Goal: Task Accomplishment & Management: Use online tool/utility

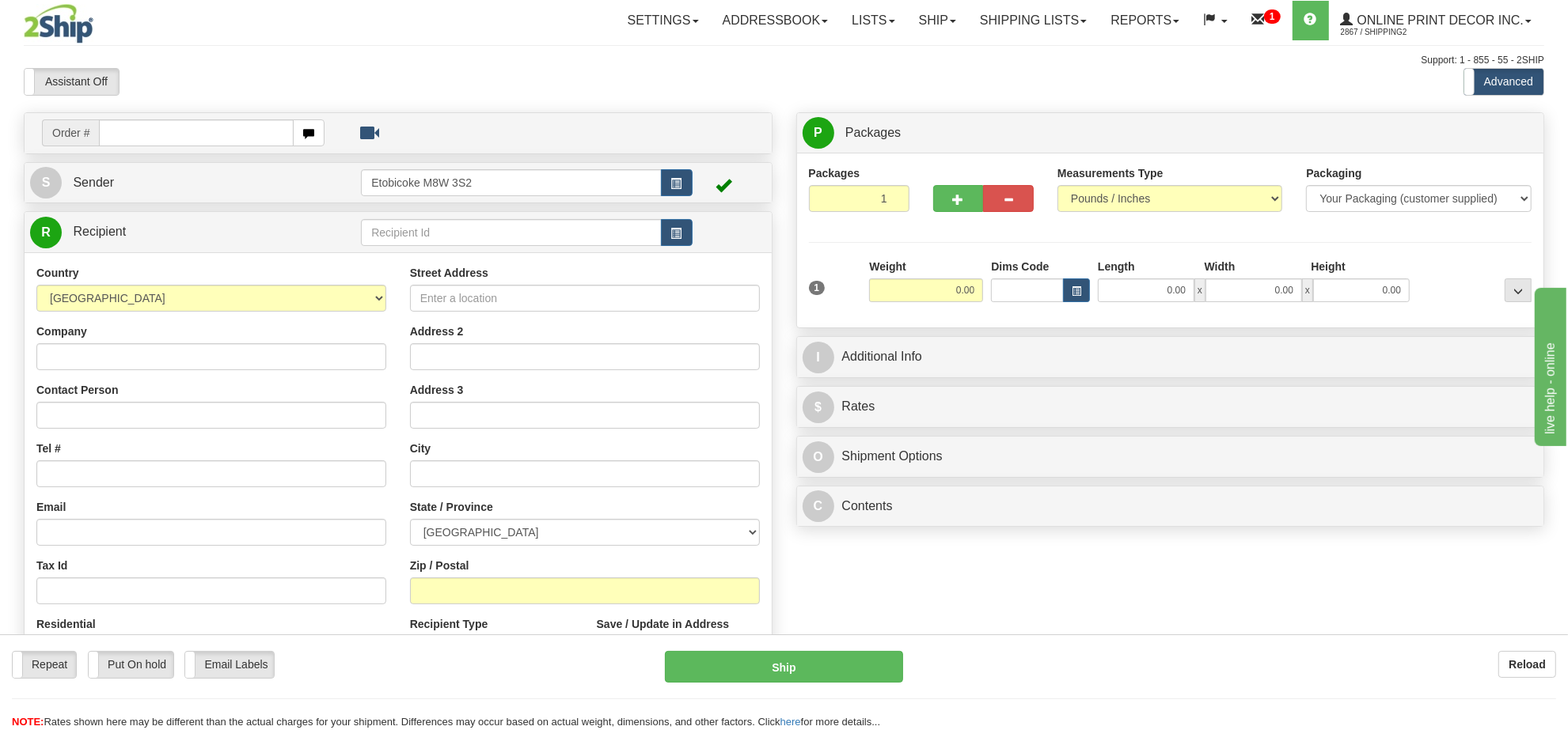
click at [714, 66] on div "Support: 1 - 855 - 55 - 2SHIP" at bounding box center [784, 60] width 1520 height 14
click at [182, 135] on input "text" at bounding box center [196, 133] width 194 height 27
type input "ca-418755"
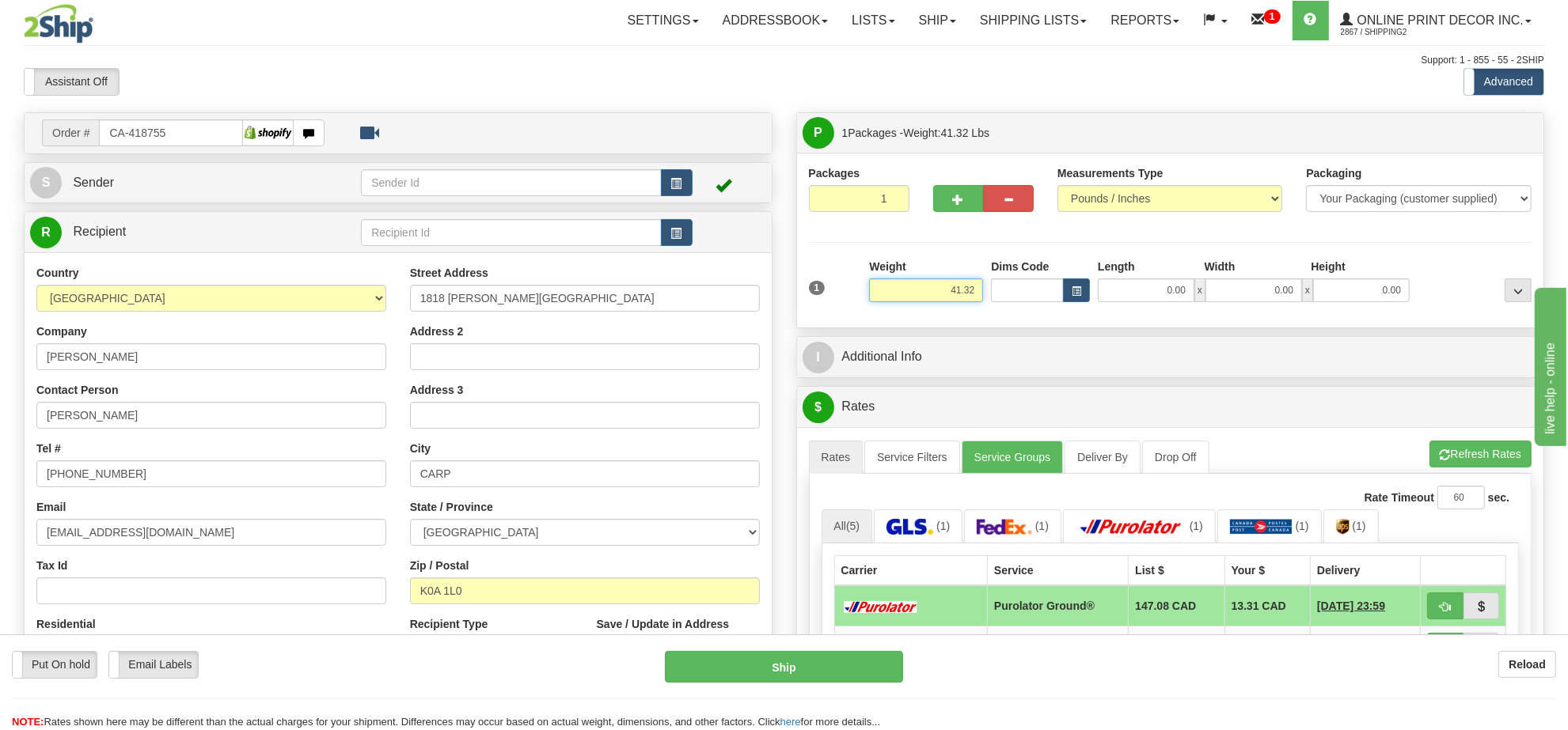
click at [962, 298] on input "41.32" at bounding box center [925, 290] width 114 height 23
type input "20.00"
click at [1081, 302] on button "button" at bounding box center [1077, 290] width 27 height 23
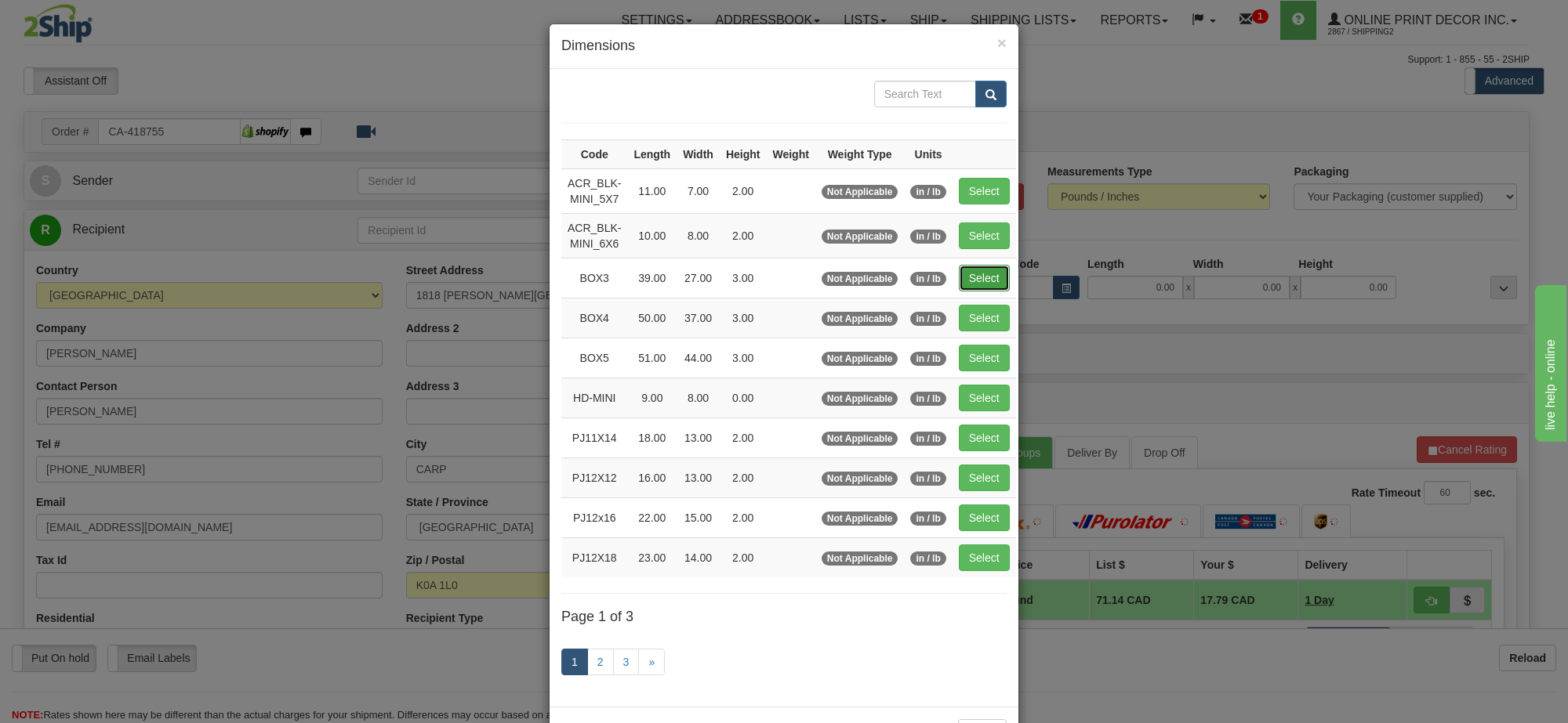
click at [974, 280] on button "Select" at bounding box center [984, 278] width 51 height 27
click at [974, 305] on button "Select" at bounding box center [984, 318] width 51 height 27
type input "BOX4"
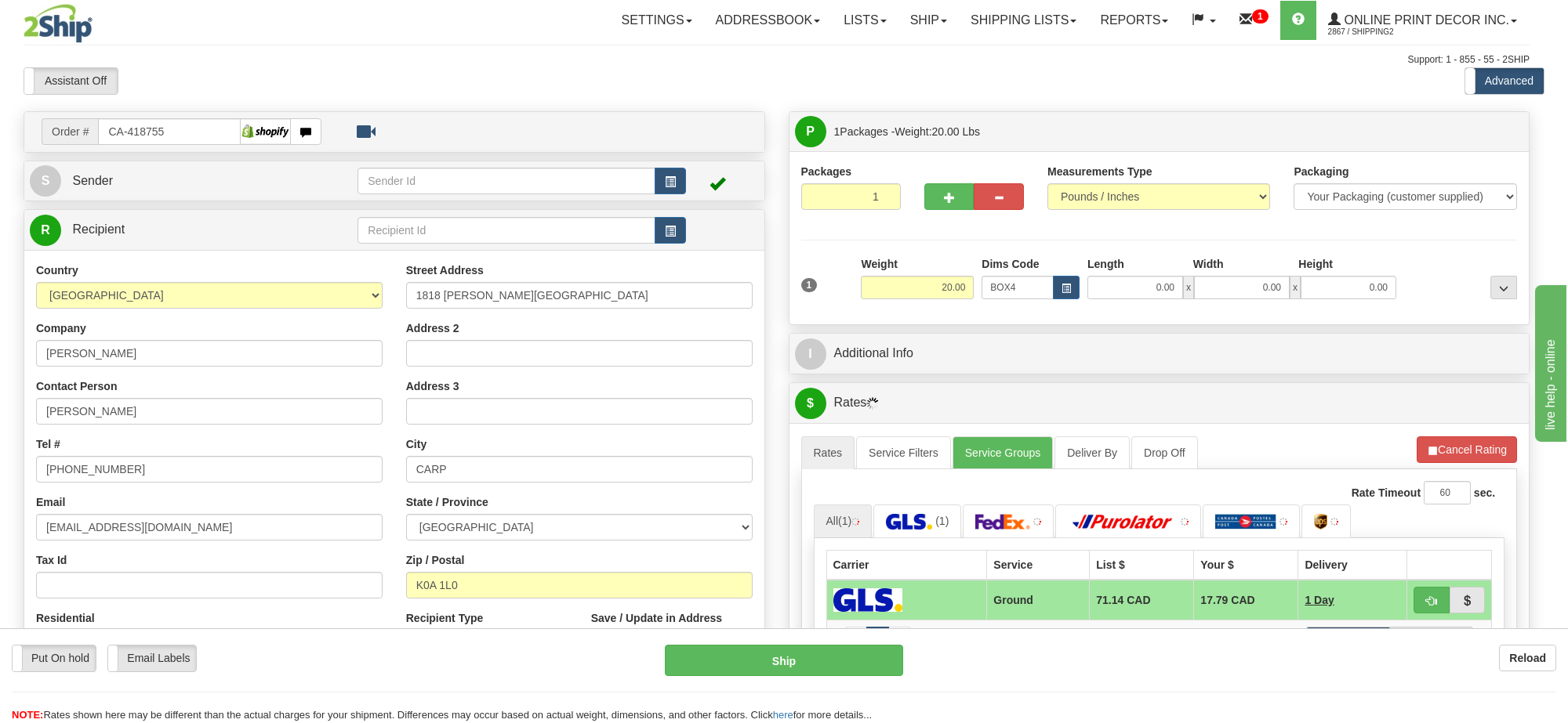
type input "50.00"
type input "37.00"
type input "3.00"
type input "39.00"
type input "27.00"
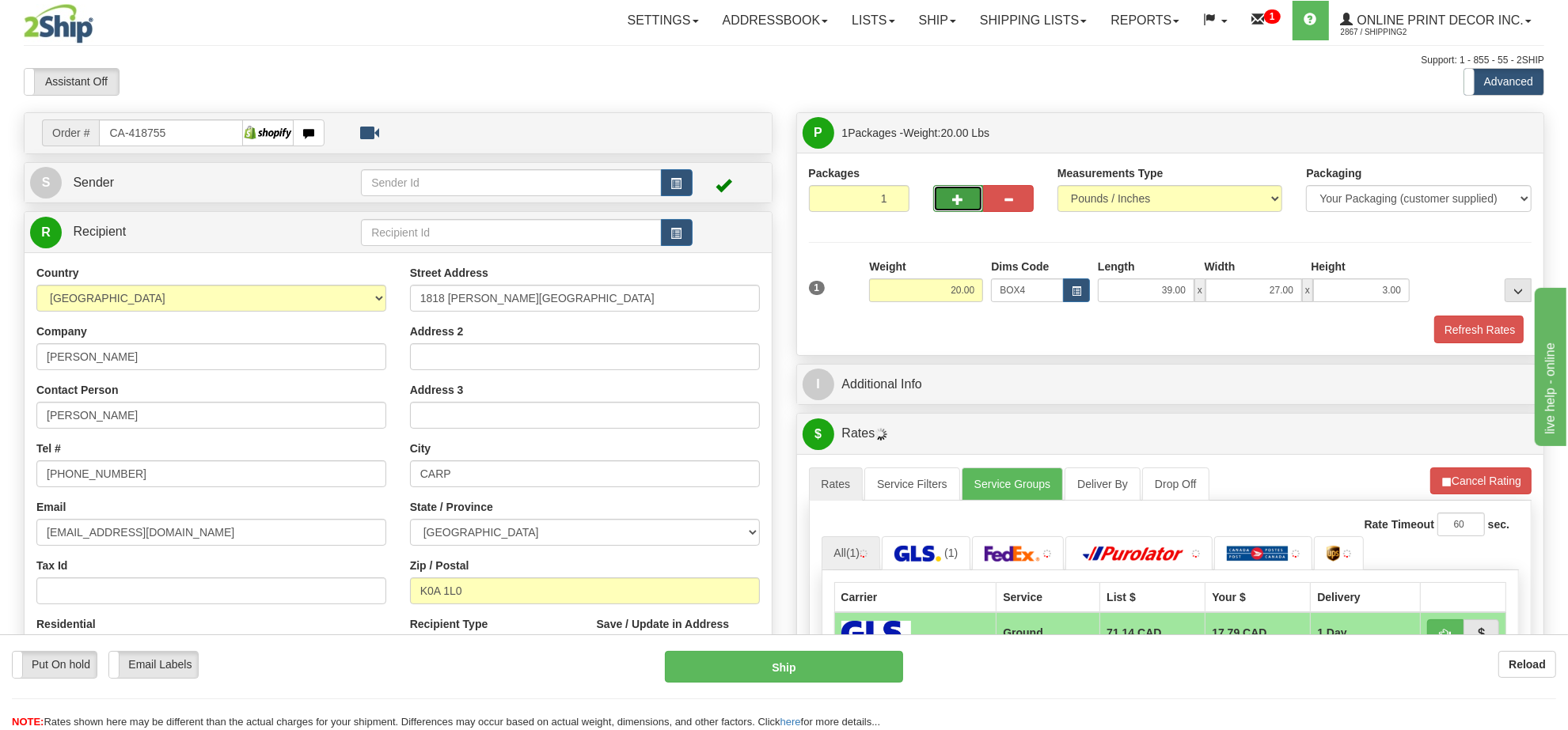
click at [950, 203] on button "button" at bounding box center [958, 199] width 50 height 27
radio input "true"
type input "2"
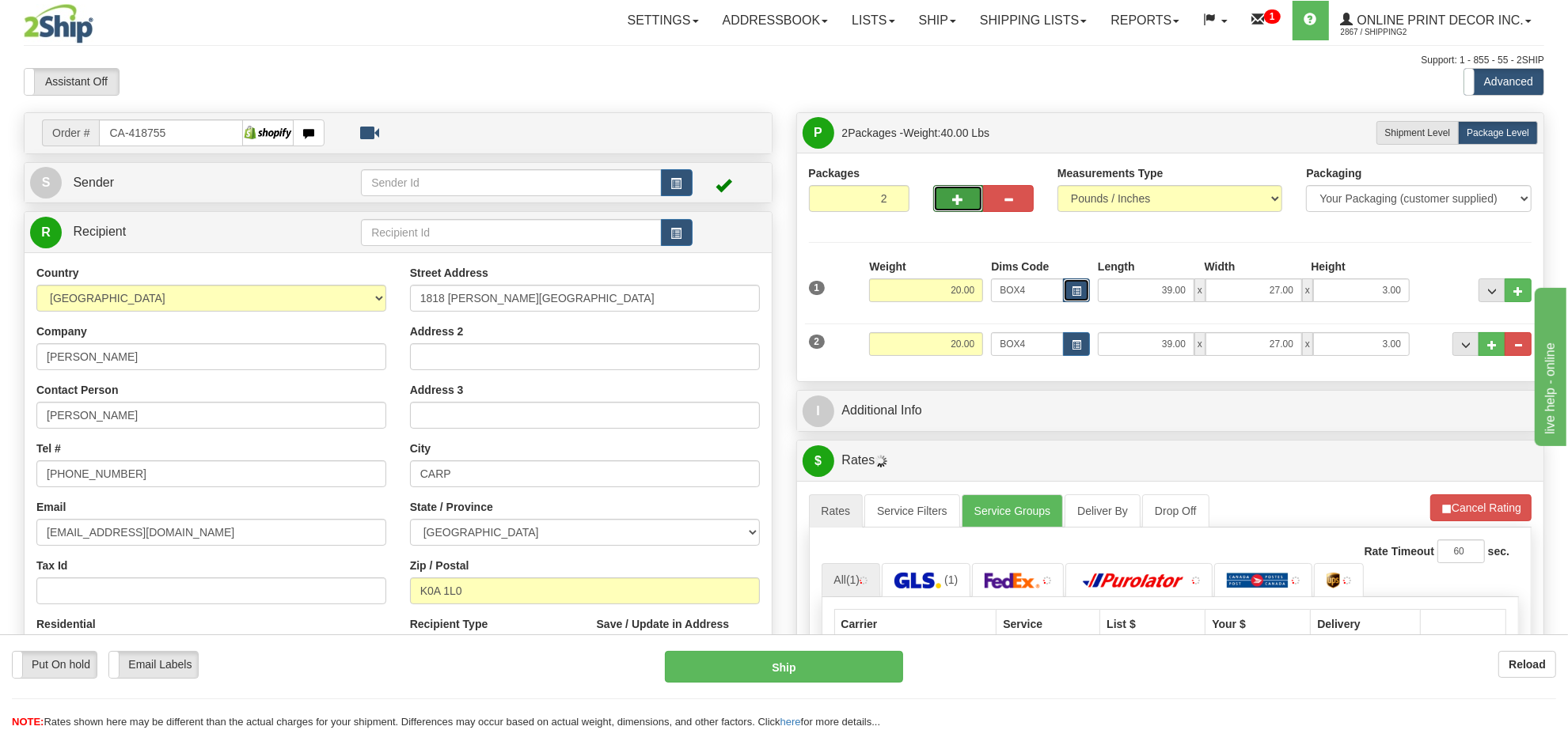
click at [1082, 291] on button "button" at bounding box center [1077, 290] width 27 height 23
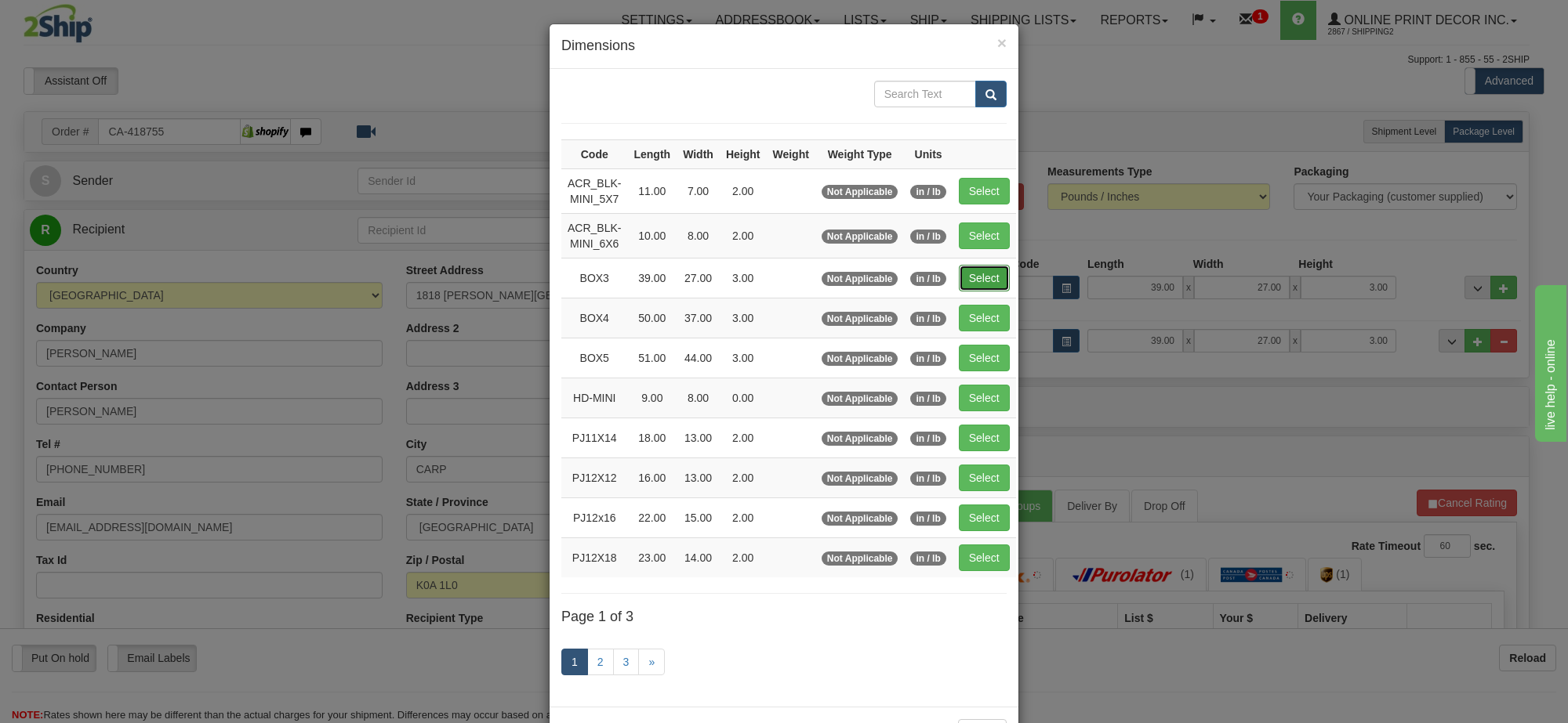
click at [985, 286] on button "Select" at bounding box center [984, 278] width 51 height 27
type input "BOX3"
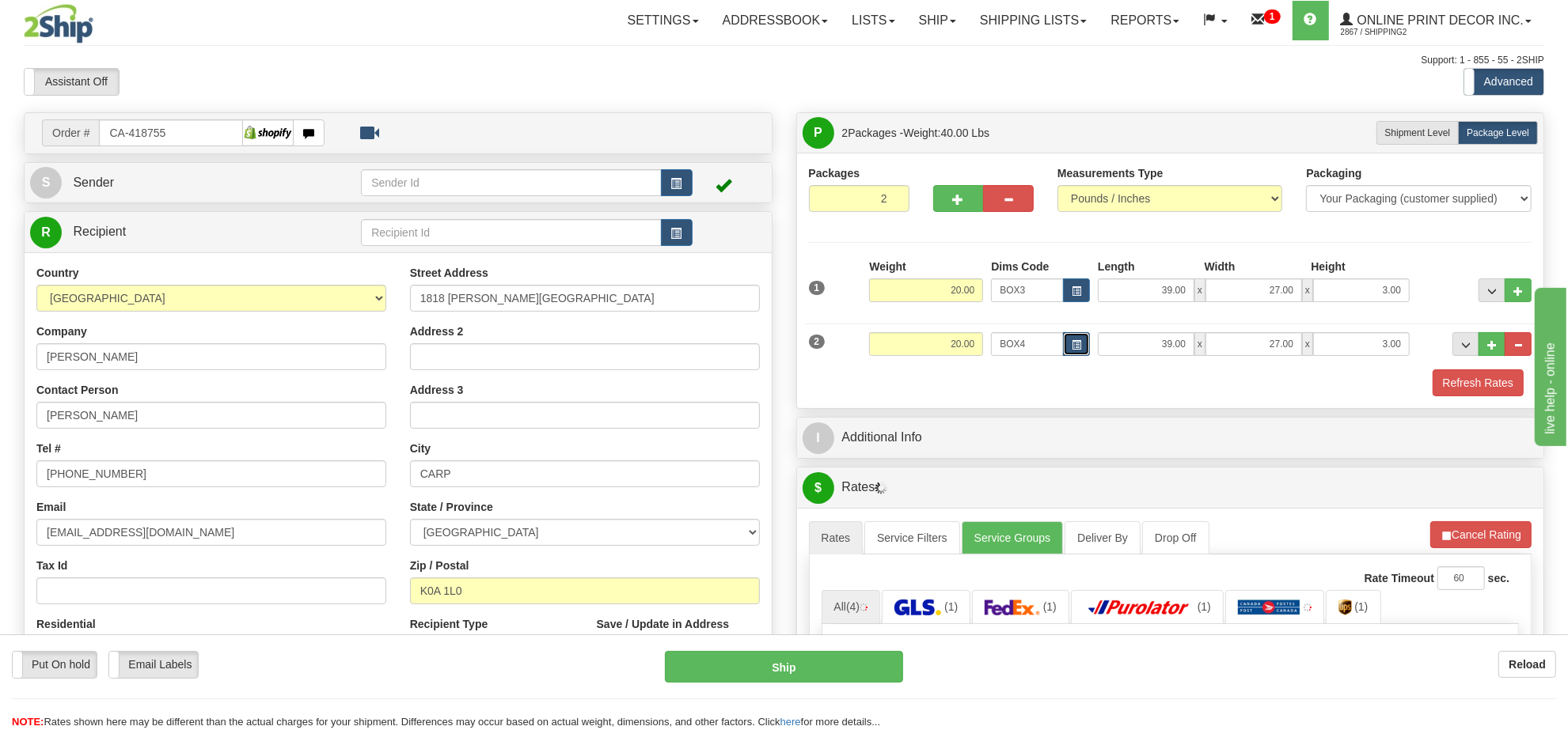
click at [1073, 349] on span "button" at bounding box center [1077, 345] width 10 height 9
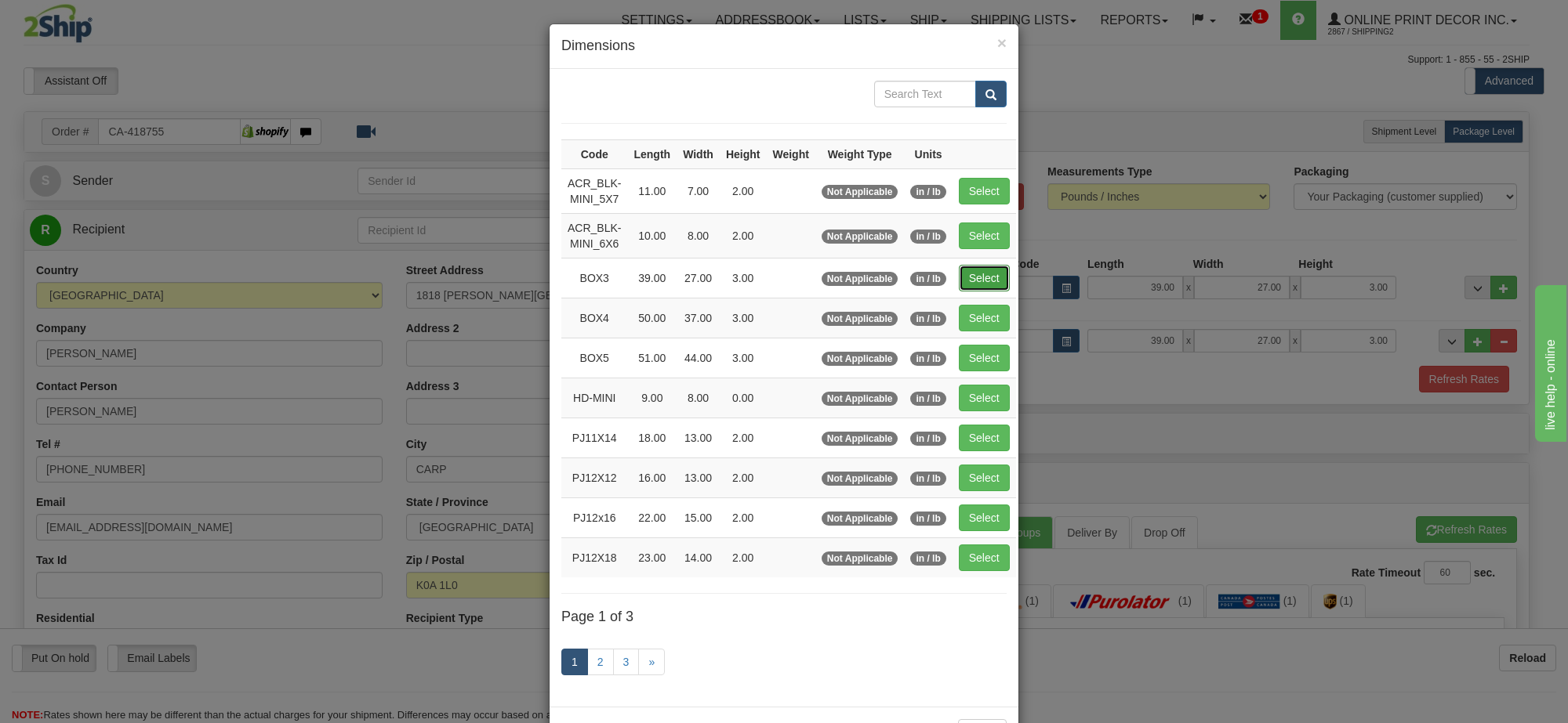
click at [993, 277] on button "Select" at bounding box center [984, 278] width 51 height 27
type input "BOX3"
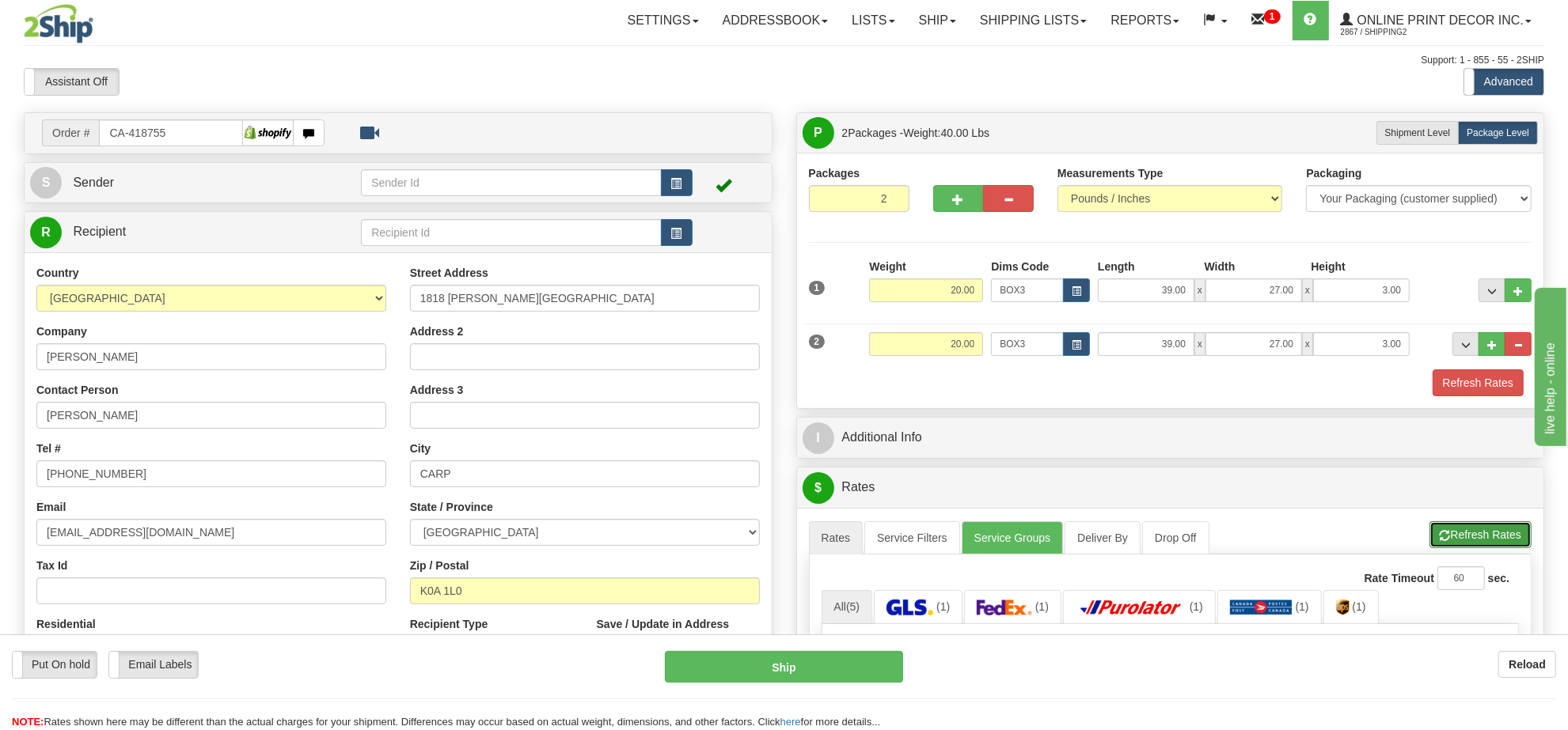
click at [1450, 534] on button "Refresh Rates" at bounding box center [1480, 535] width 102 height 27
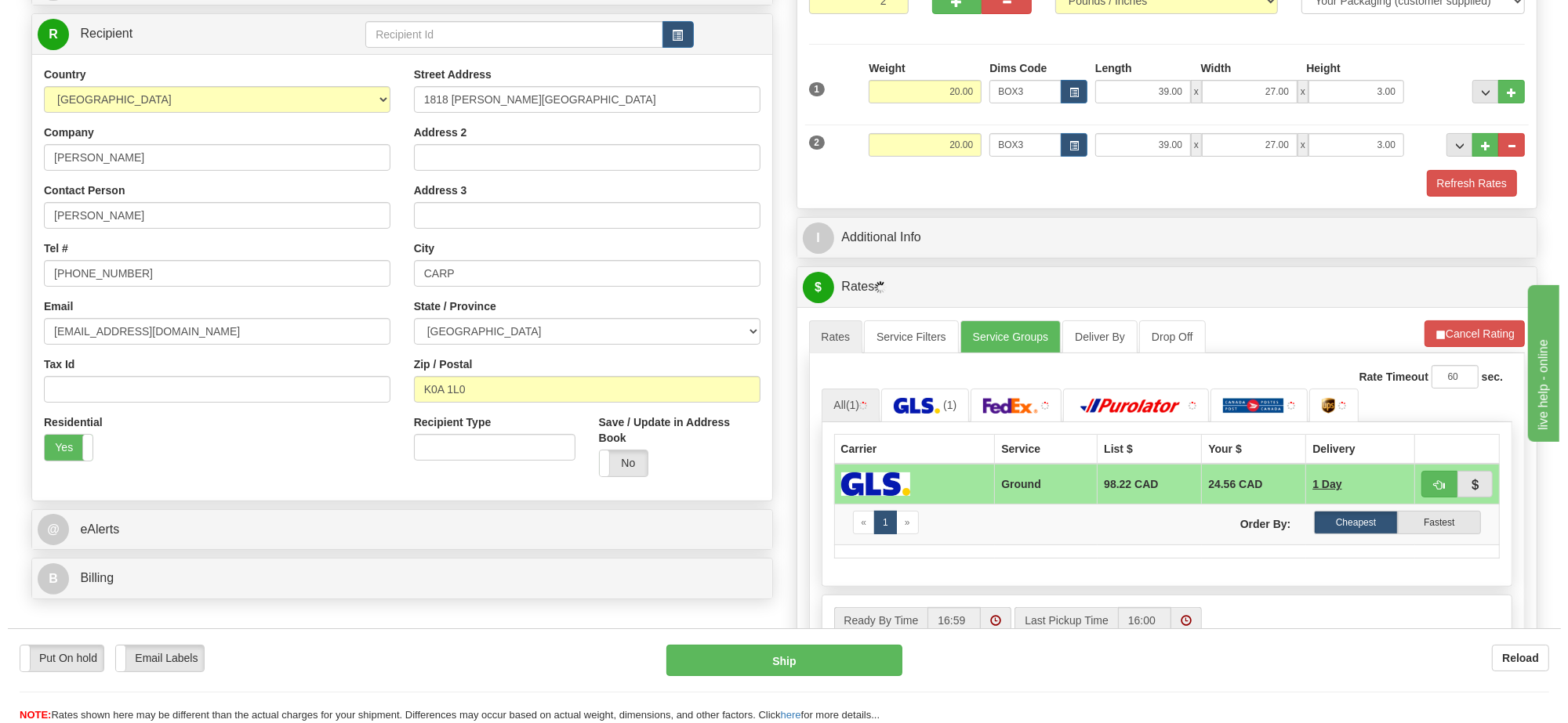
scroll to position [294, 0]
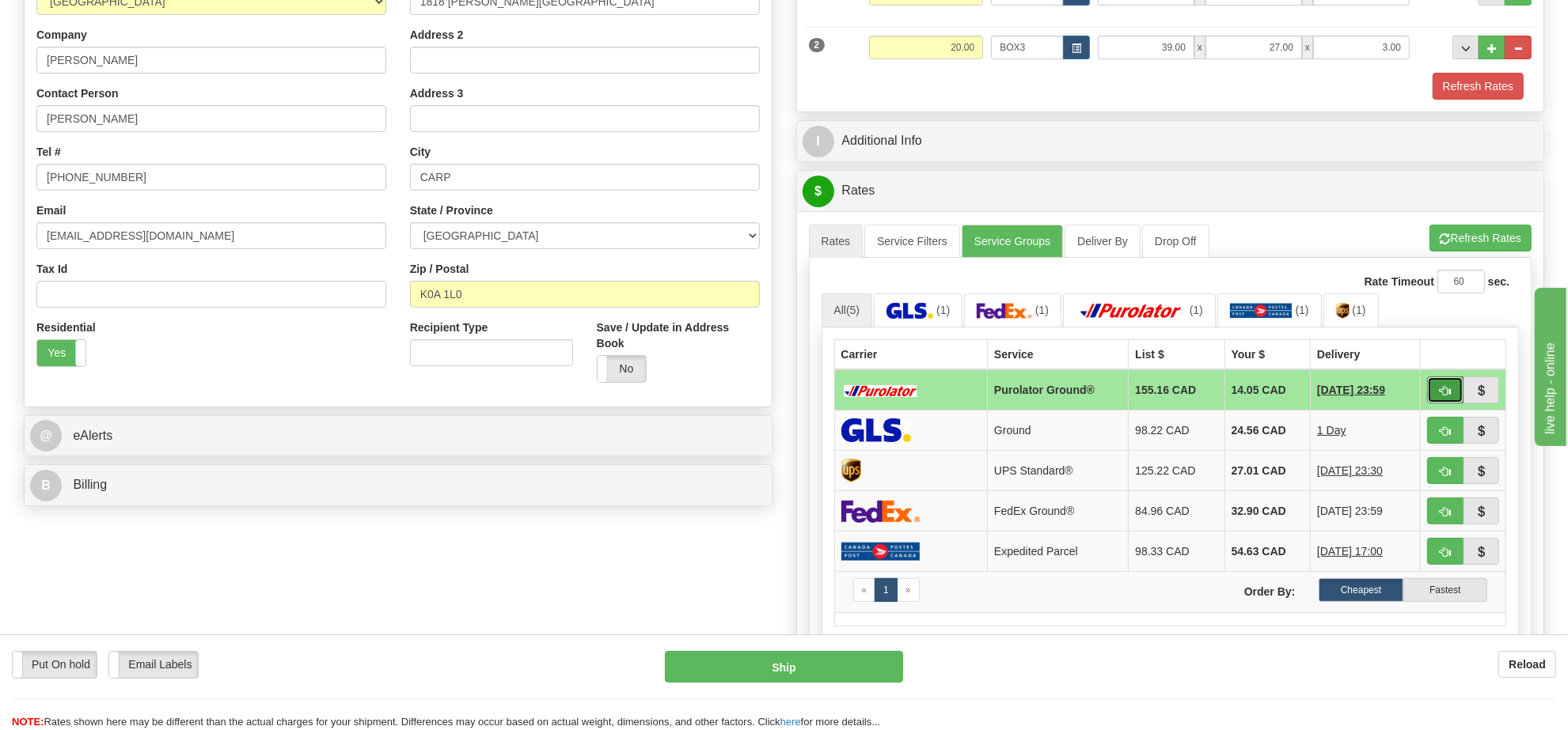
click at [1429, 404] on button "button" at bounding box center [1444, 390] width 36 height 27
type input "260"
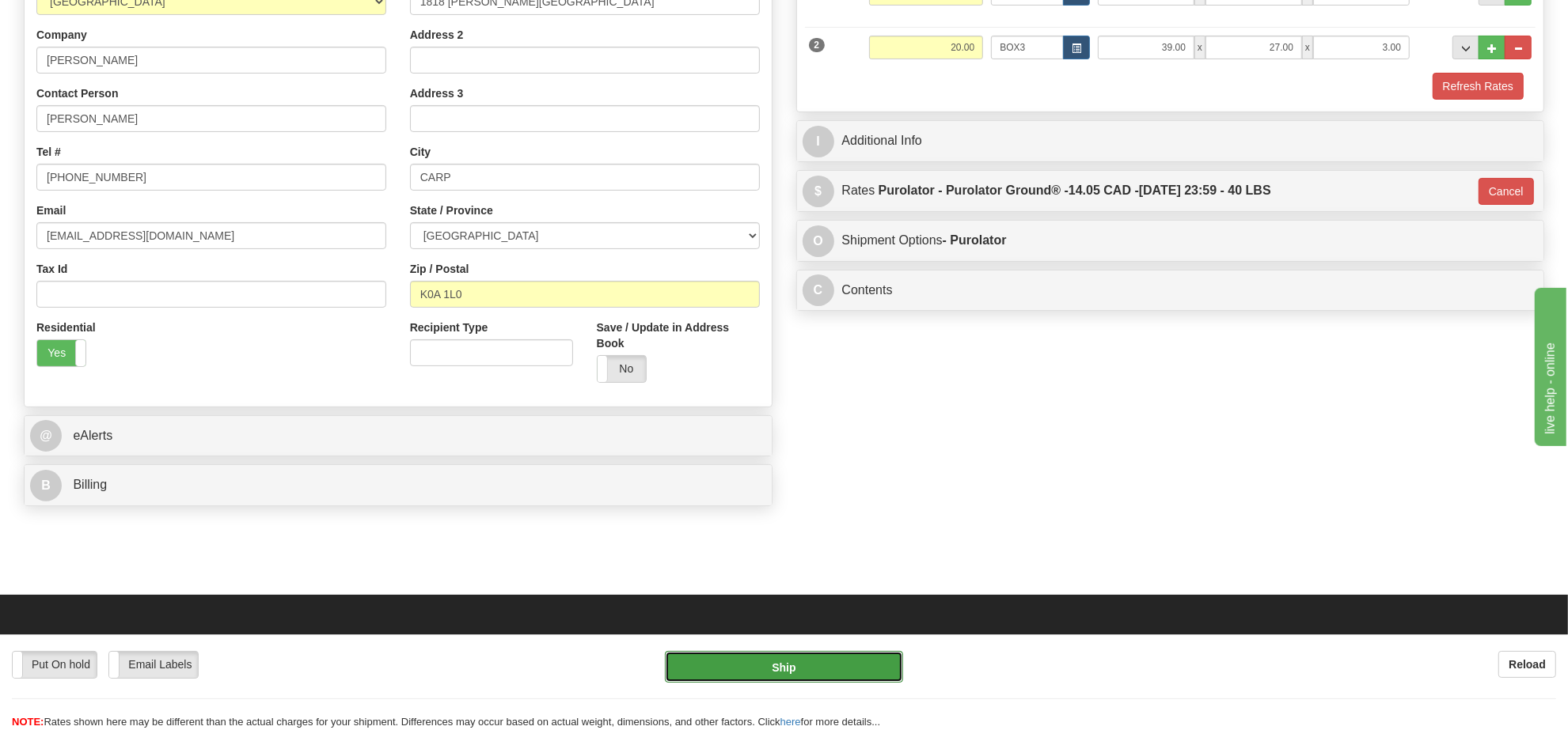
click at [792, 653] on button "Ship" at bounding box center [784, 667] width 238 height 32
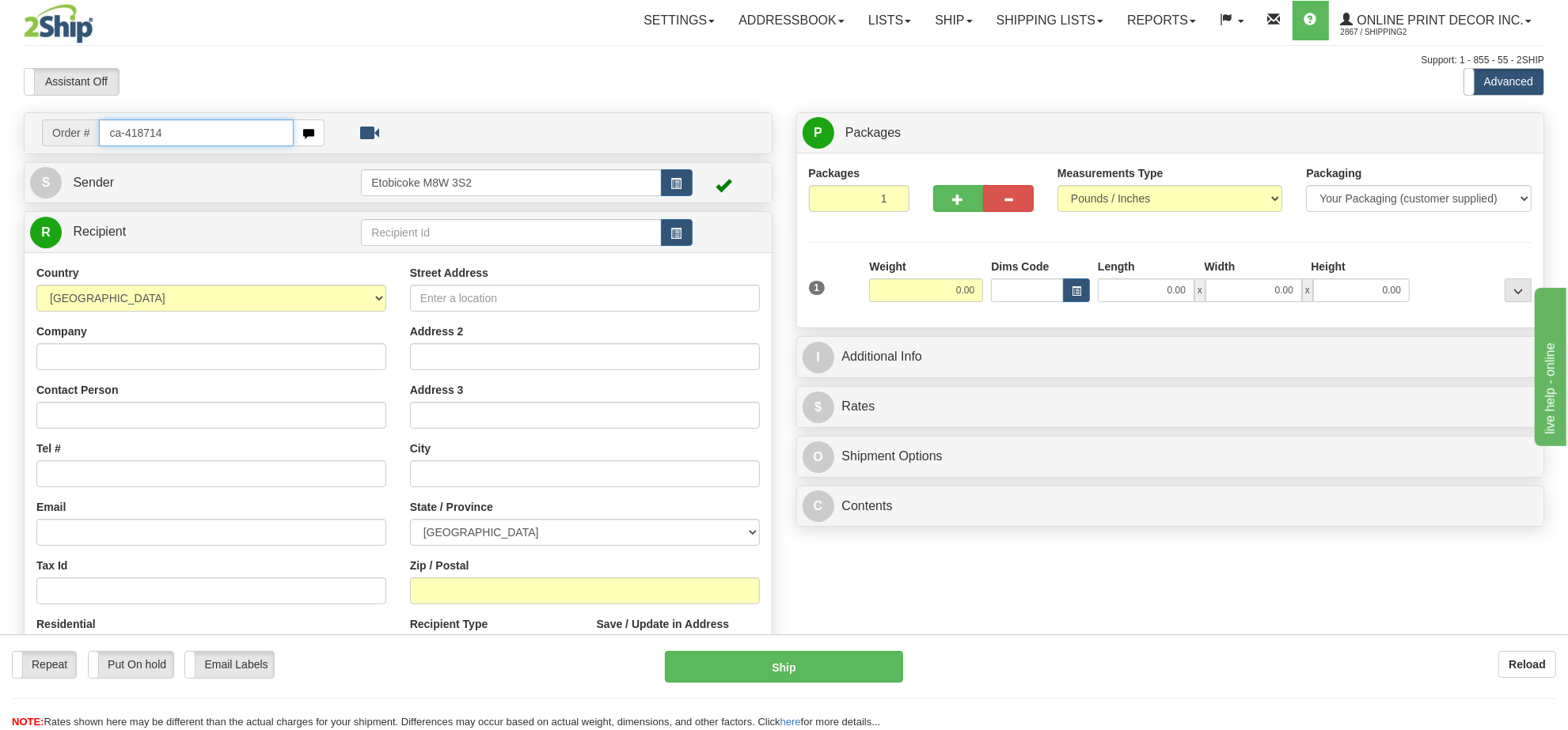
type input "ca-418714"
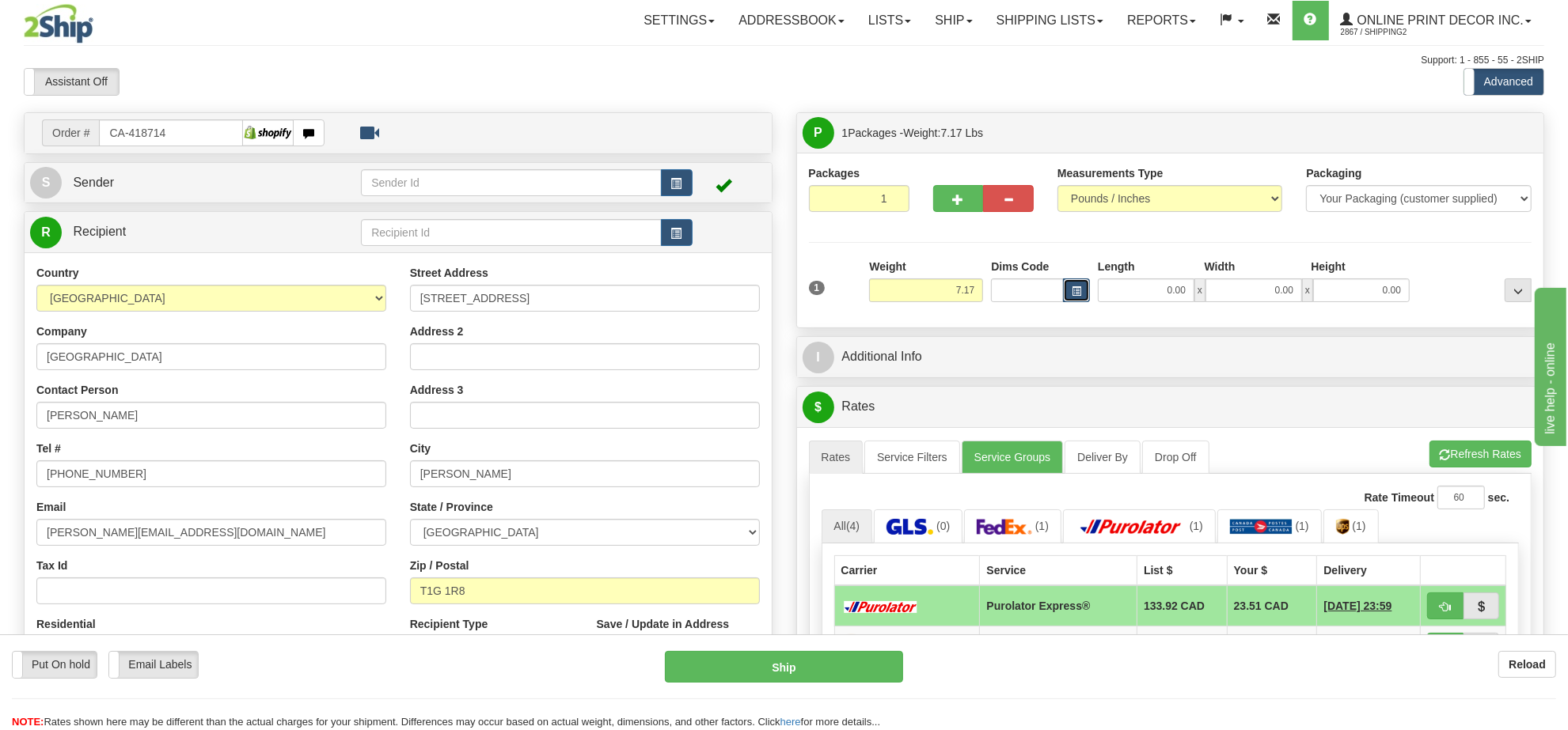
click at [1077, 293] on span "button" at bounding box center [1077, 291] width 10 height 9
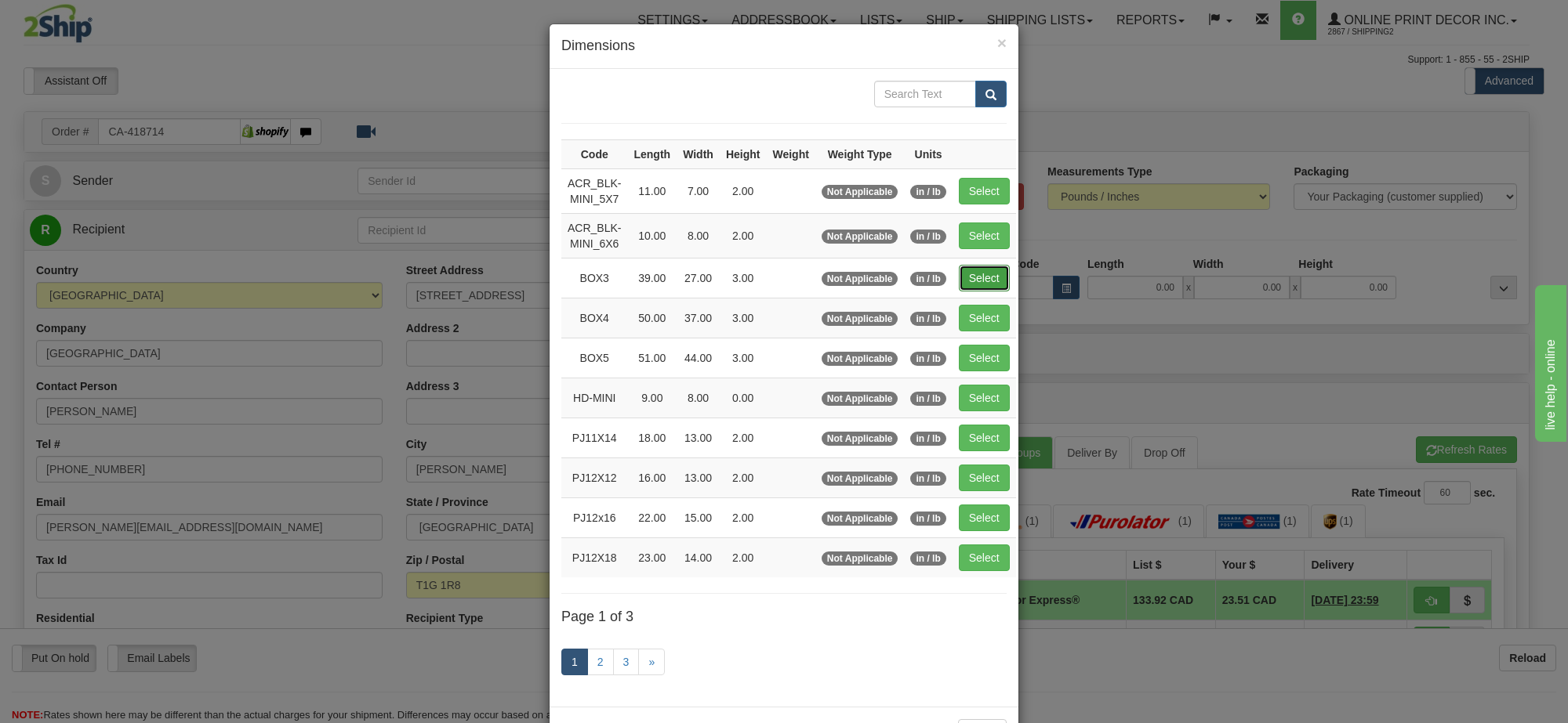
click at [973, 272] on button "Select" at bounding box center [984, 278] width 51 height 27
type input "BOX3"
type input "39.00"
type input "27.00"
type input "3.00"
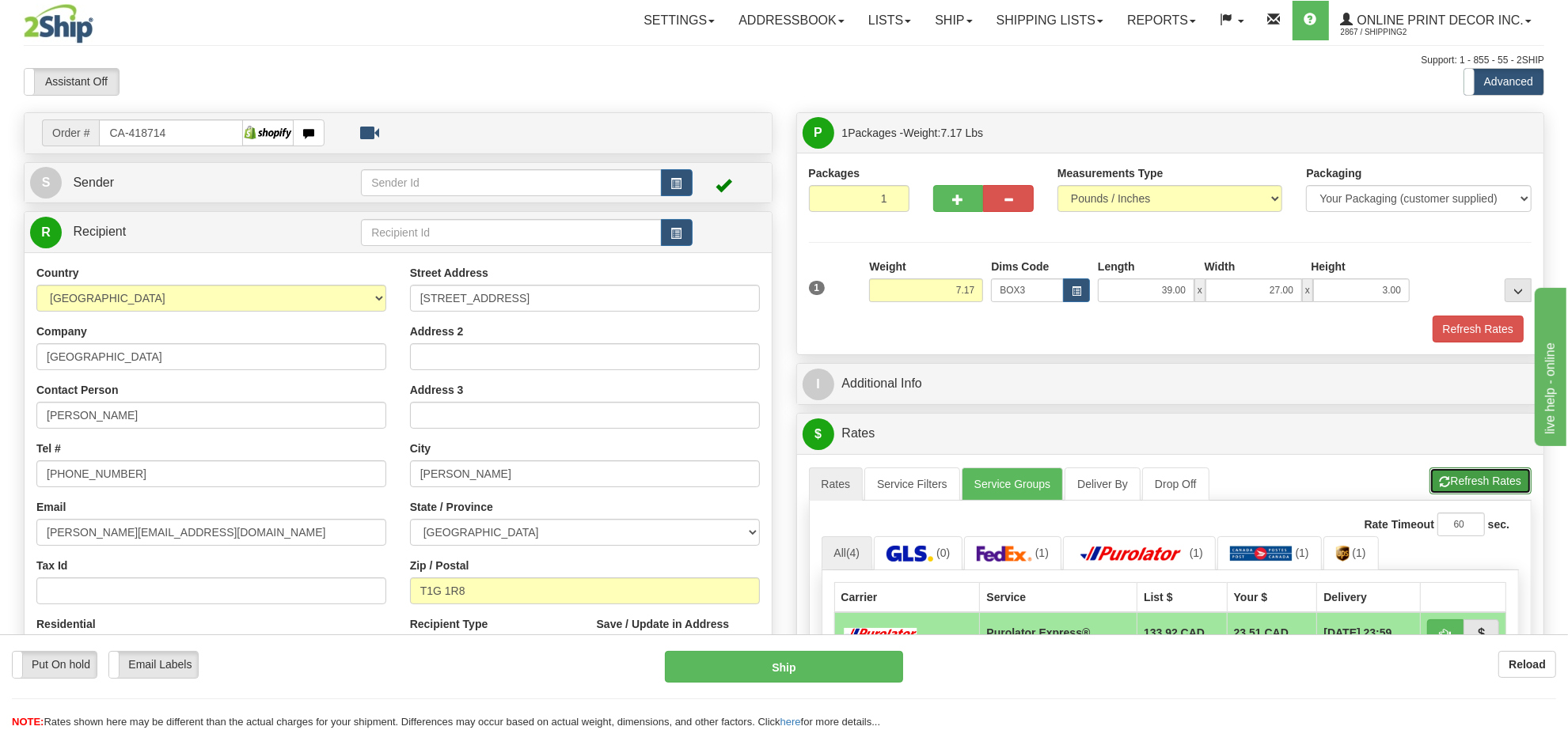
click at [1482, 490] on button "Refresh Rates" at bounding box center [1480, 481] width 102 height 27
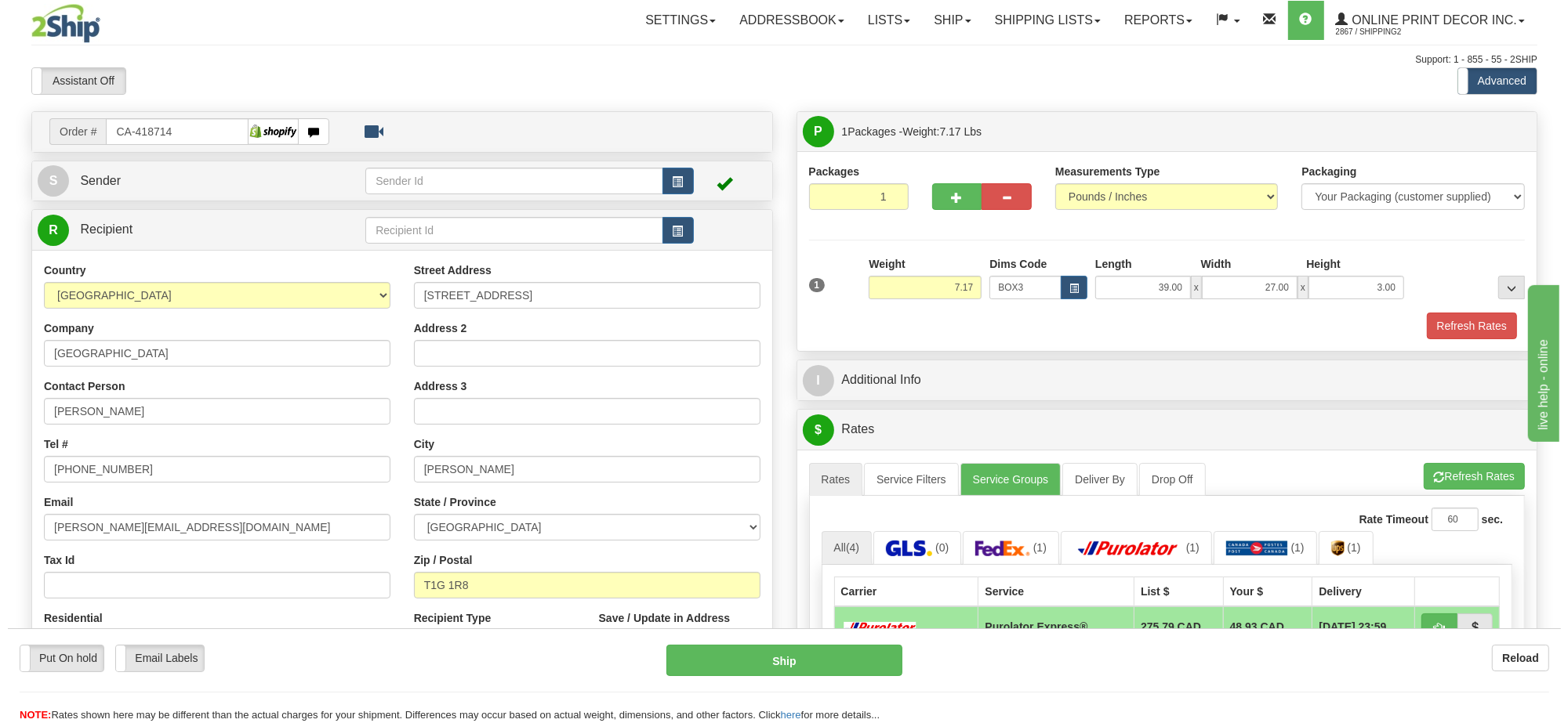
scroll to position [196, 0]
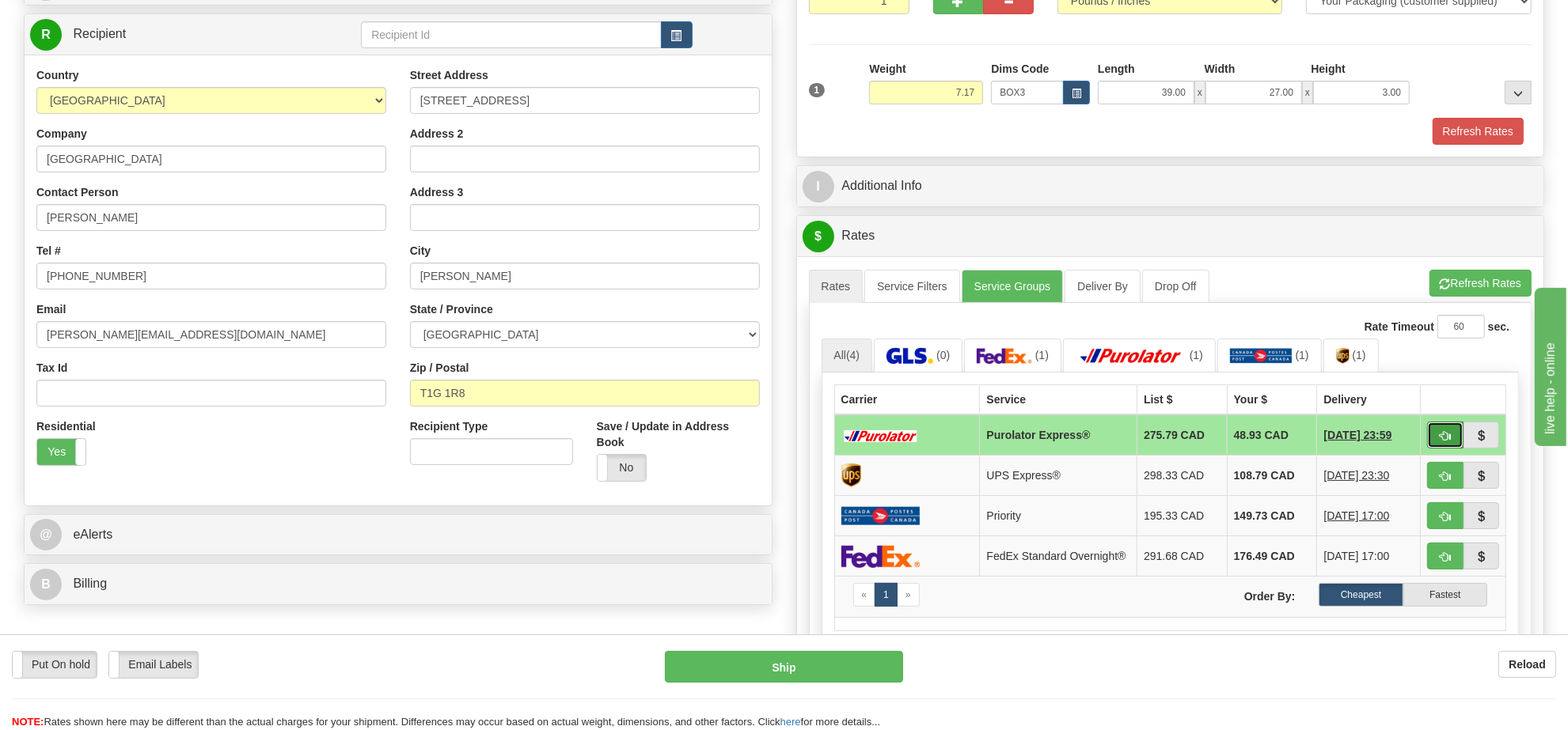
click at [1447, 442] on span "button" at bounding box center [1445, 436] width 11 height 11
type input "202"
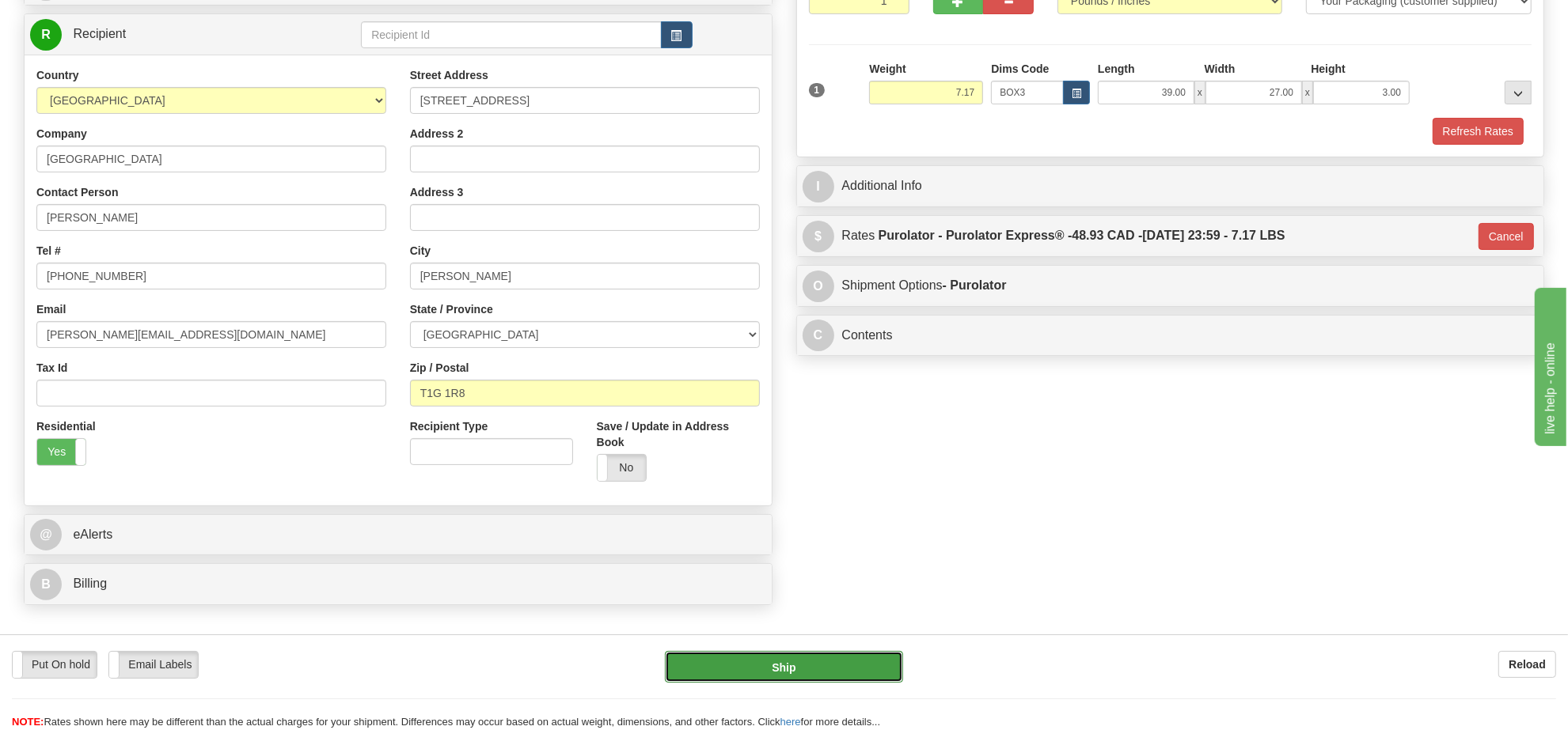
click at [827, 675] on button "Ship" at bounding box center [784, 667] width 238 height 32
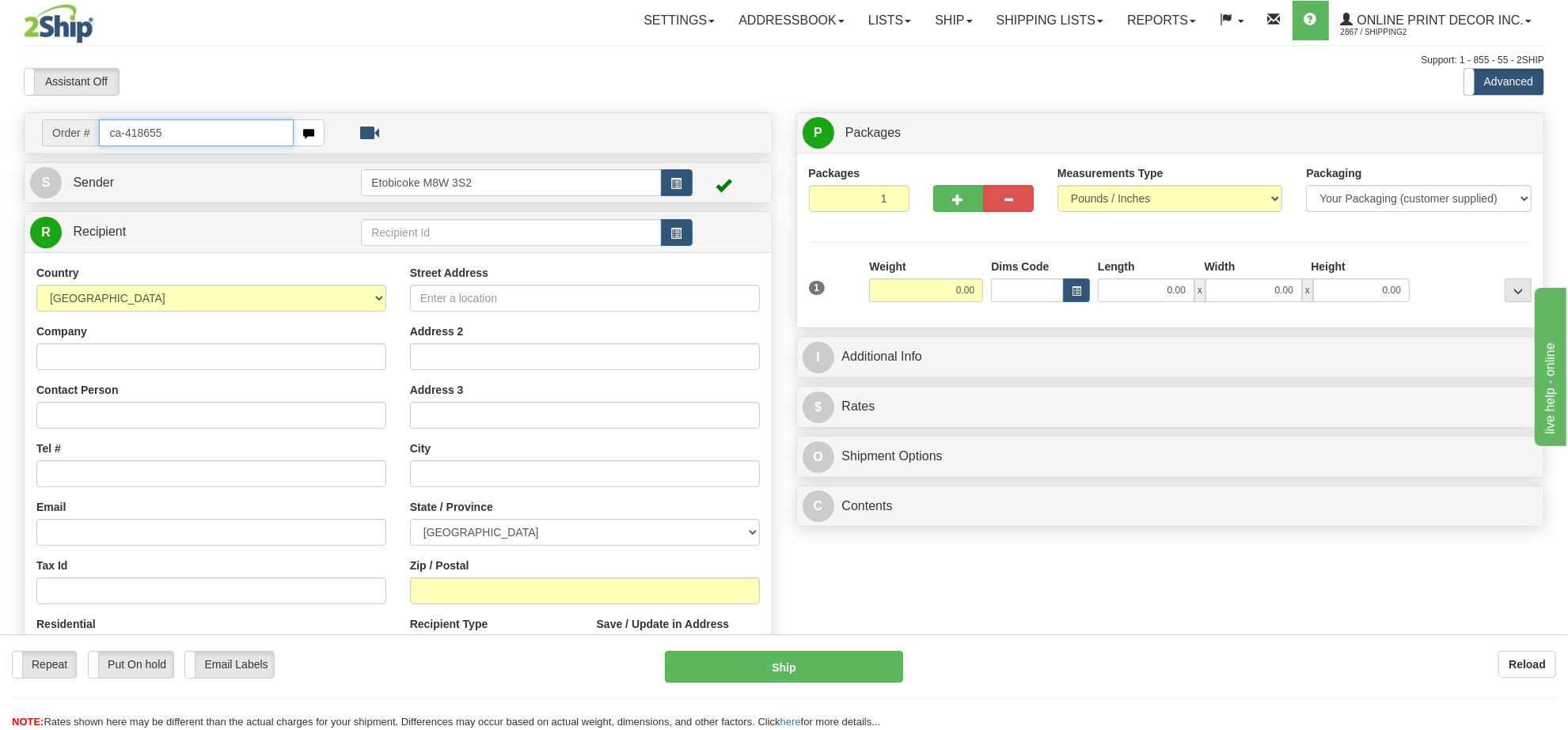
type input "ca-418655"
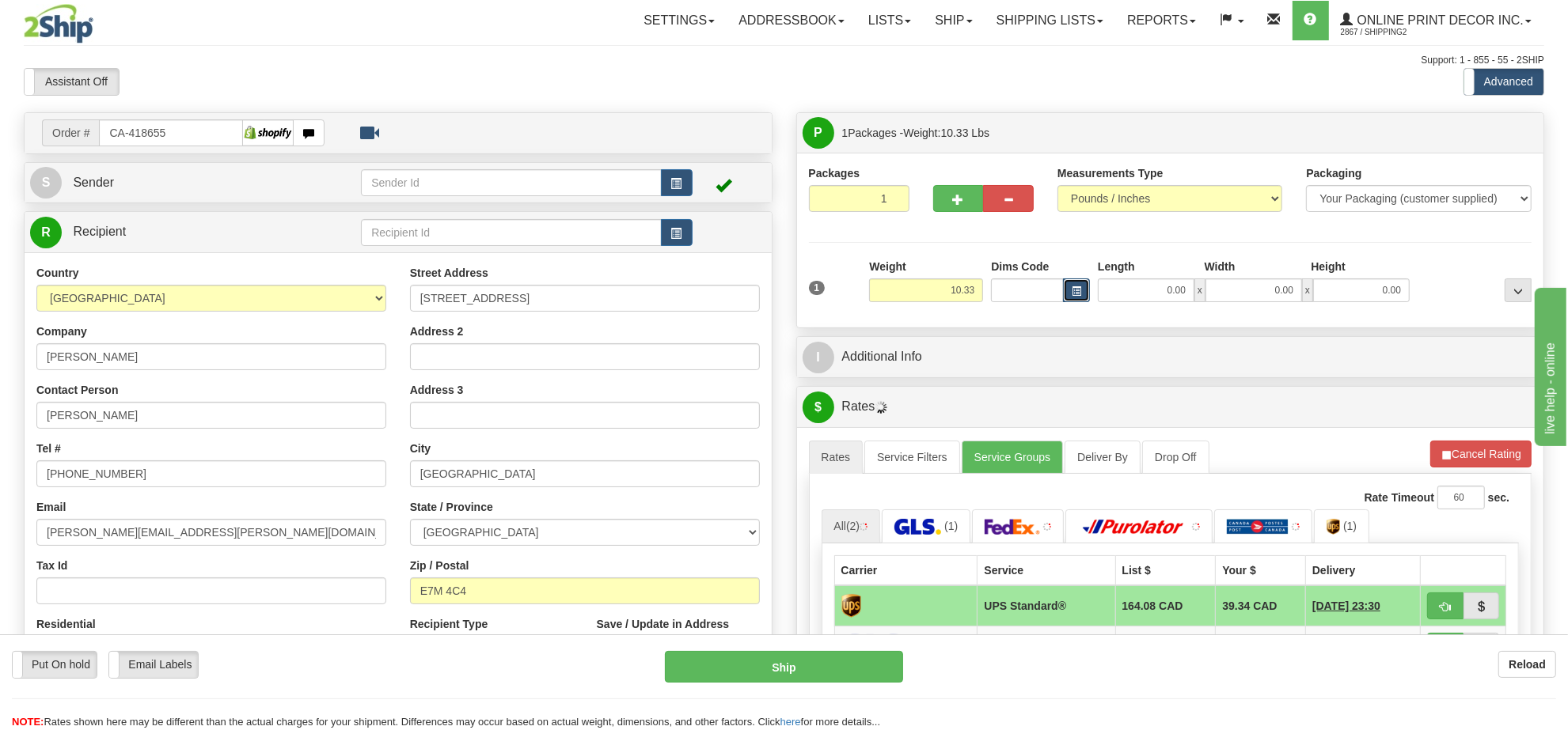
click at [1064, 301] on button "button" at bounding box center [1077, 290] width 27 height 23
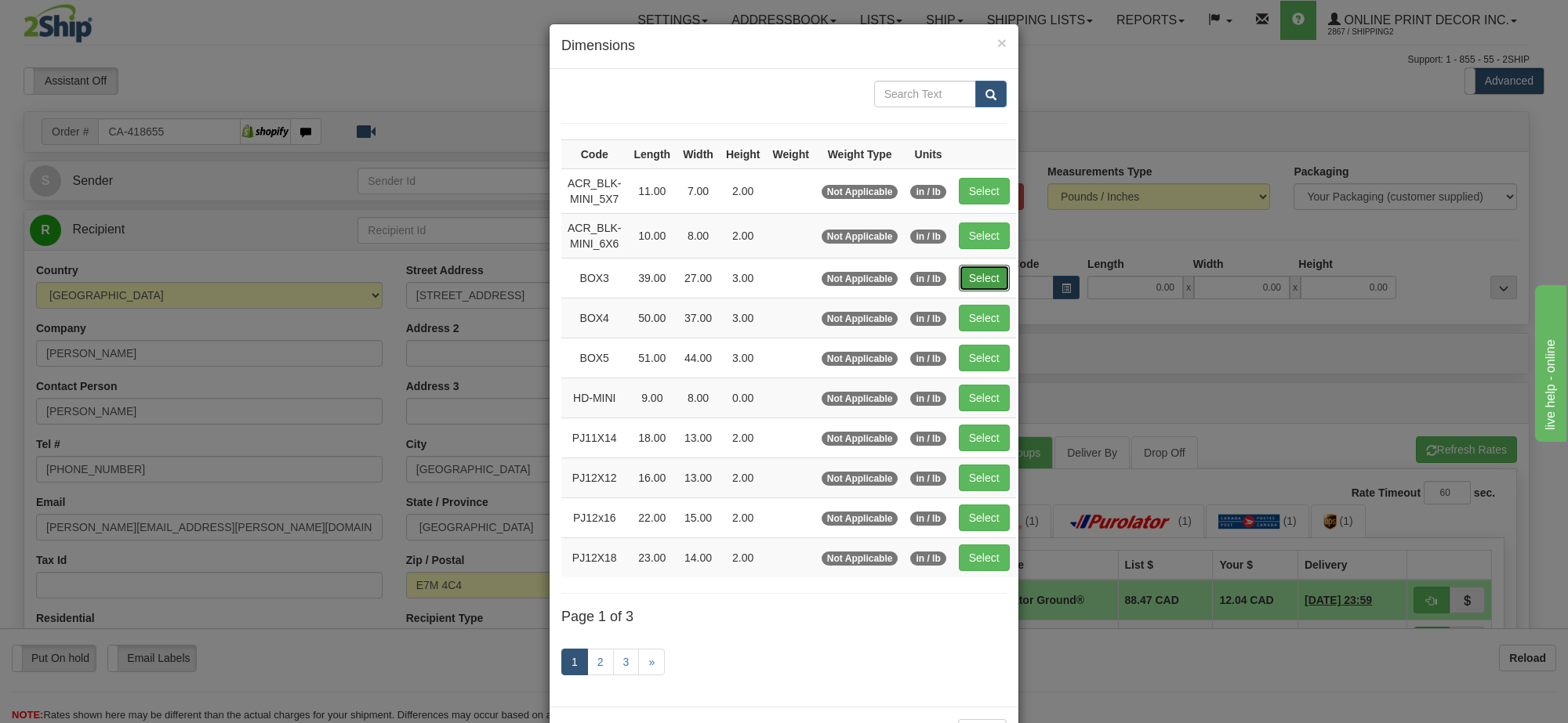
drag, startPoint x: 990, startPoint y: 279, endPoint x: 1272, endPoint y: 387, distance: 302.0
click at [990, 279] on button "Select" at bounding box center [984, 278] width 51 height 27
type input "BOX3"
type input "39.00"
type input "27.00"
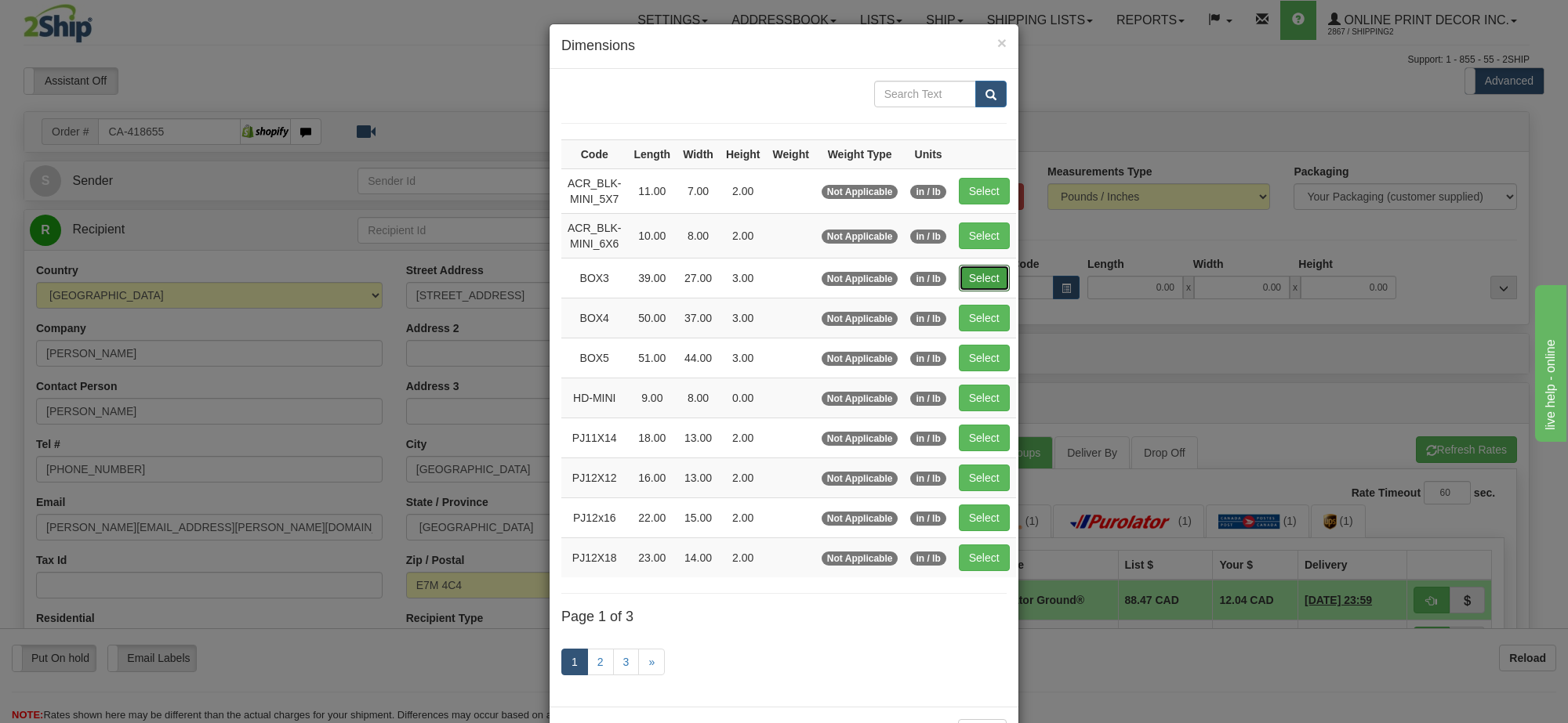
type input "3.00"
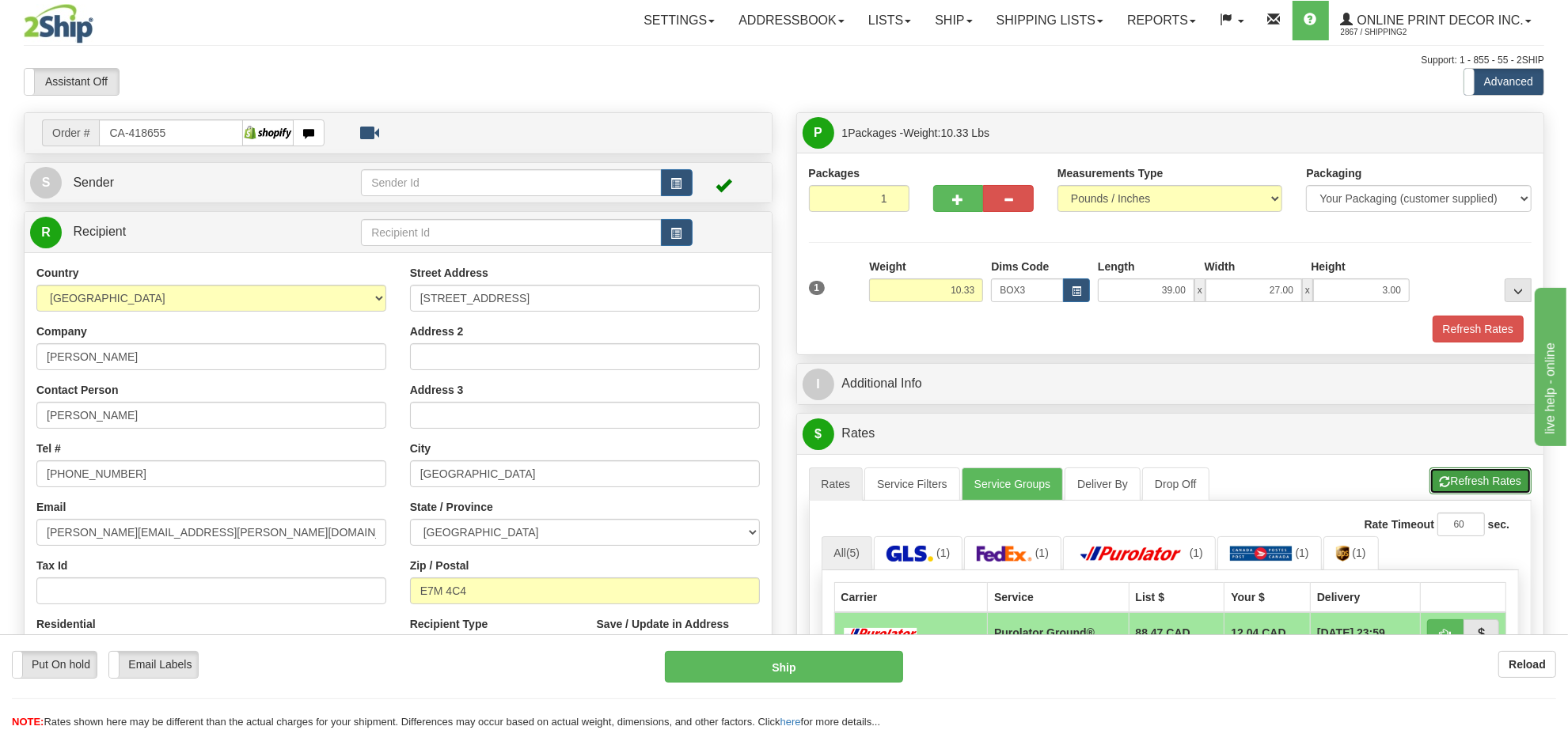
click at [1461, 492] on button "Refresh Rates" at bounding box center [1480, 481] width 102 height 27
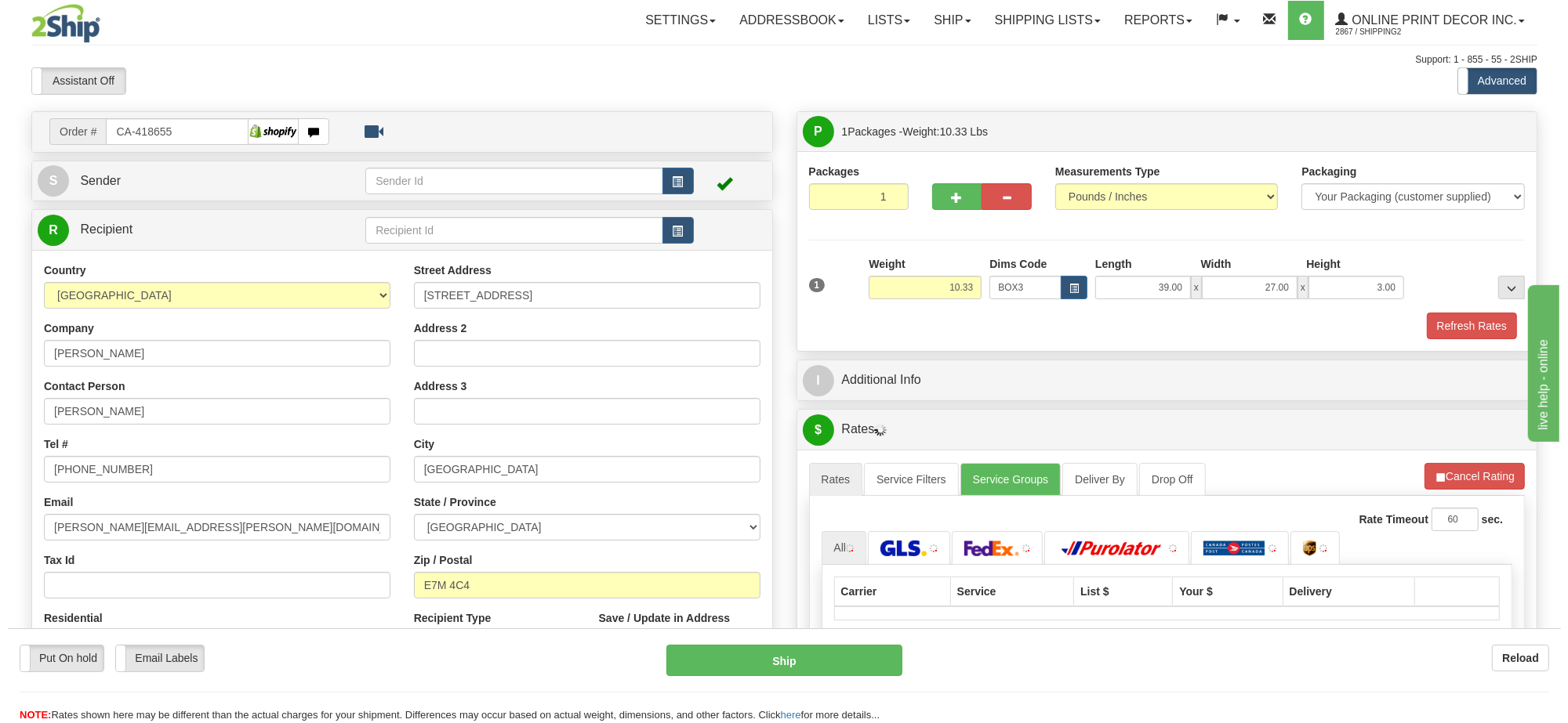
scroll to position [98, 0]
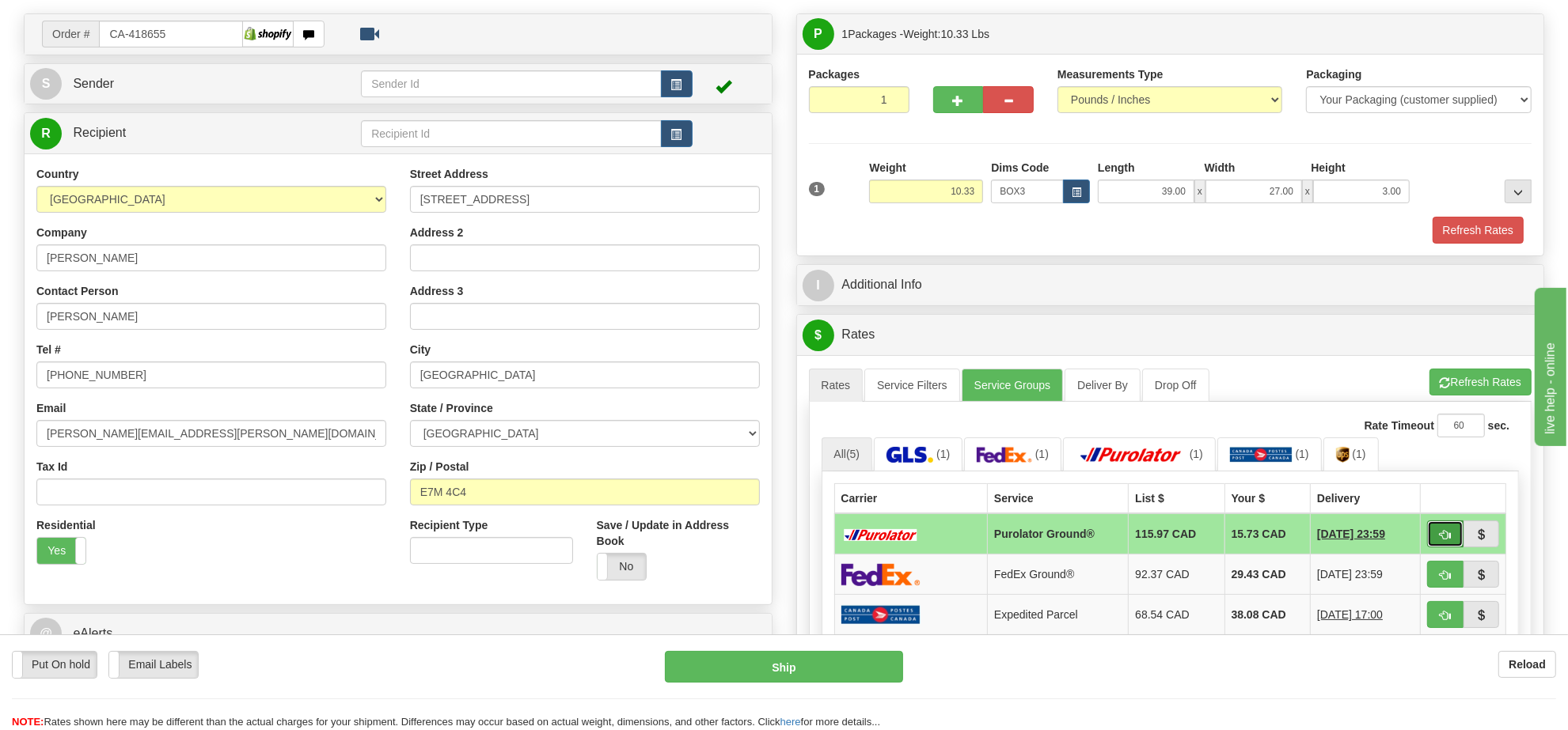
click at [1430, 539] on button "button" at bounding box center [1444, 534] width 36 height 27
type input "260"
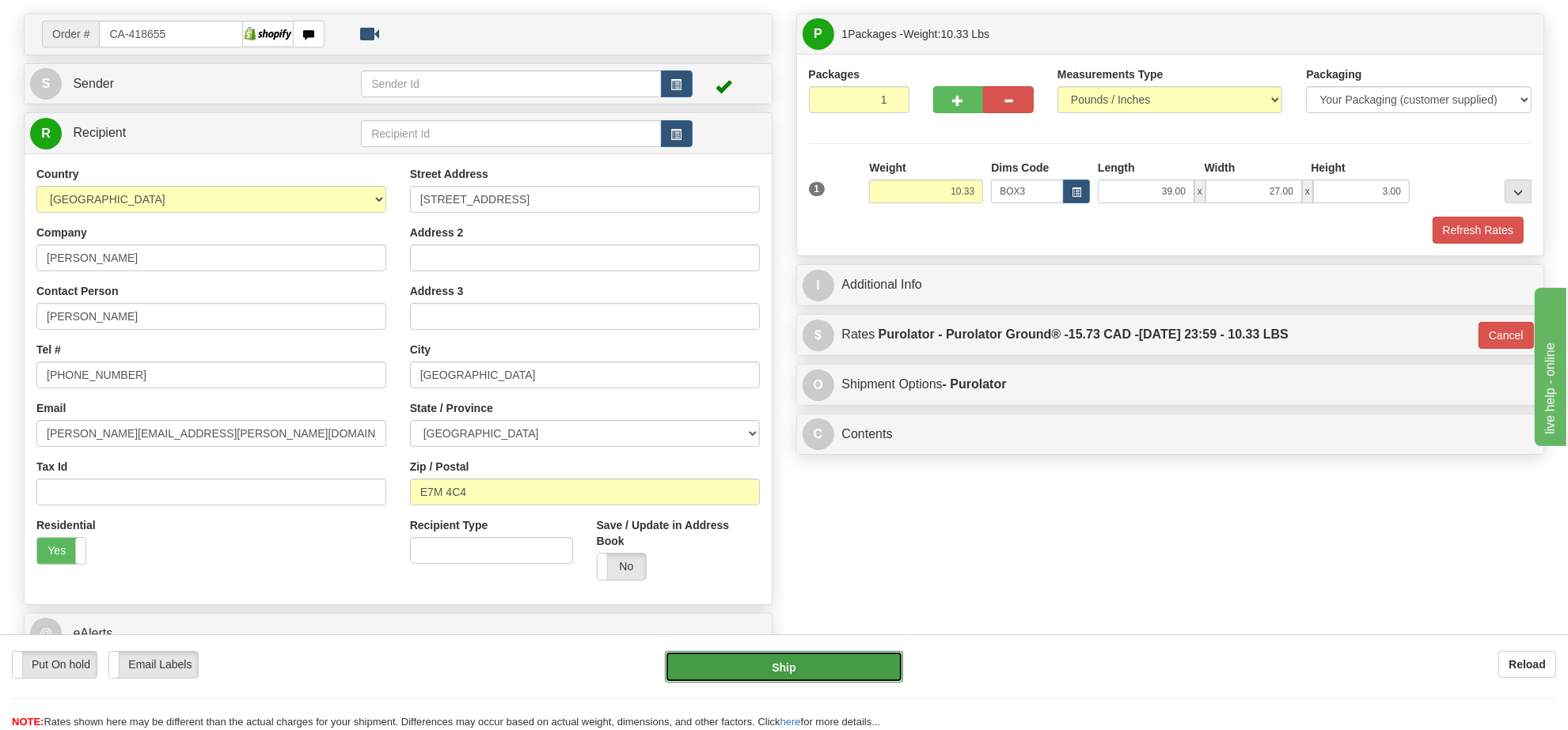
click at [832, 663] on button "Ship" at bounding box center [784, 667] width 238 height 32
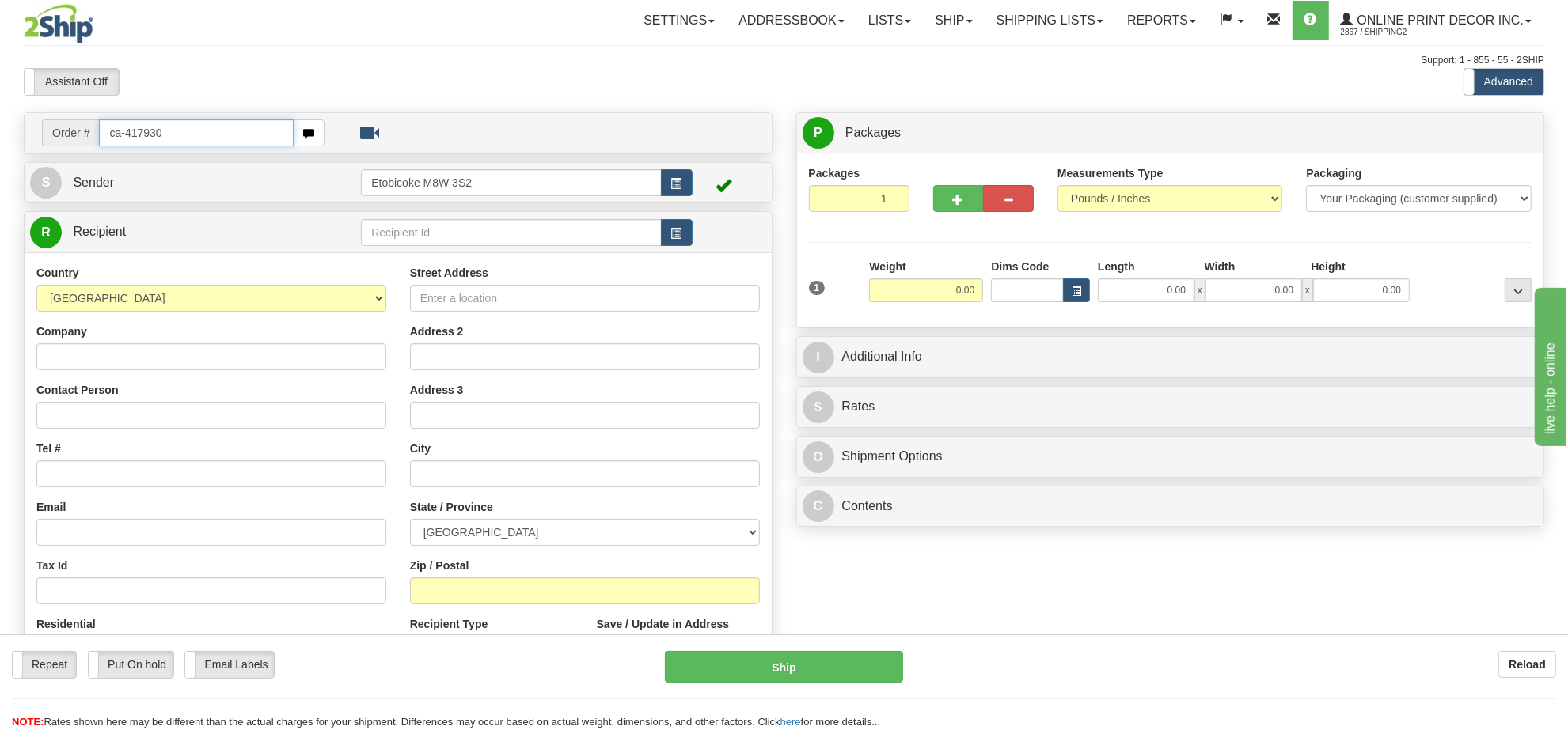
type input "ca-417930"
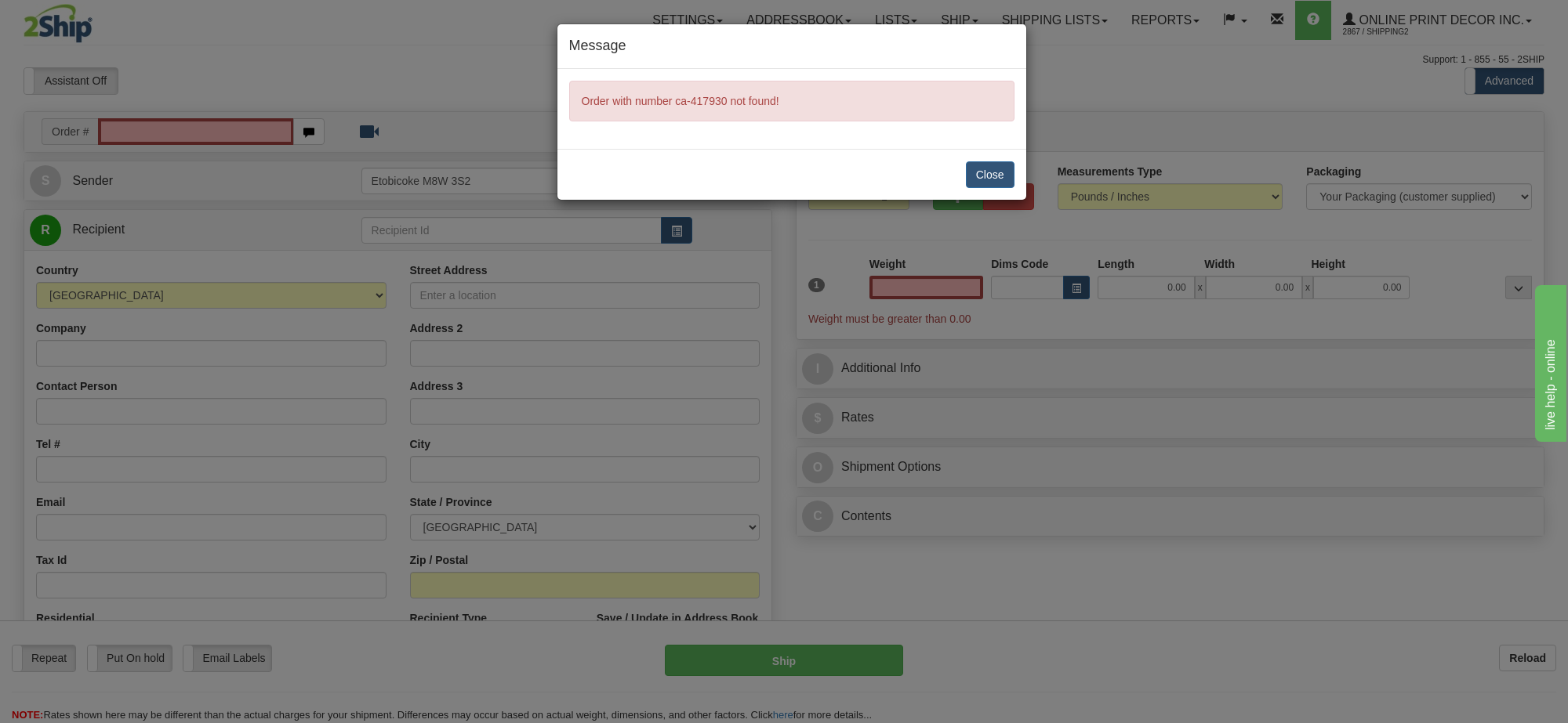
type input "0.00"
click at [977, 176] on button "Close" at bounding box center [990, 175] width 49 height 27
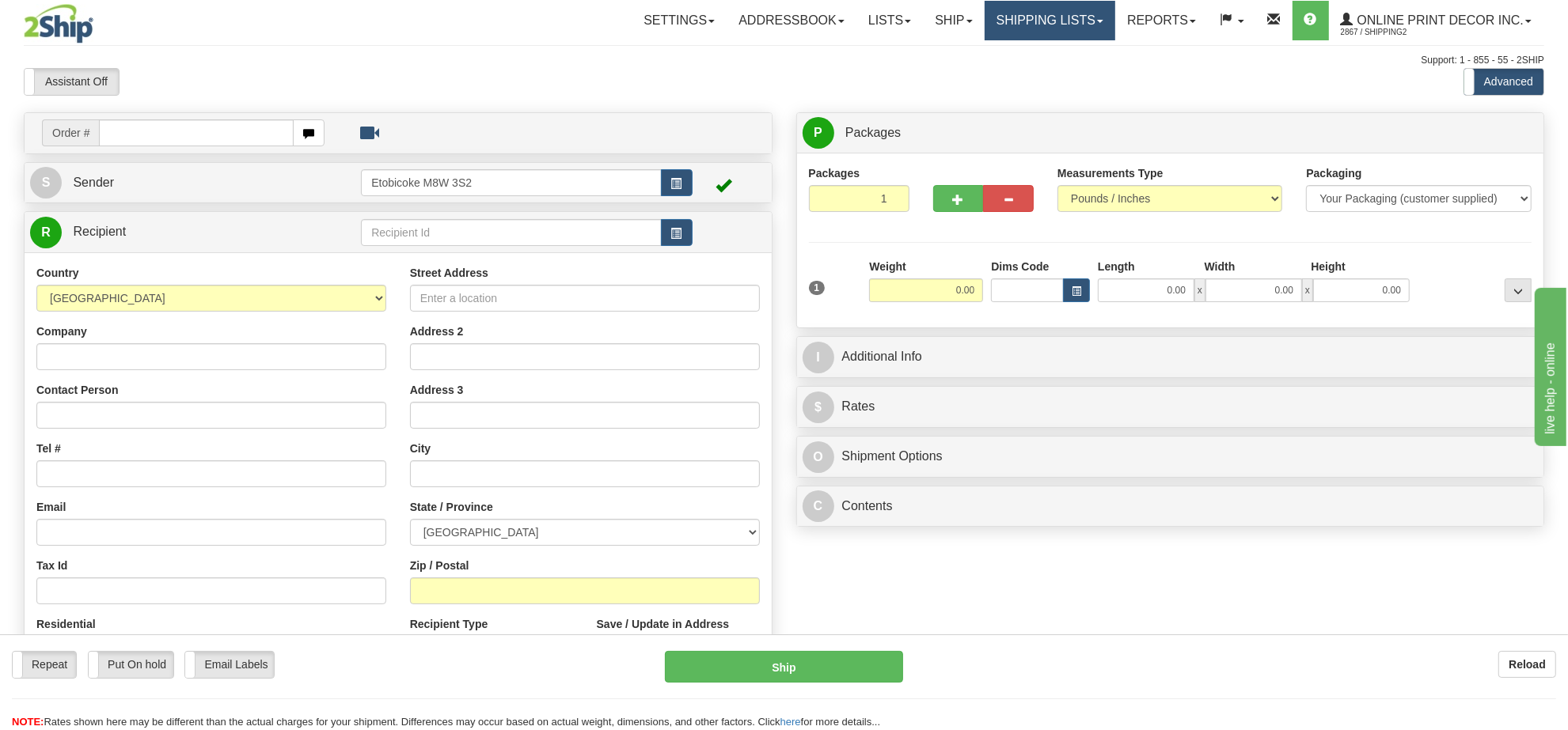
click at [1049, 25] on link "Shipping lists" at bounding box center [1050, 20] width 130 height 40
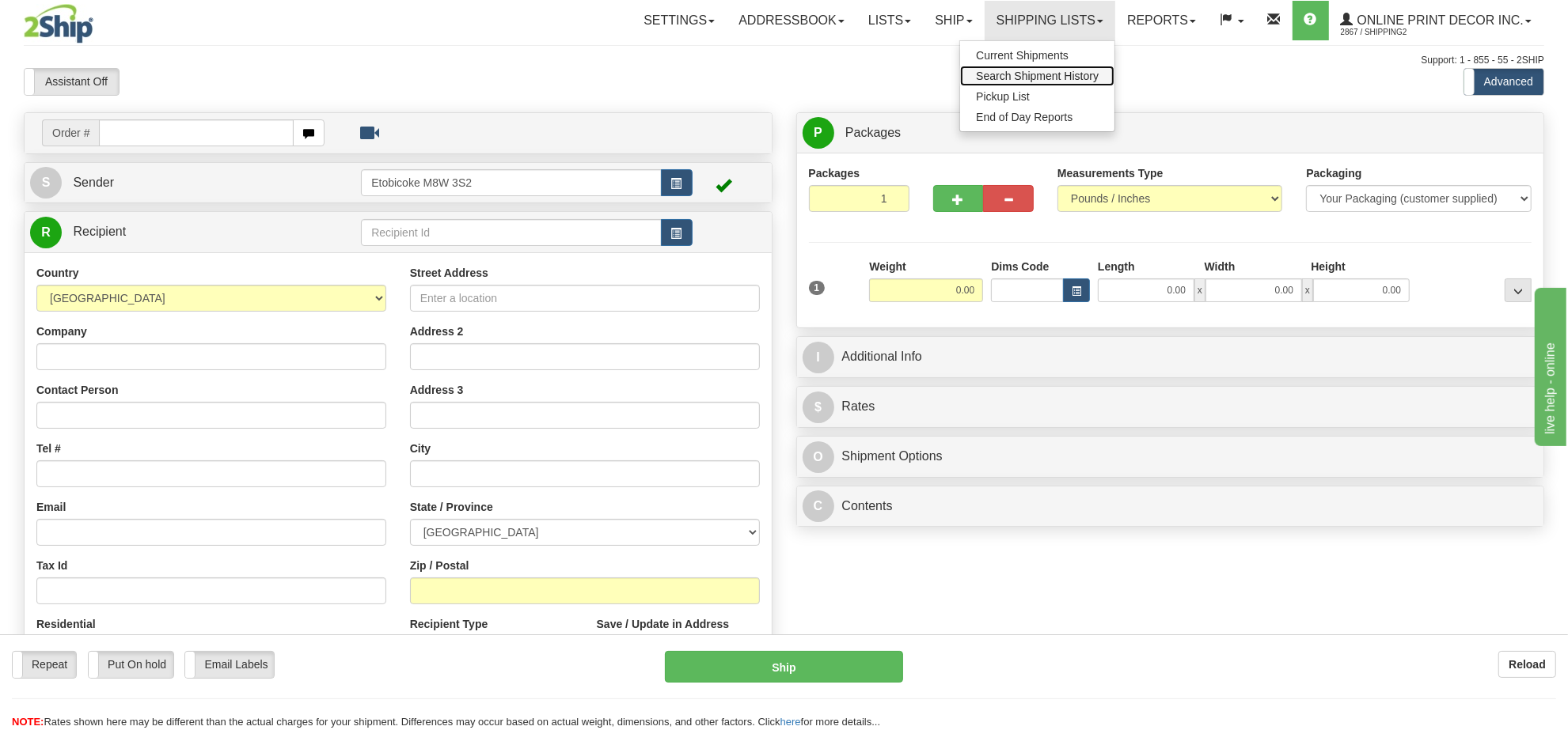
click at [1030, 75] on span "Search Shipment History" at bounding box center [1037, 76] width 122 height 13
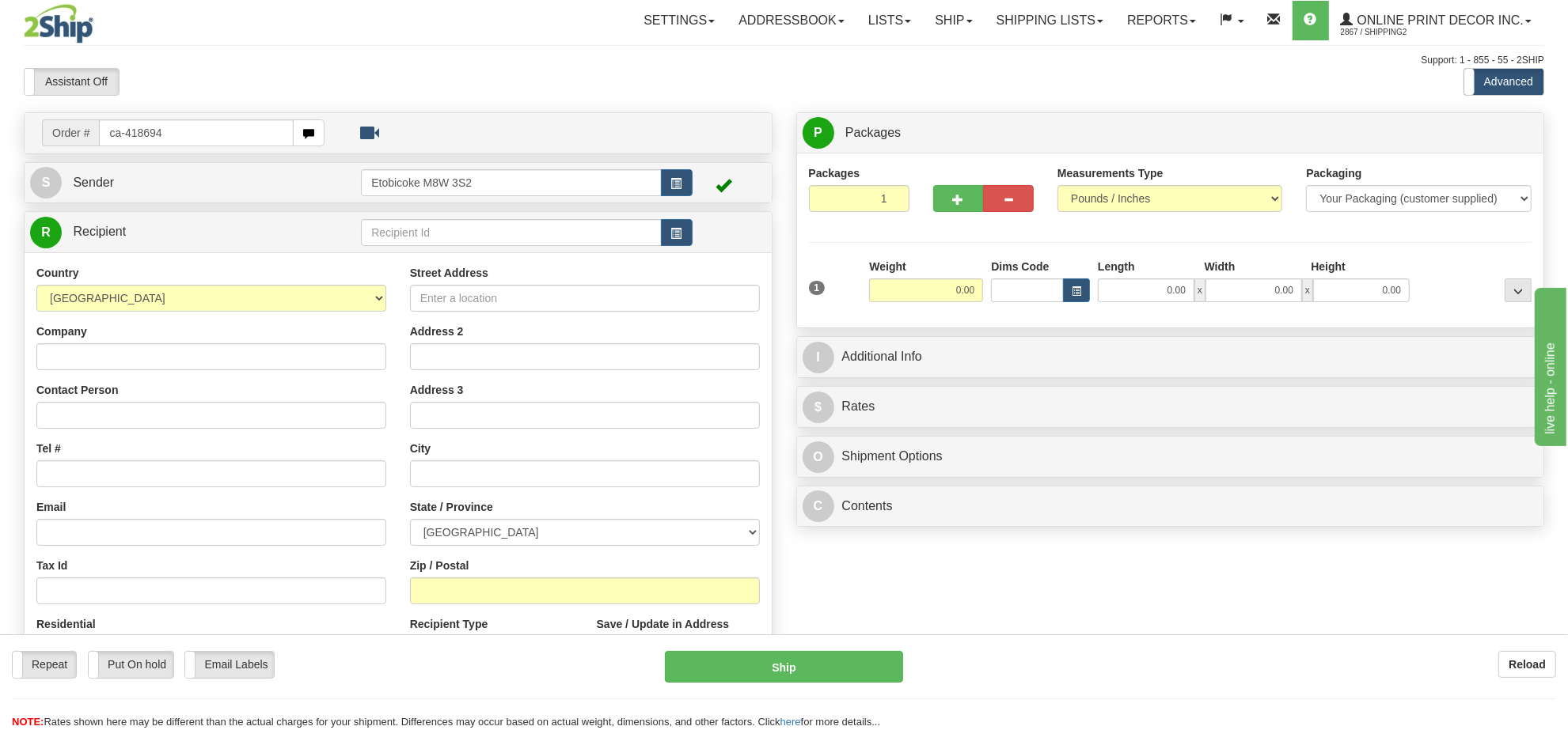
type input "ca-418694"
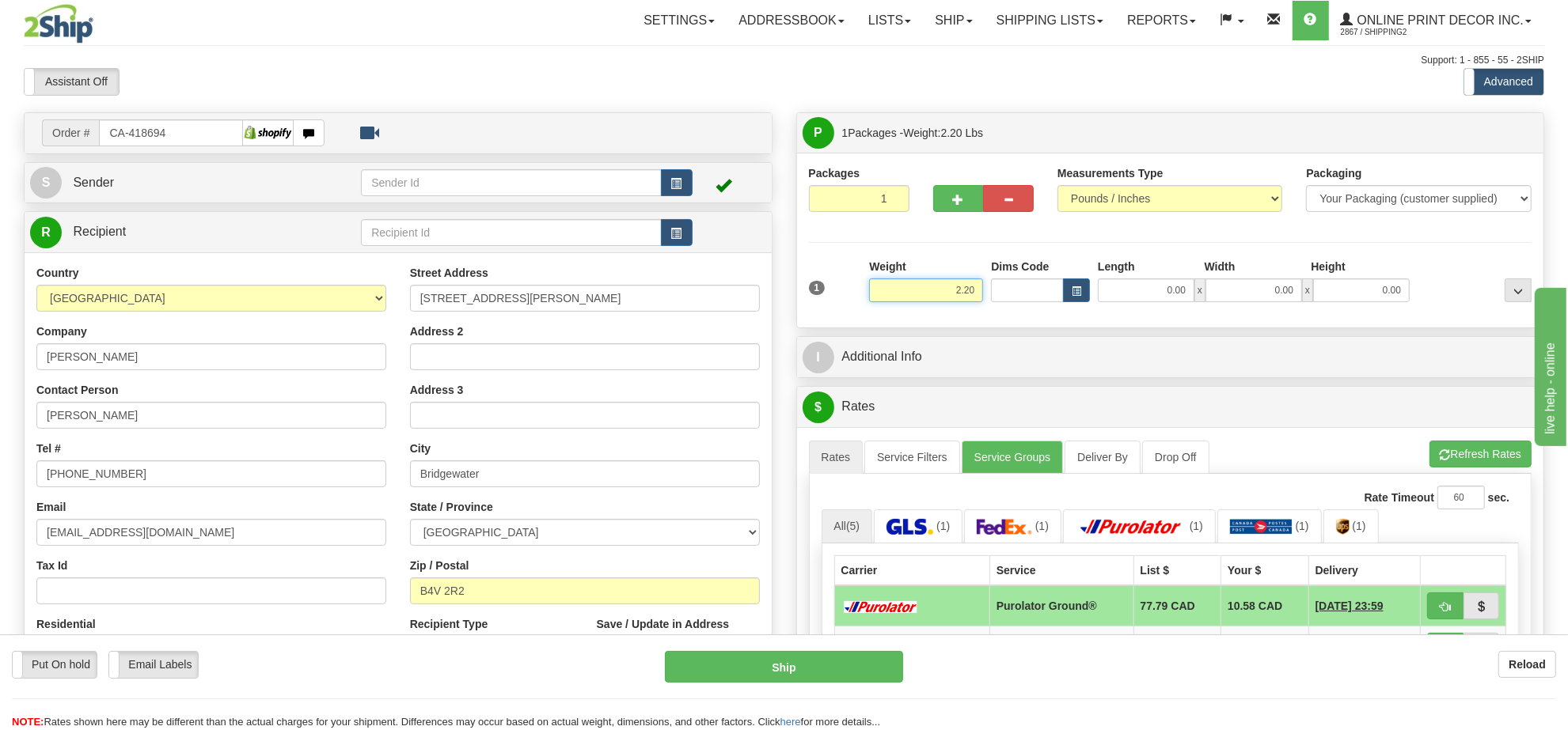
click at [951, 286] on input "2.20" at bounding box center [925, 290] width 114 height 23
click at [1074, 296] on span "button" at bounding box center [1077, 291] width 10 height 9
type input "4.00"
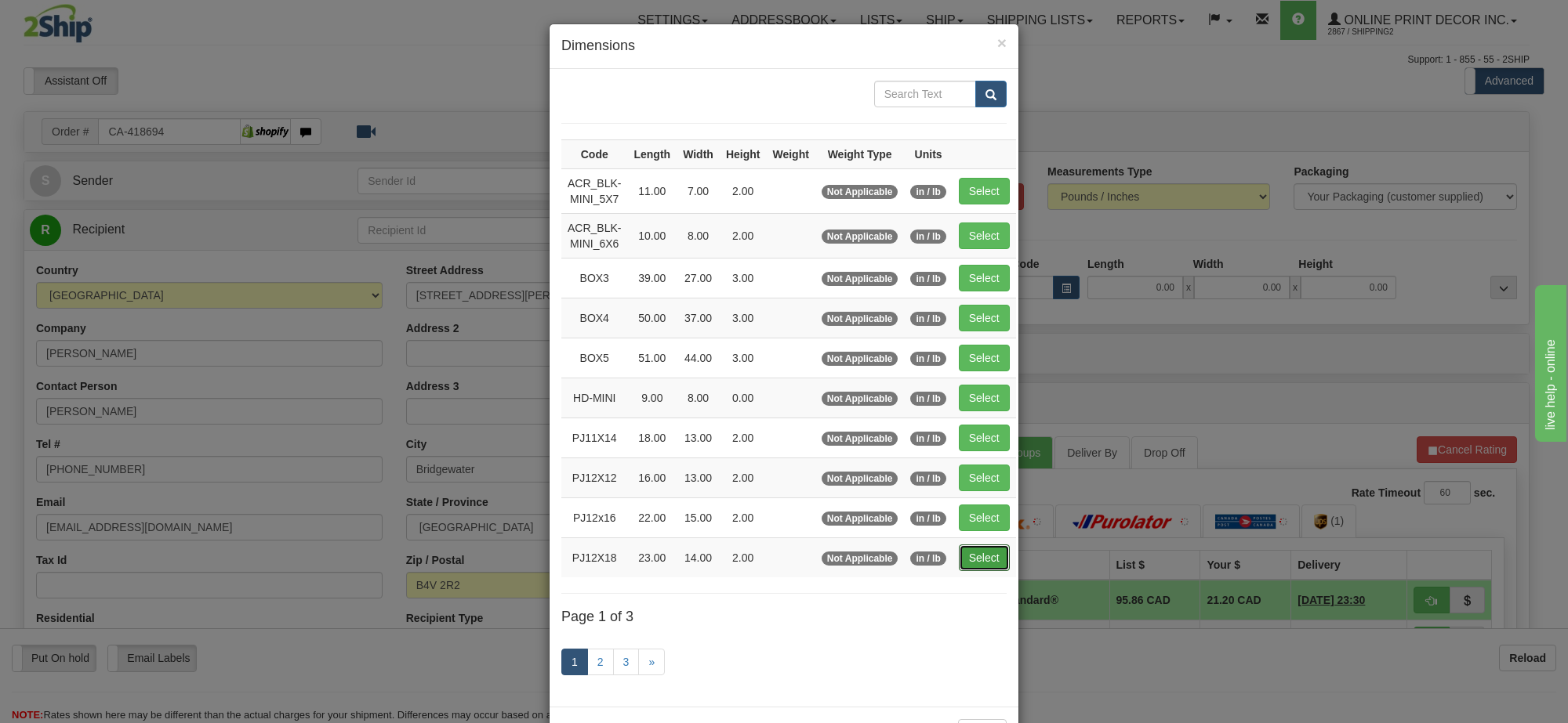
drag, startPoint x: 973, startPoint y: 559, endPoint x: 1228, endPoint y: 406, distance: 297.4
click at [977, 554] on button "Select" at bounding box center [984, 558] width 51 height 27
type input "PJ12X18"
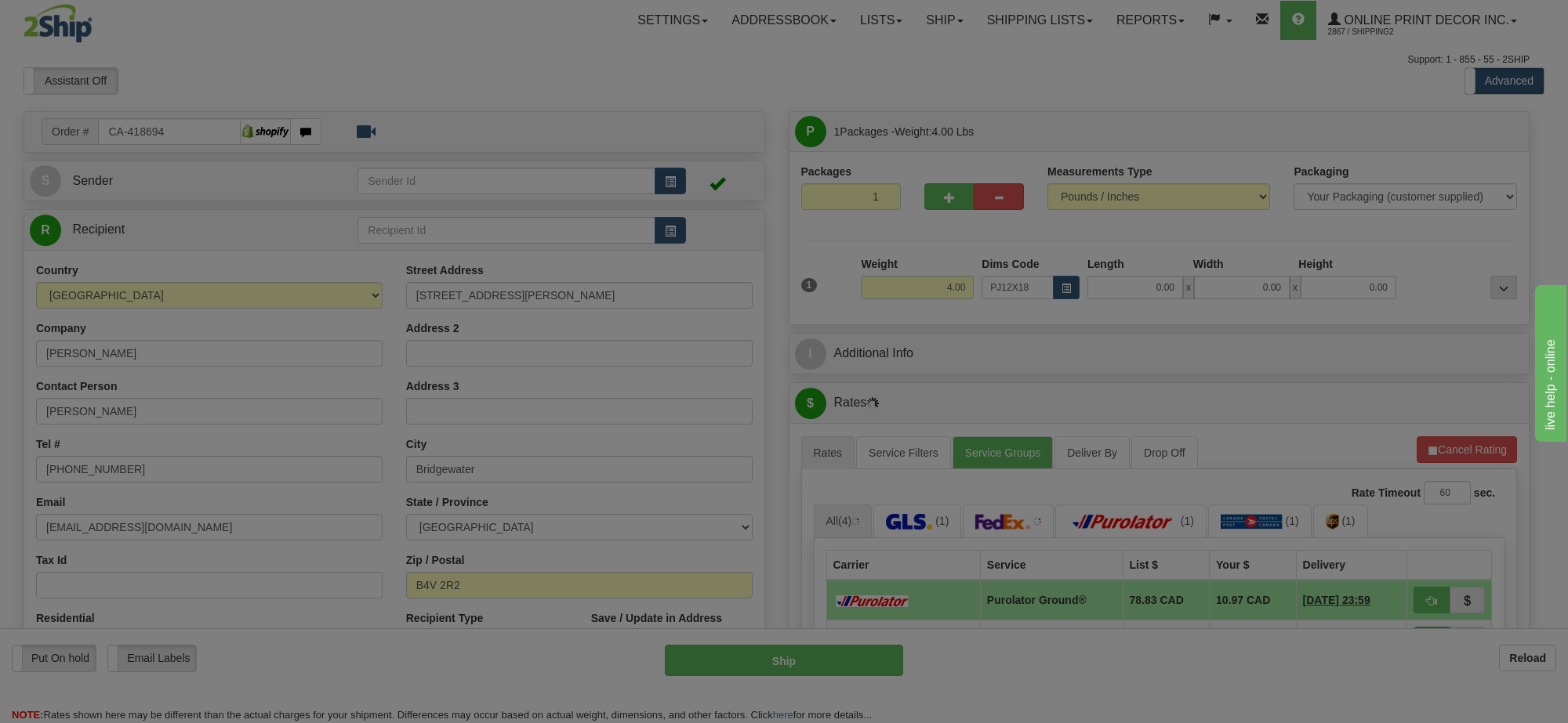
type input "23.00"
type input "14.00"
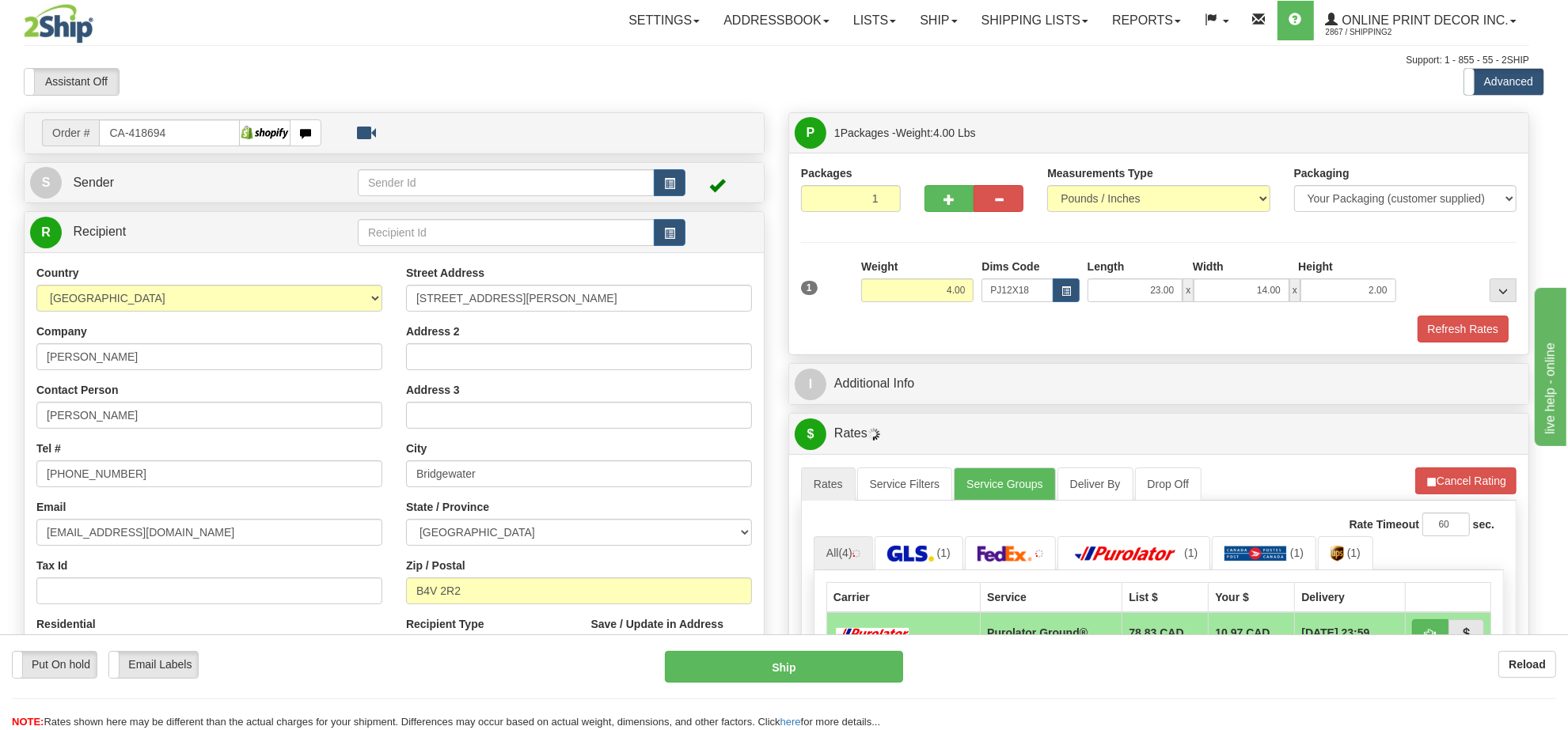
click at [1395, 278] on div "Height" at bounding box center [1347, 269] width 105 height 19
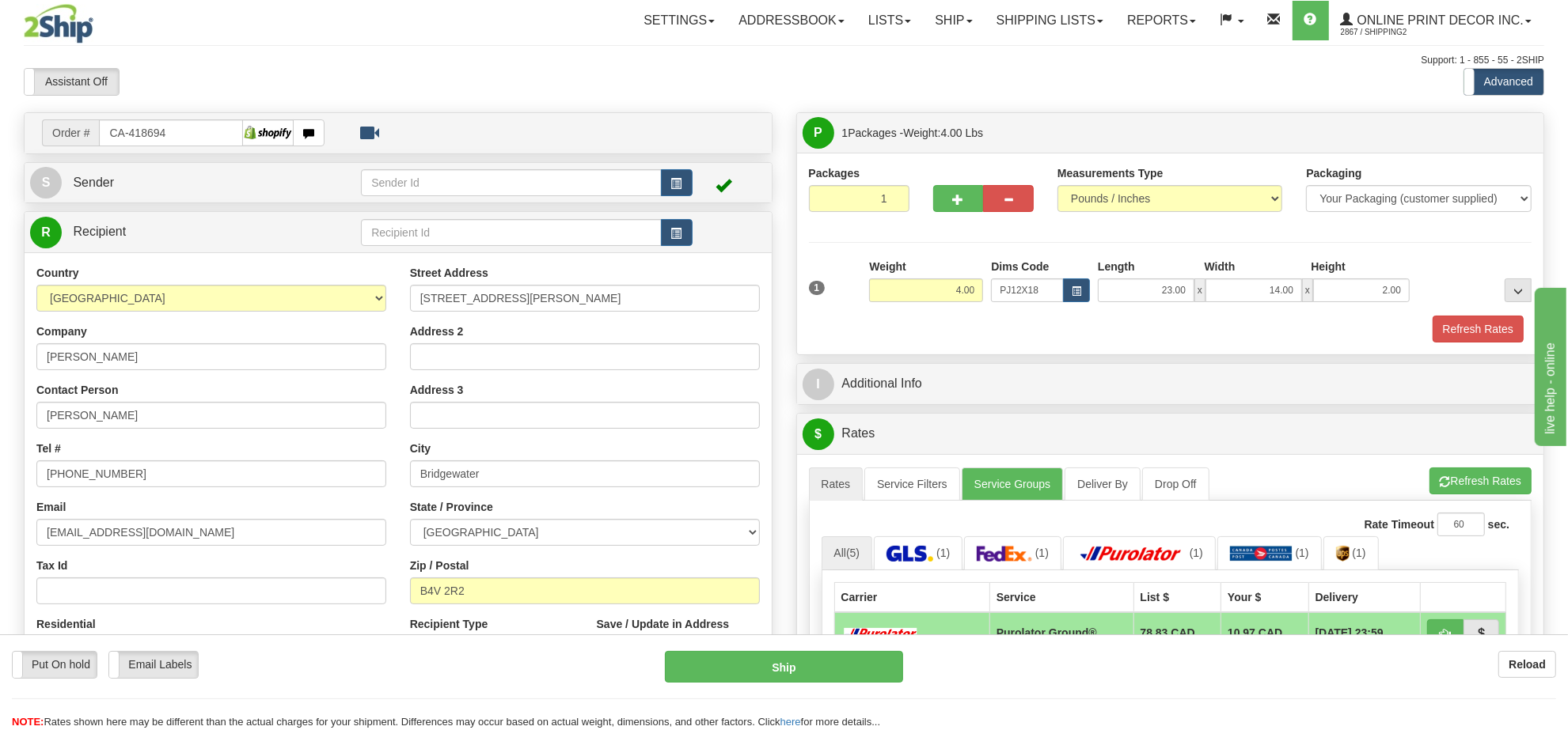
click at [1394, 279] on div "Height" at bounding box center [1360, 269] width 107 height 19
click at [1393, 279] on div "Height" at bounding box center [1360, 269] width 107 height 19
drag, startPoint x: 1391, startPoint y: 281, endPoint x: 1391, endPoint y: 297, distance: 16.0
click at [1391, 286] on input "2.00" at bounding box center [1360, 290] width 96 height 23
click at [1392, 297] on input "2.00" at bounding box center [1360, 290] width 96 height 23
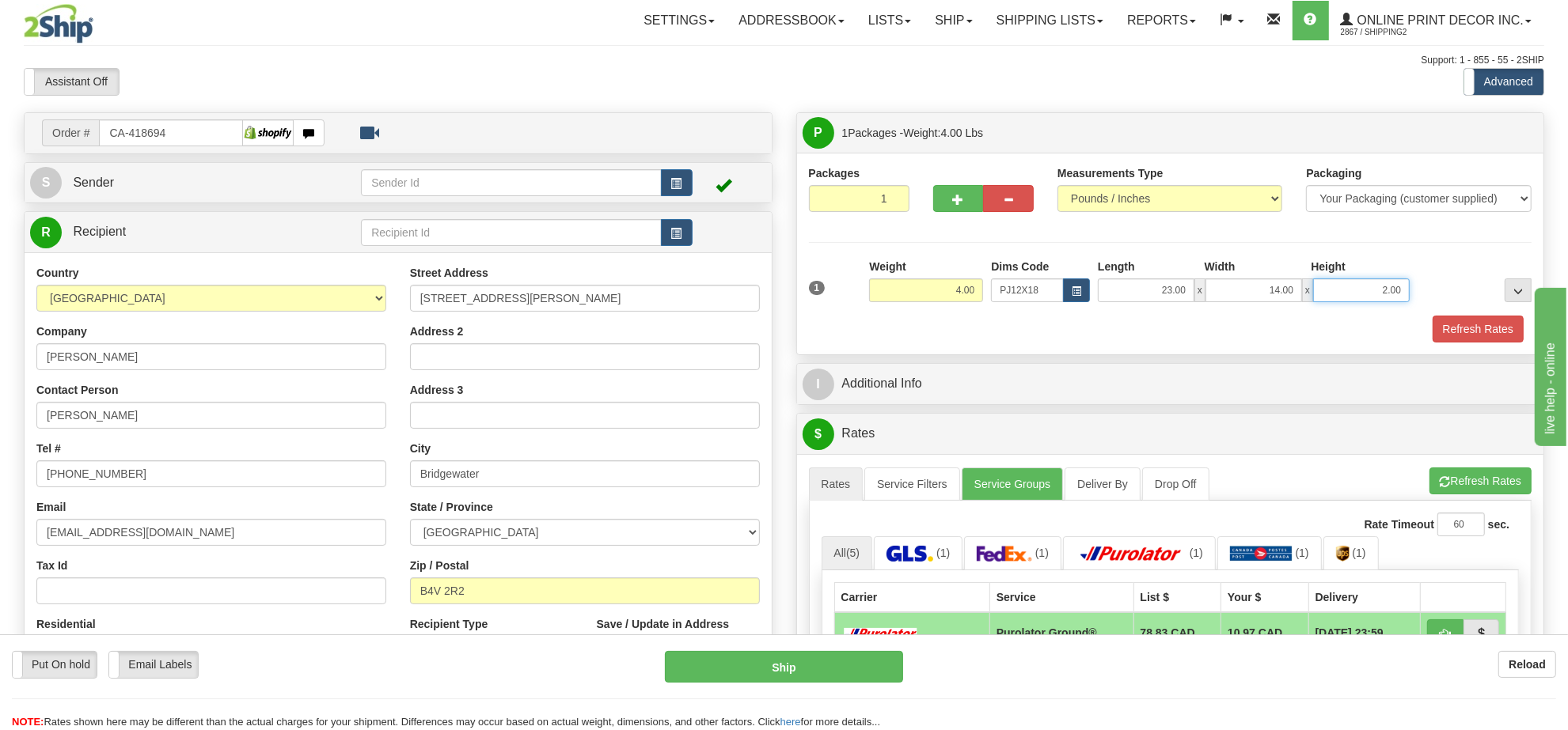
click at [1392, 297] on input "2.00" at bounding box center [1360, 290] width 96 height 23
type input "4.00"
click at [1482, 486] on button "Refresh Rates" at bounding box center [1480, 481] width 102 height 27
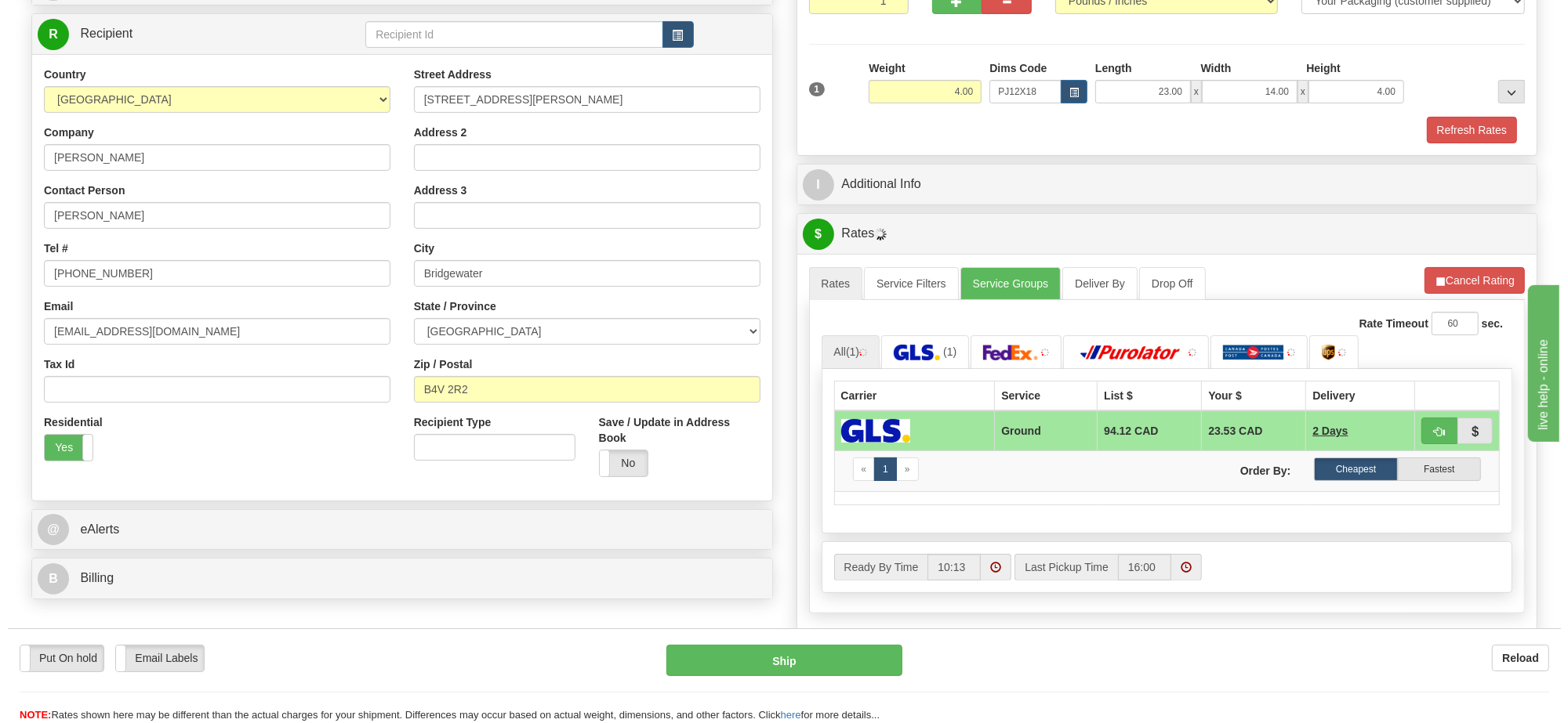
scroll to position [294, 0]
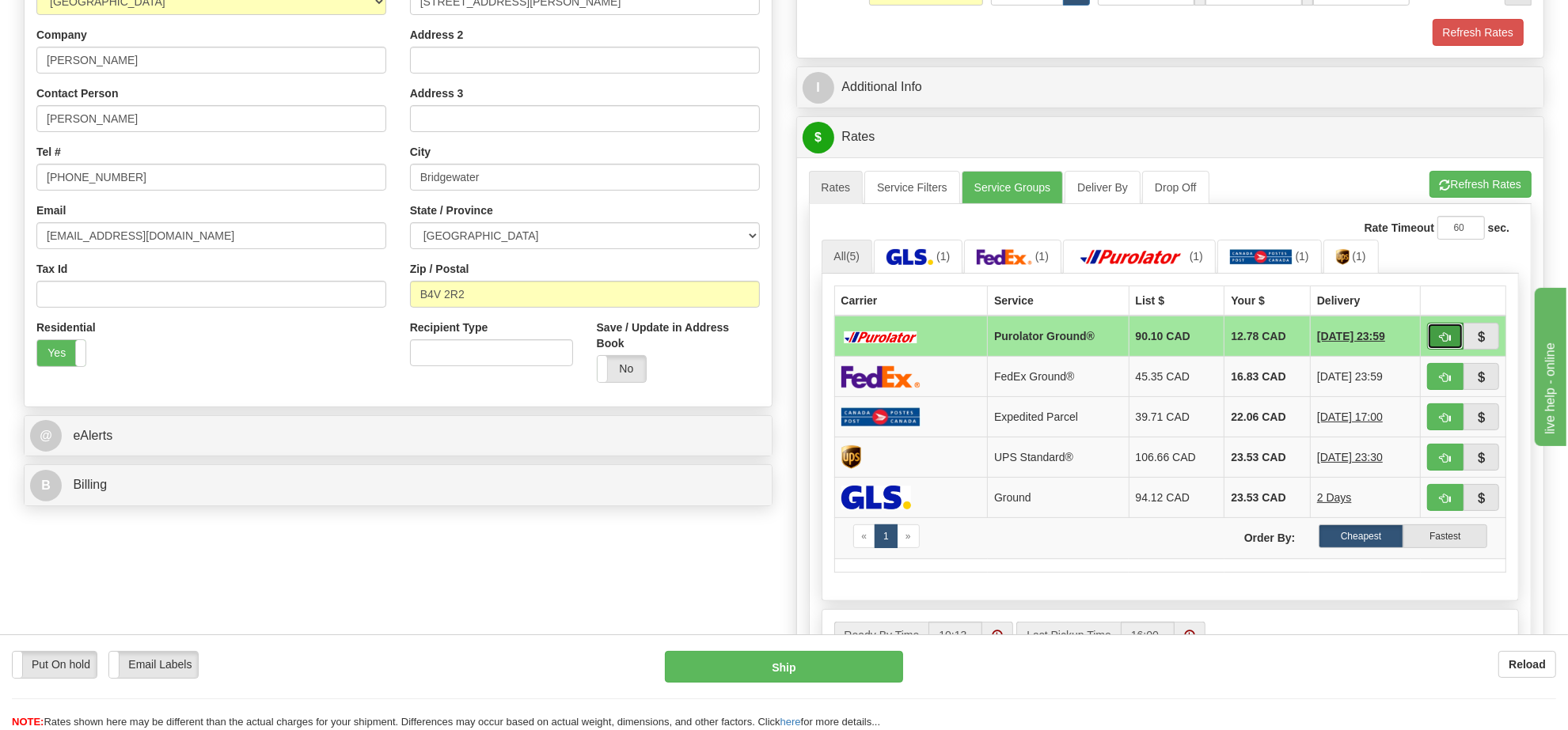
click at [1447, 343] on span "button" at bounding box center [1445, 337] width 11 height 11
type input "260"
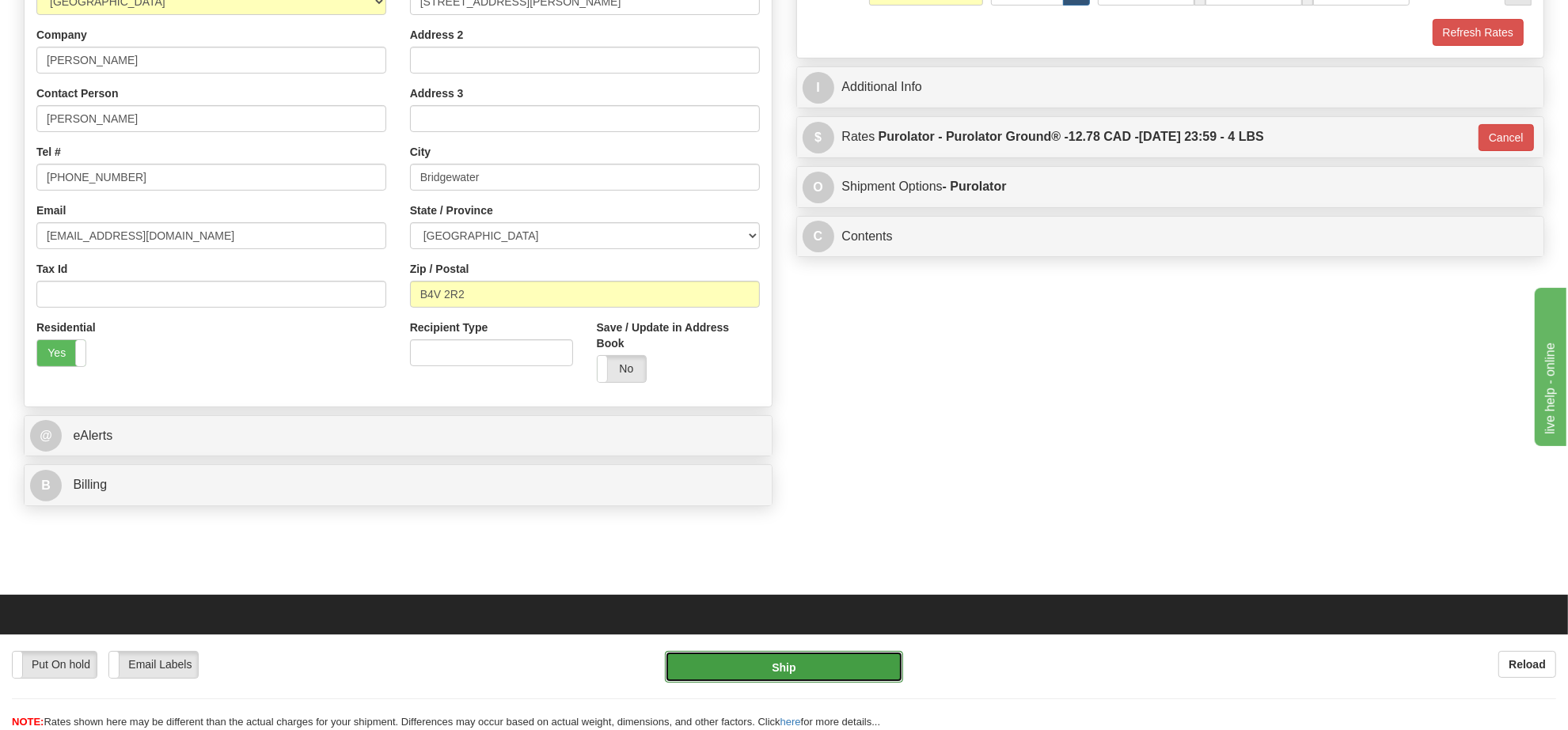
click at [852, 667] on button "Ship" at bounding box center [784, 667] width 238 height 32
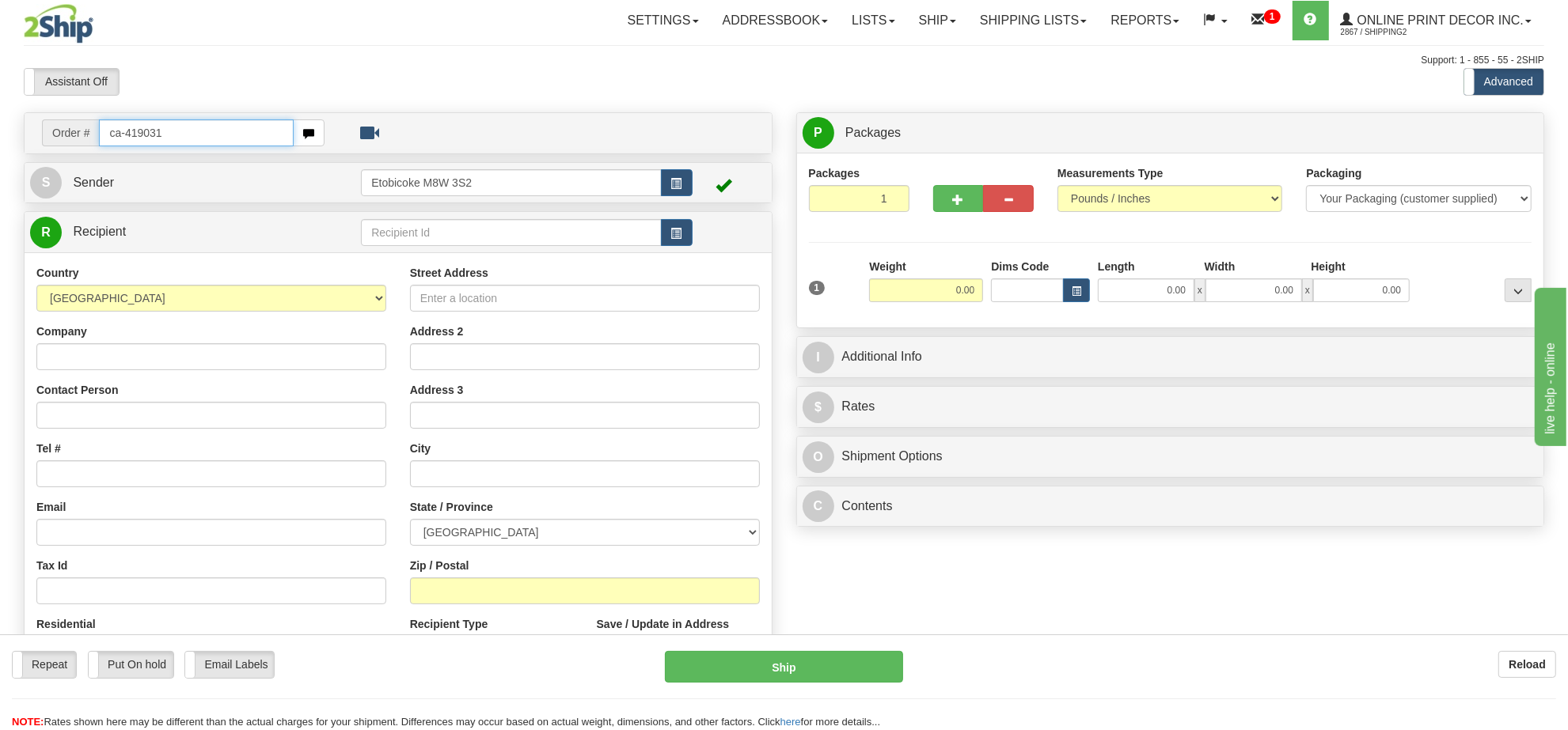
type input "ca-419031"
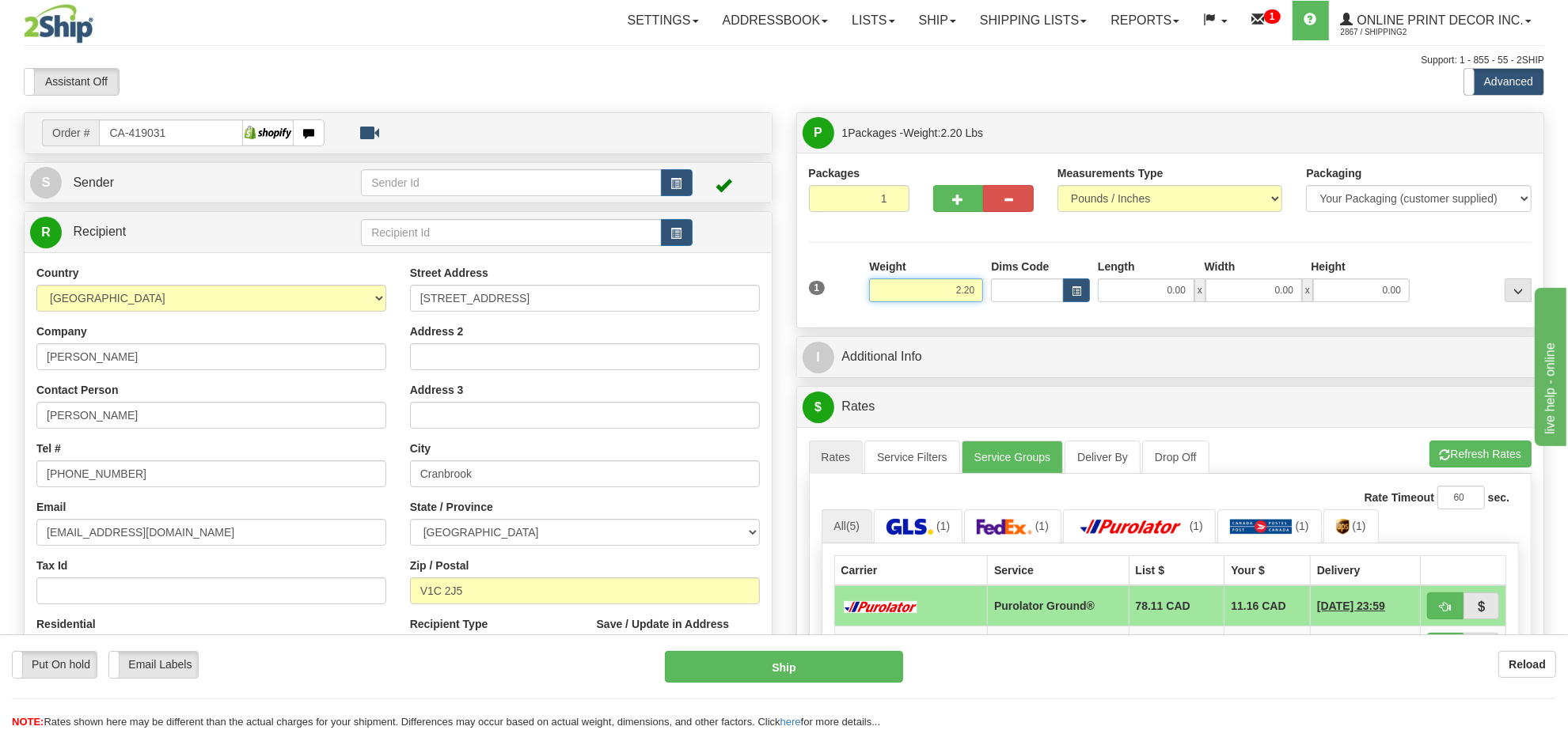
click at [913, 290] on input "2.20" at bounding box center [925, 290] width 114 height 23
type input "4.00"
click at [1078, 286] on button "button" at bounding box center [1077, 290] width 27 height 23
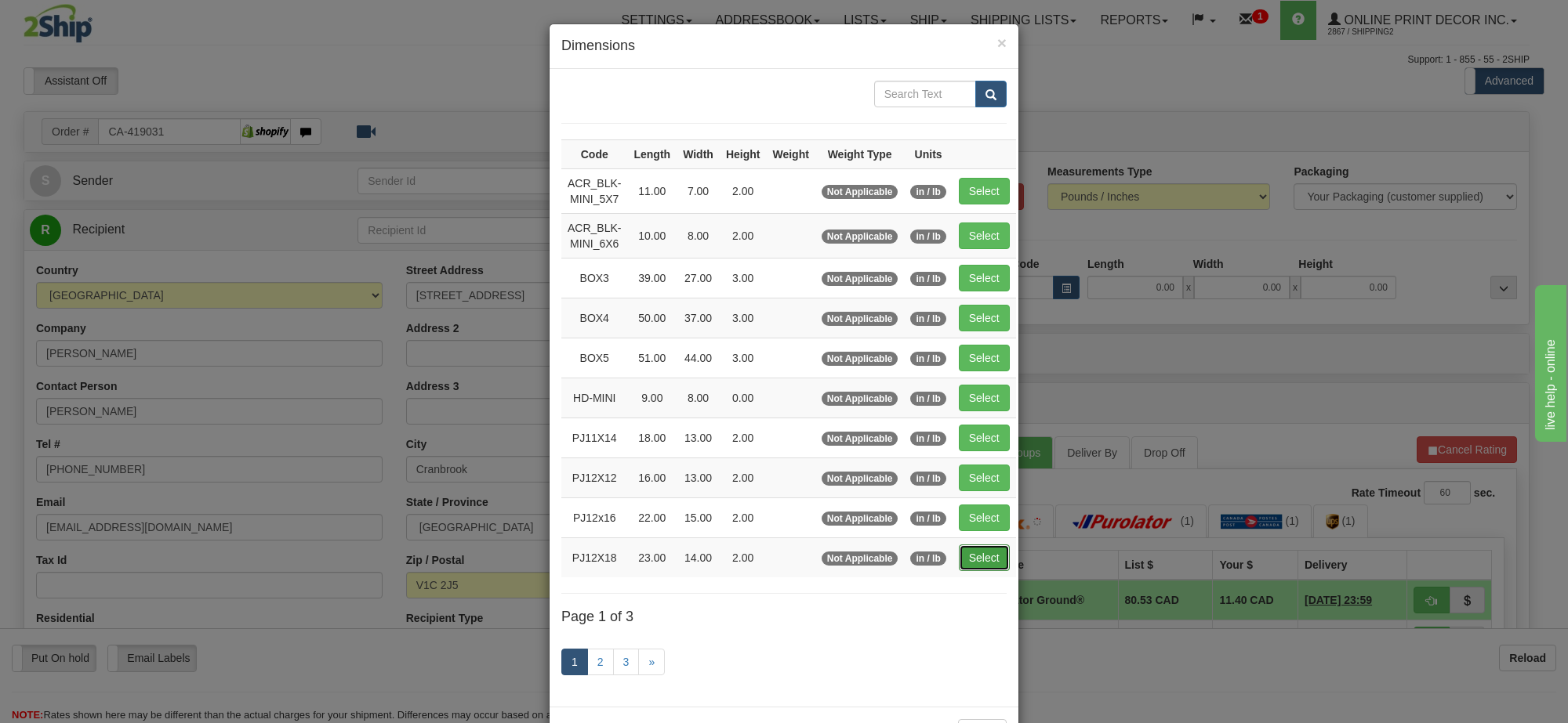
click at [969, 551] on button "Select" at bounding box center [984, 558] width 51 height 27
type input "PJ12X18"
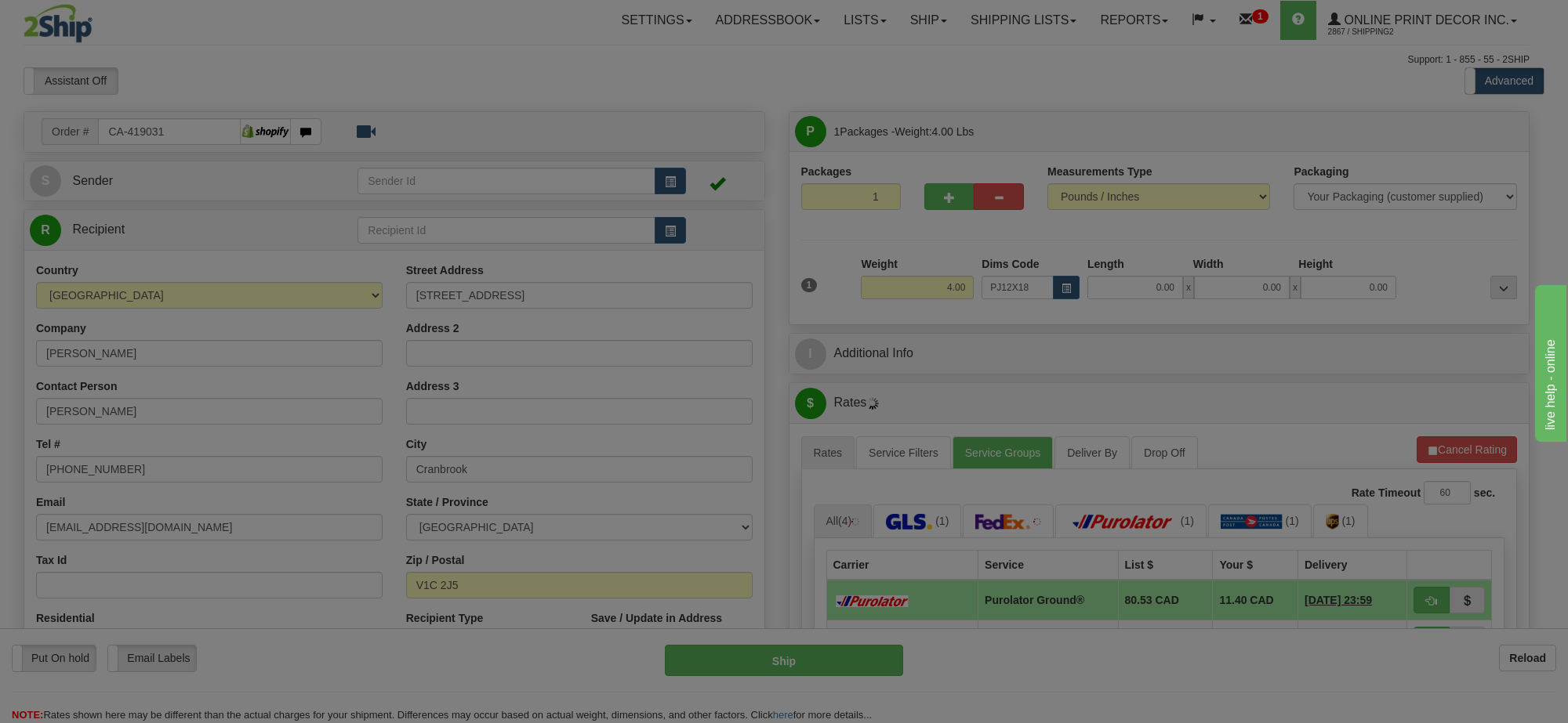
type input "23.00"
type input "14.00"
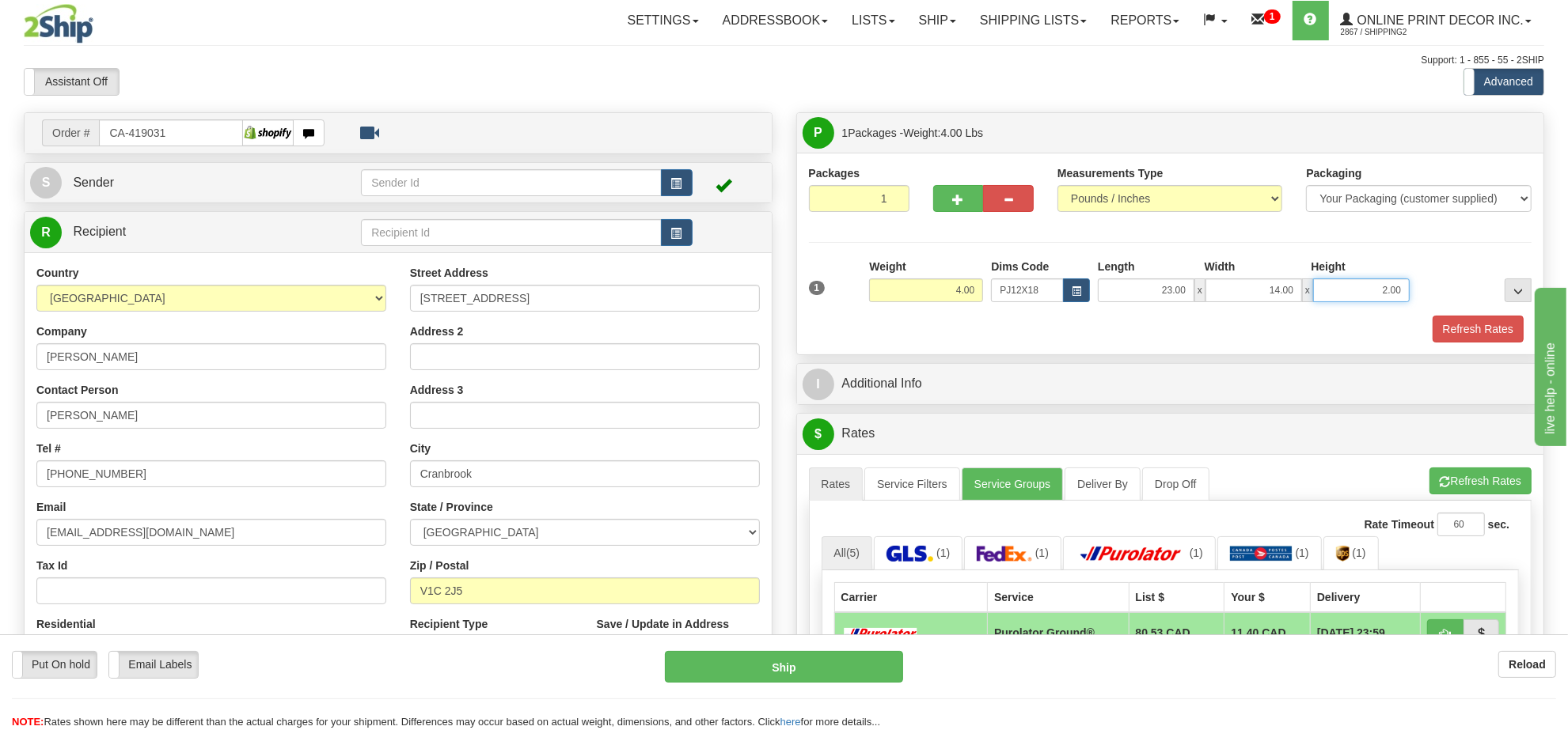
click at [1346, 288] on input "2.00" at bounding box center [1360, 290] width 96 height 23
click at [1347, 288] on input "2.00" at bounding box center [1360, 290] width 96 height 23
type input "4.00"
click at [1482, 485] on button "Refresh Rates" at bounding box center [1480, 481] width 102 height 27
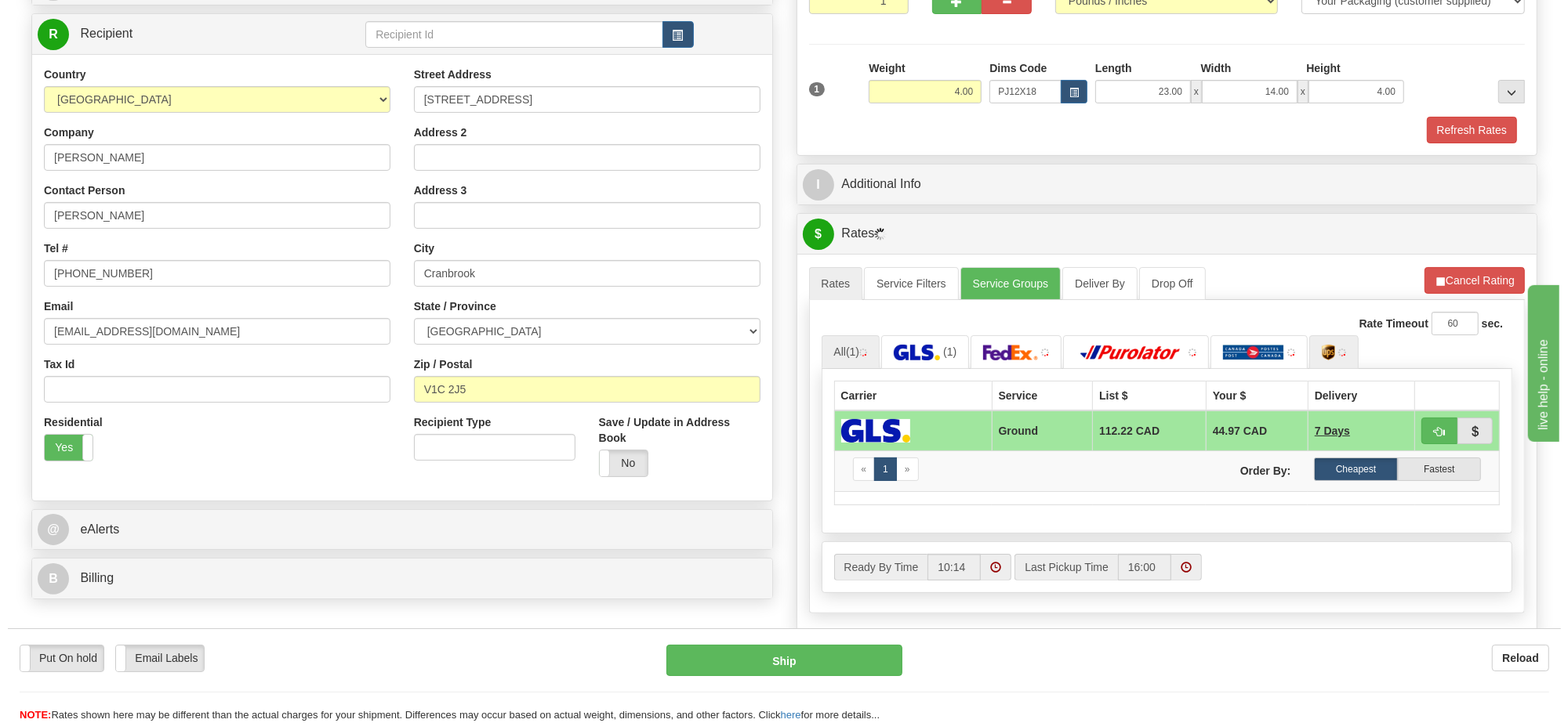
scroll to position [294, 0]
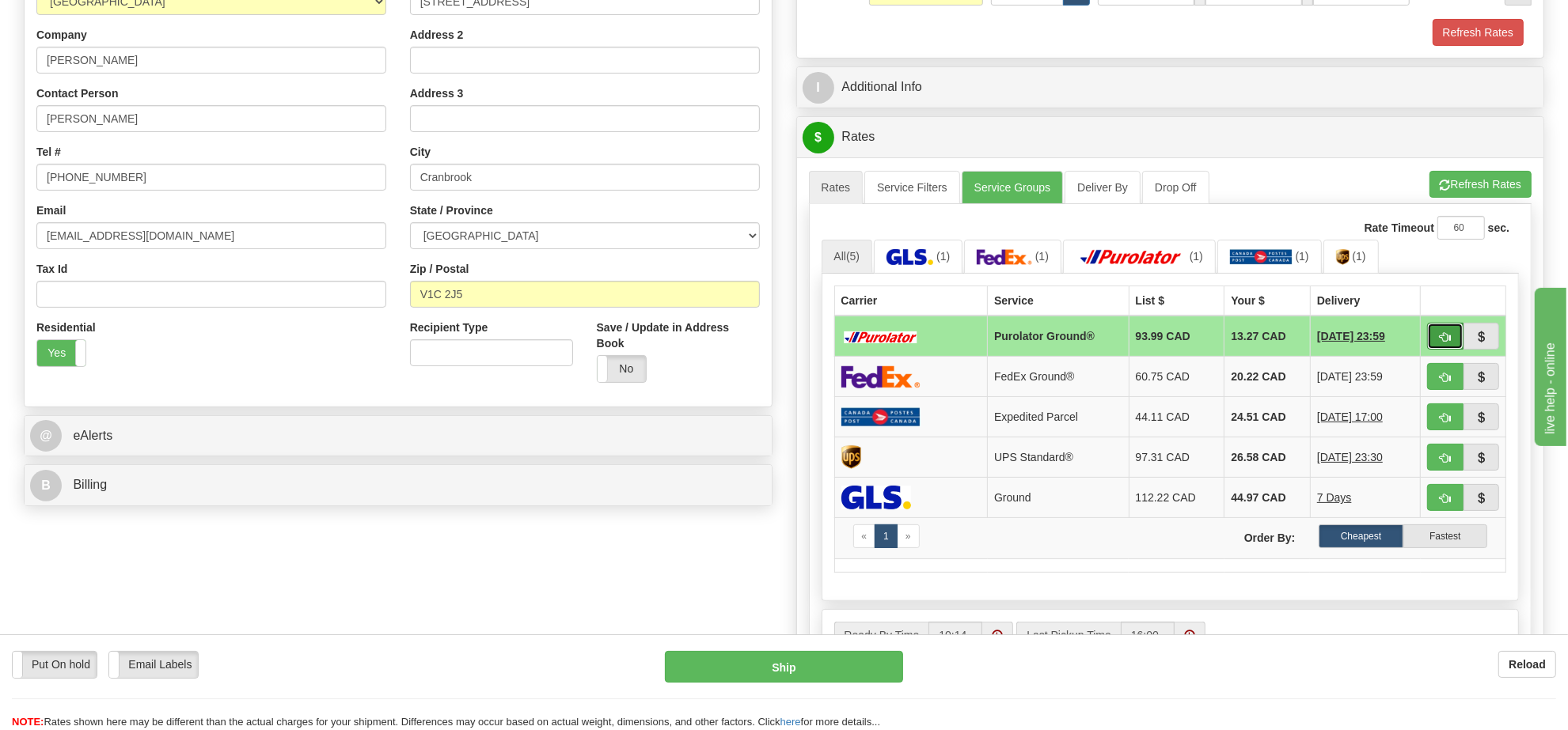
click at [1433, 343] on button "button" at bounding box center [1444, 337] width 36 height 27
type input "260"
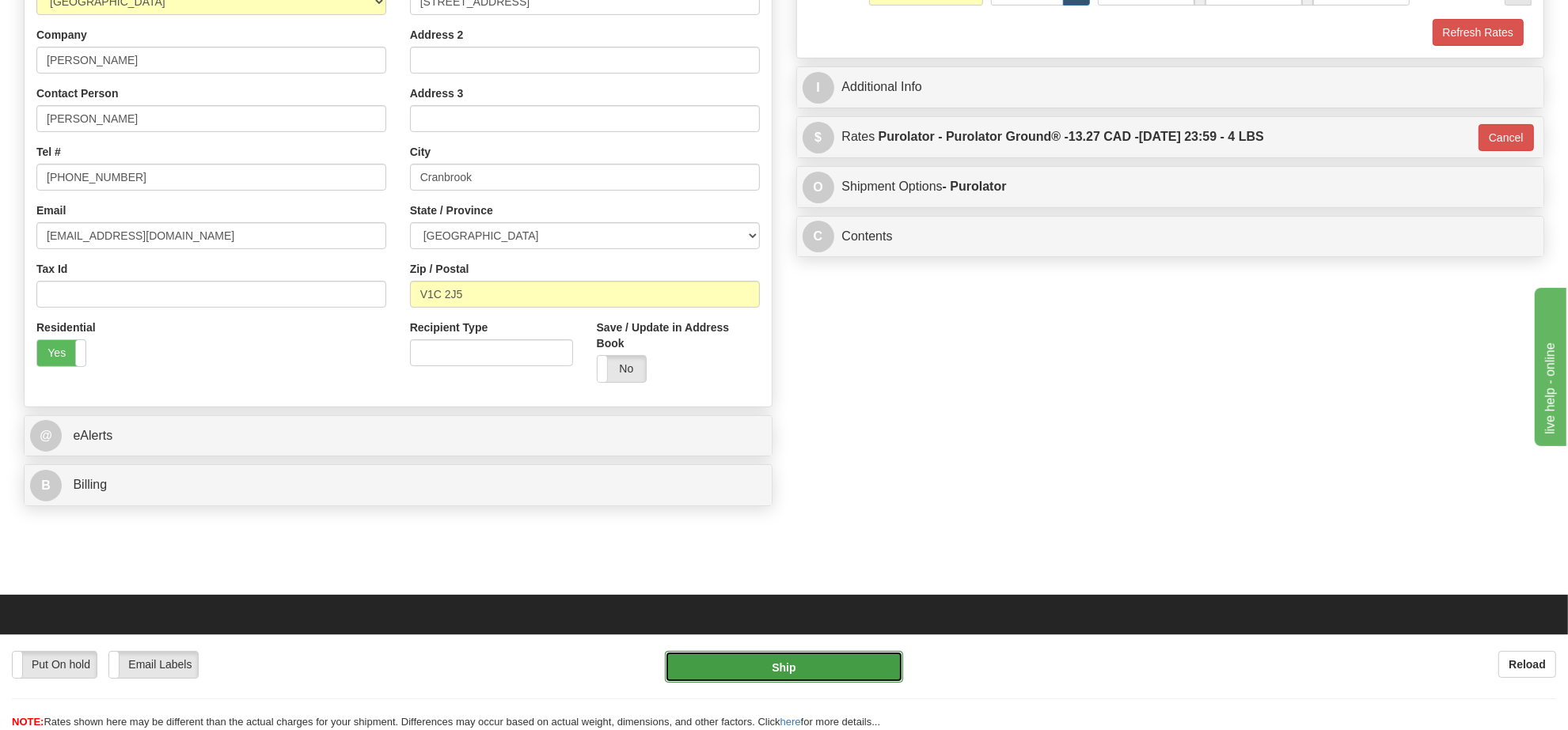
click at [752, 670] on button "Ship" at bounding box center [784, 667] width 238 height 32
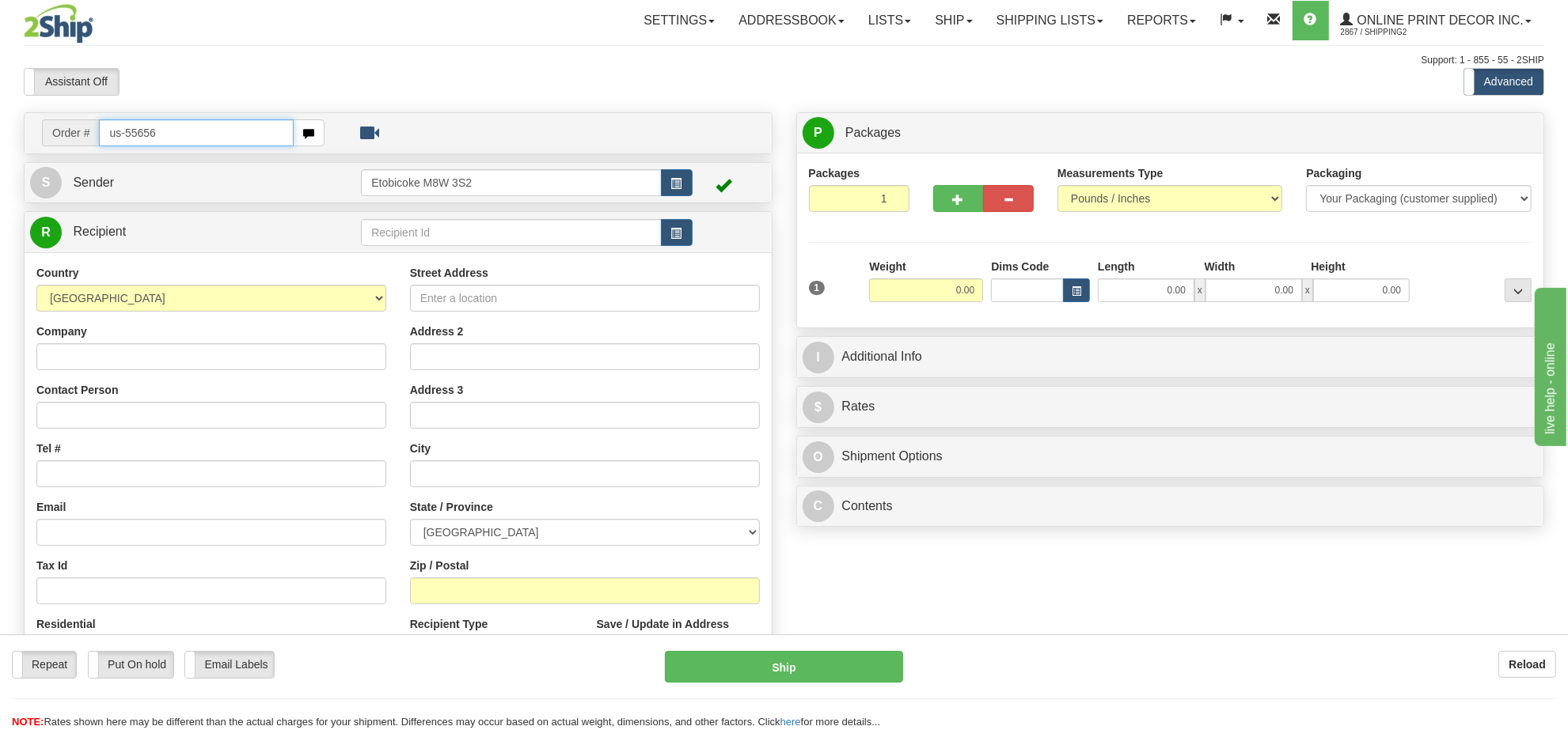
type input "us-55656"
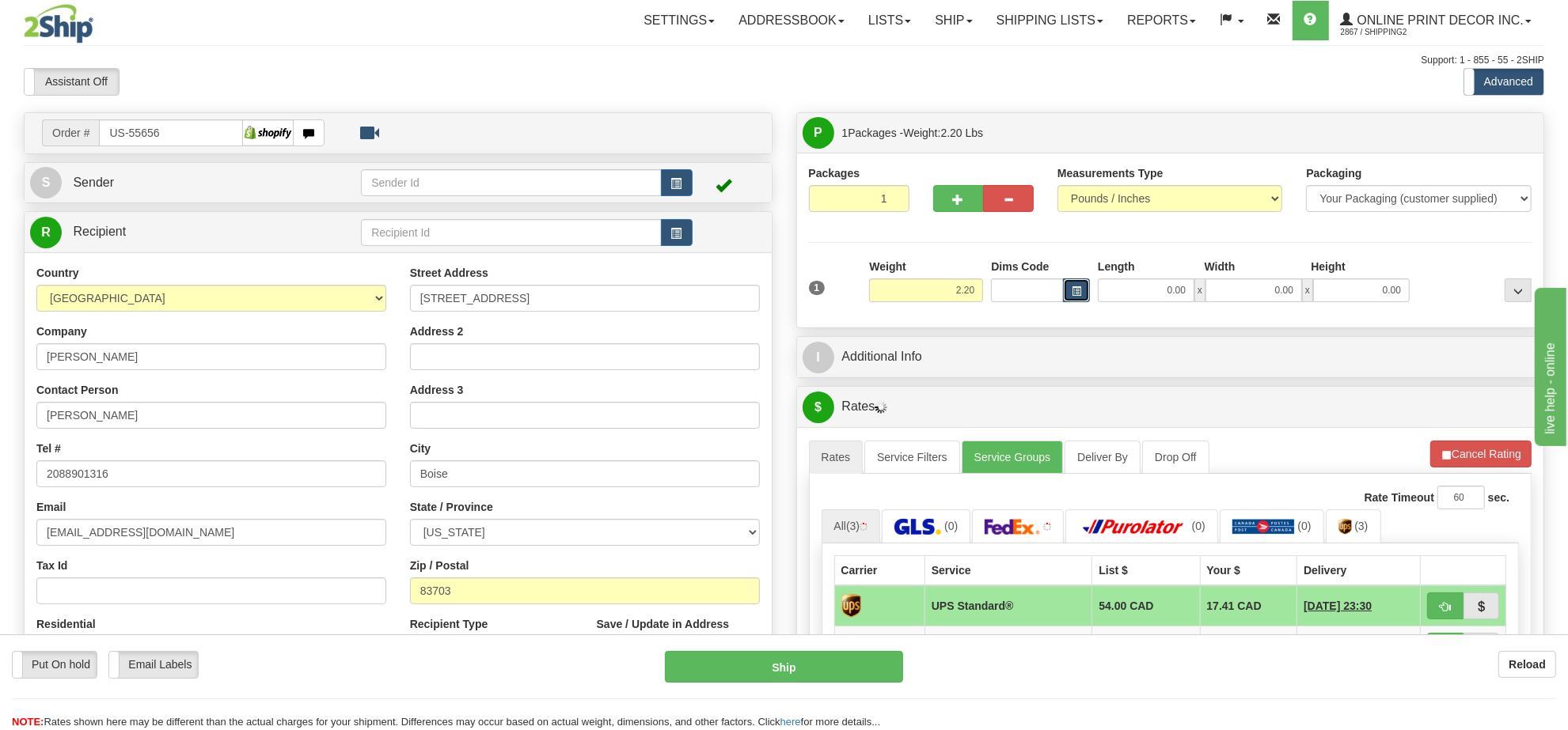
click at [1068, 297] on button "button" at bounding box center [1077, 290] width 27 height 23
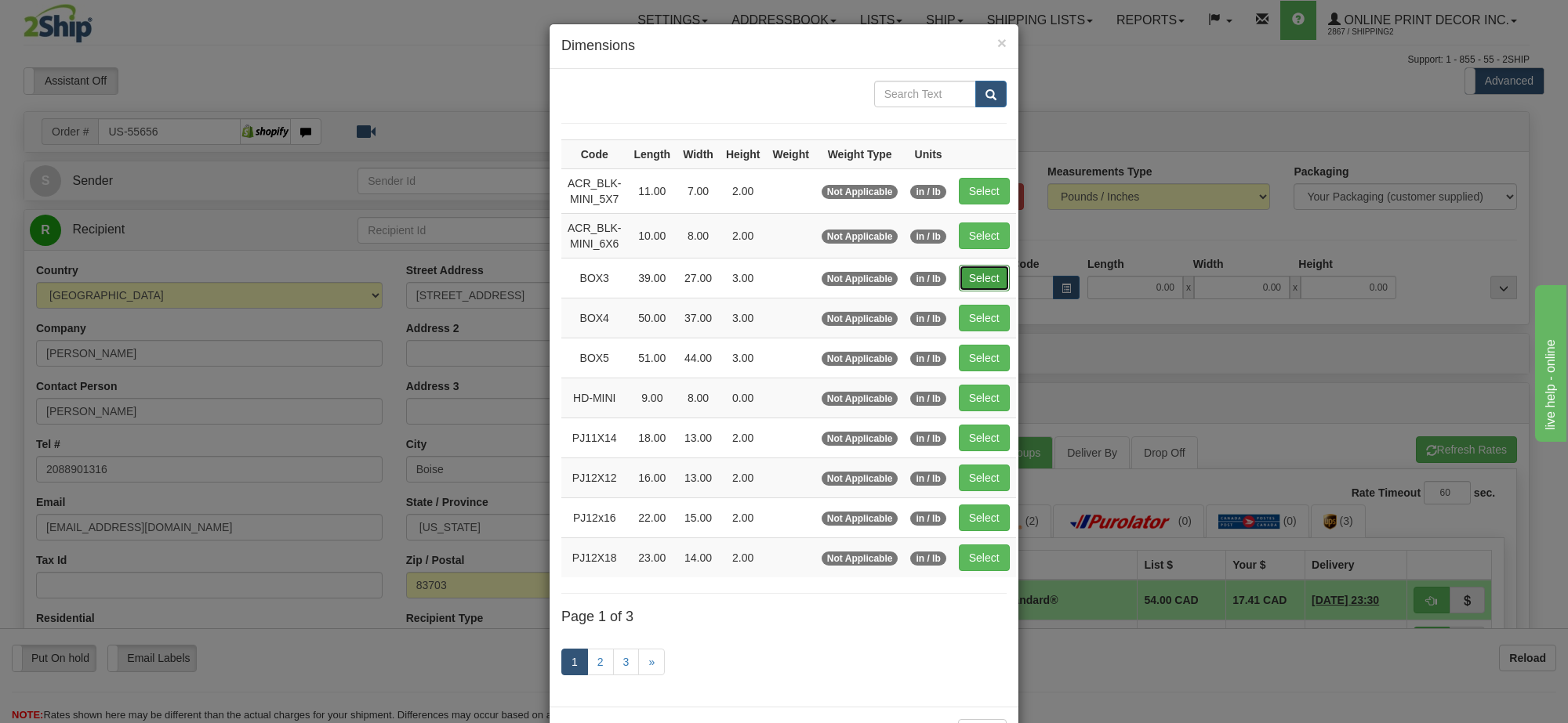
click at [971, 278] on button "Select" at bounding box center [984, 278] width 51 height 27
type input "BOX3"
type input "39.00"
type input "27.00"
type input "3.00"
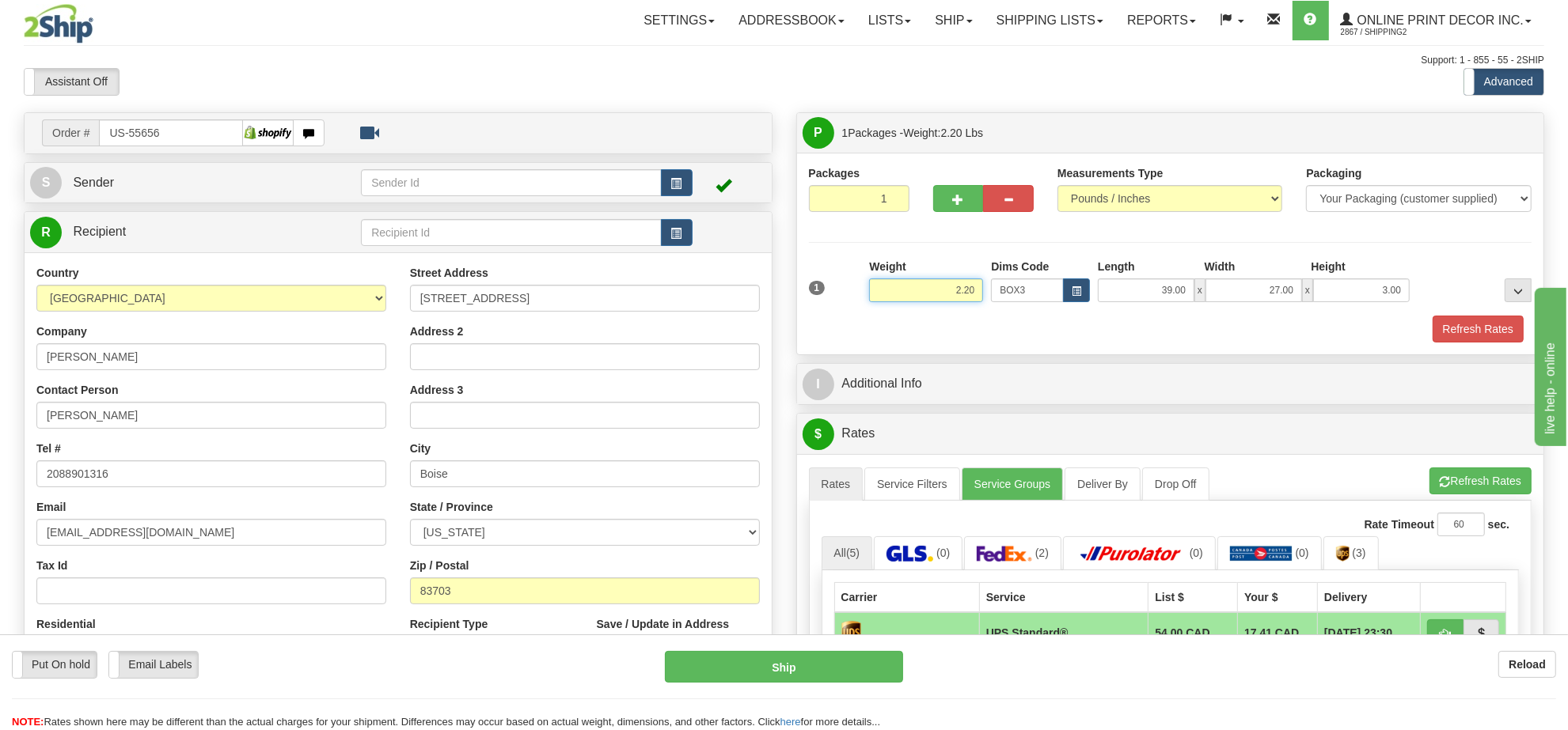
drag, startPoint x: 978, startPoint y: 284, endPoint x: 899, endPoint y: 282, distance: 79.0
click at [899, 282] on input "2.20" at bounding box center [925, 290] width 114 height 23
type input "7.98"
click at [964, 199] on button "button" at bounding box center [958, 199] width 50 height 27
radio input "true"
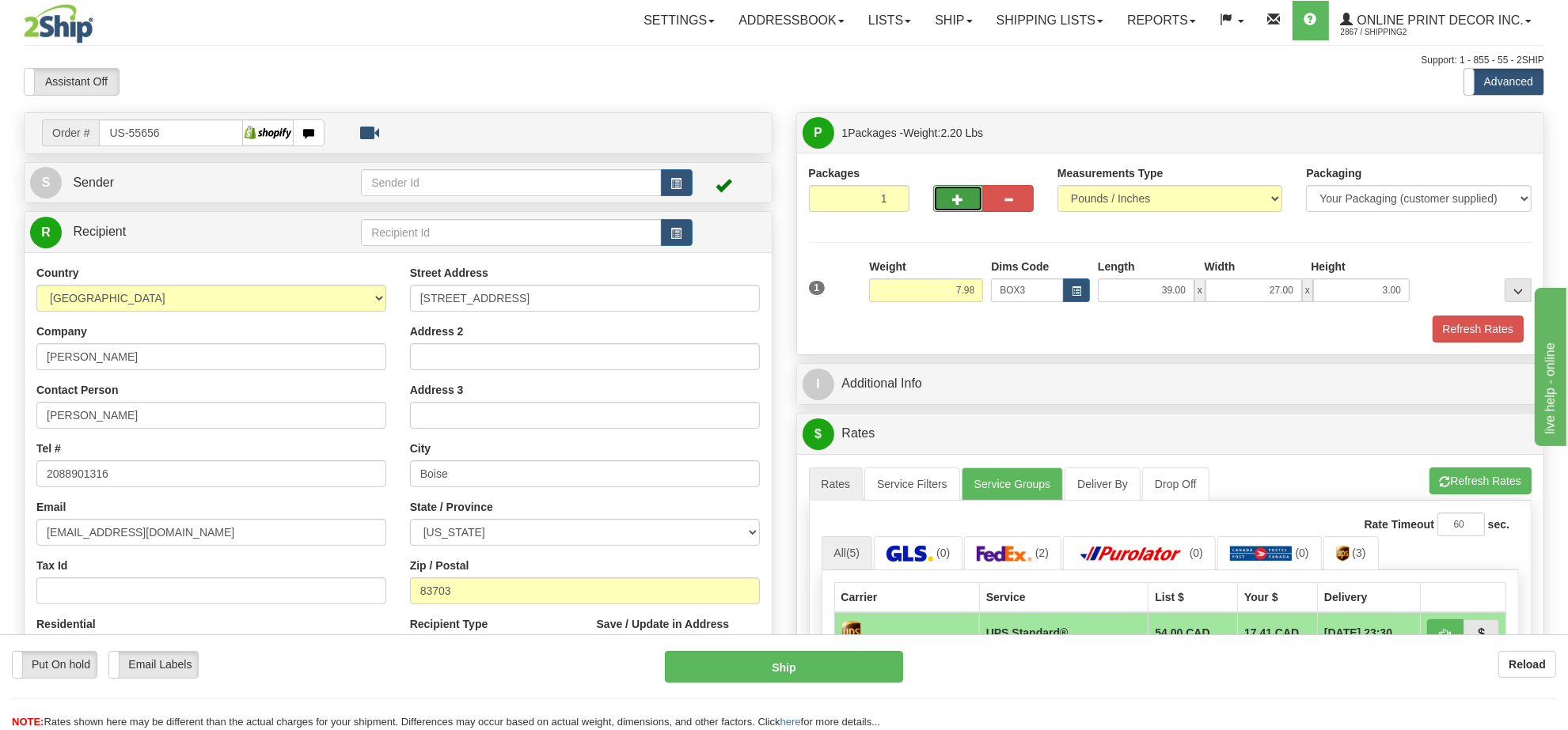
type input "2"
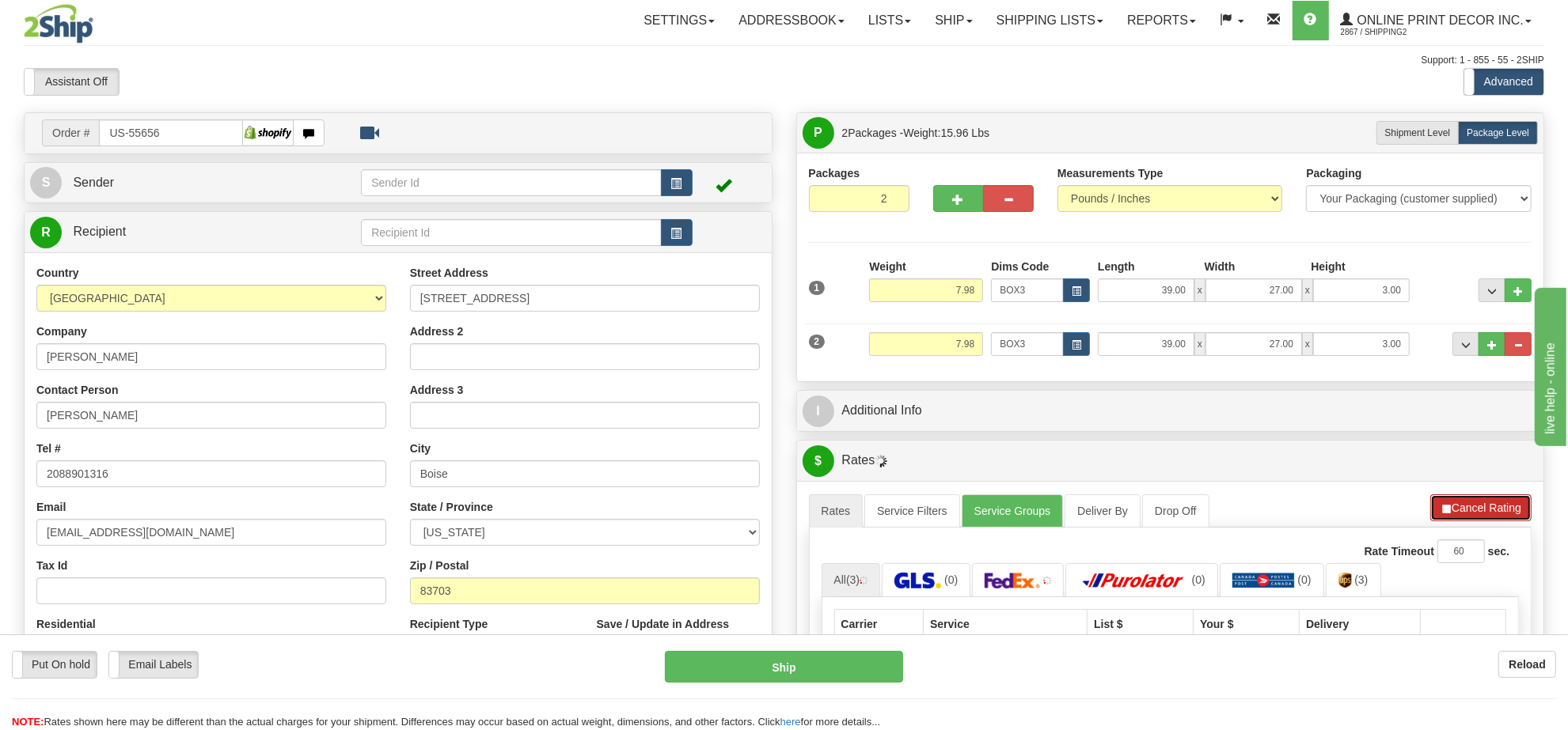
click at [1482, 507] on button "Cancel Rating" at bounding box center [1481, 508] width 101 height 27
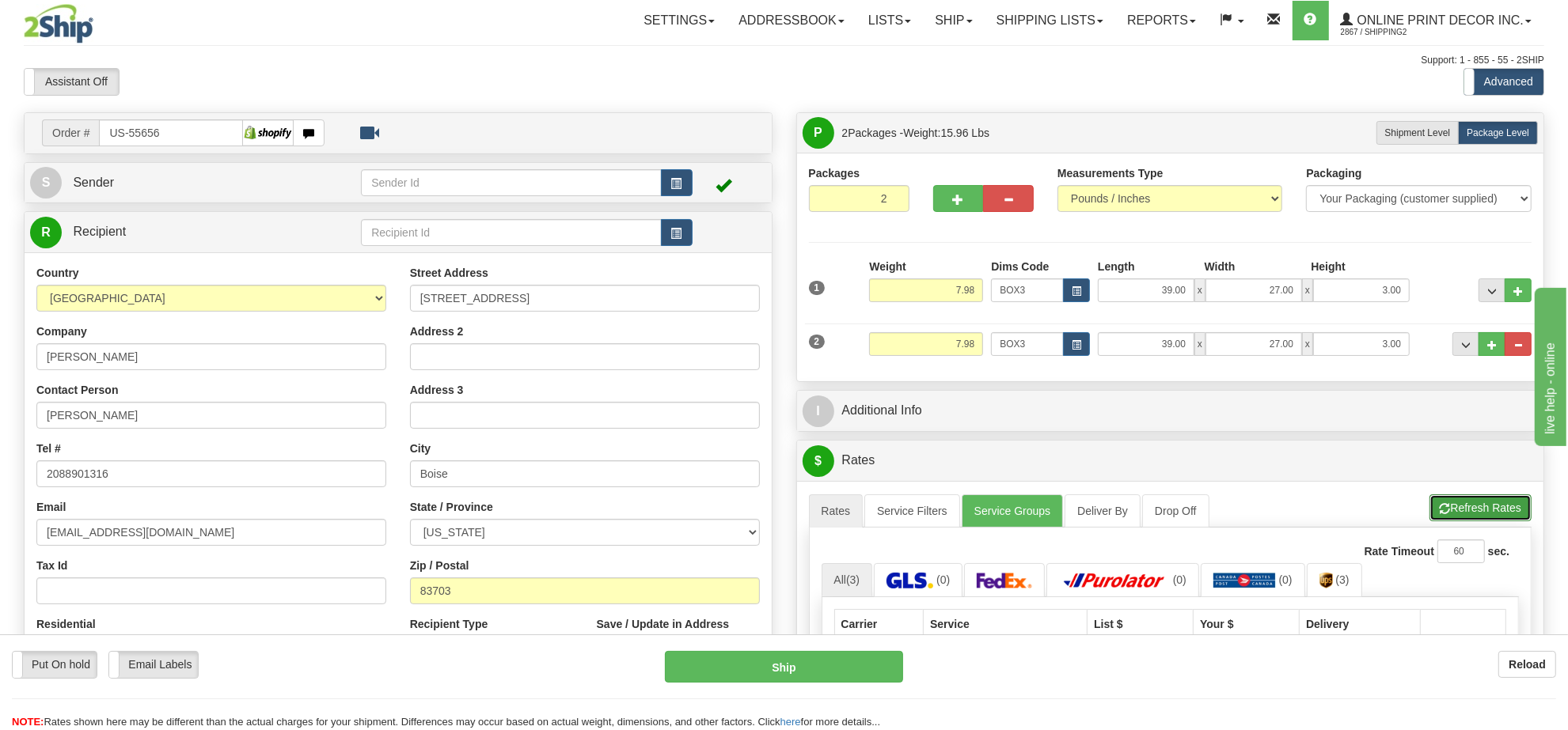
click at [1484, 507] on button "Refresh Rates" at bounding box center [1480, 508] width 102 height 27
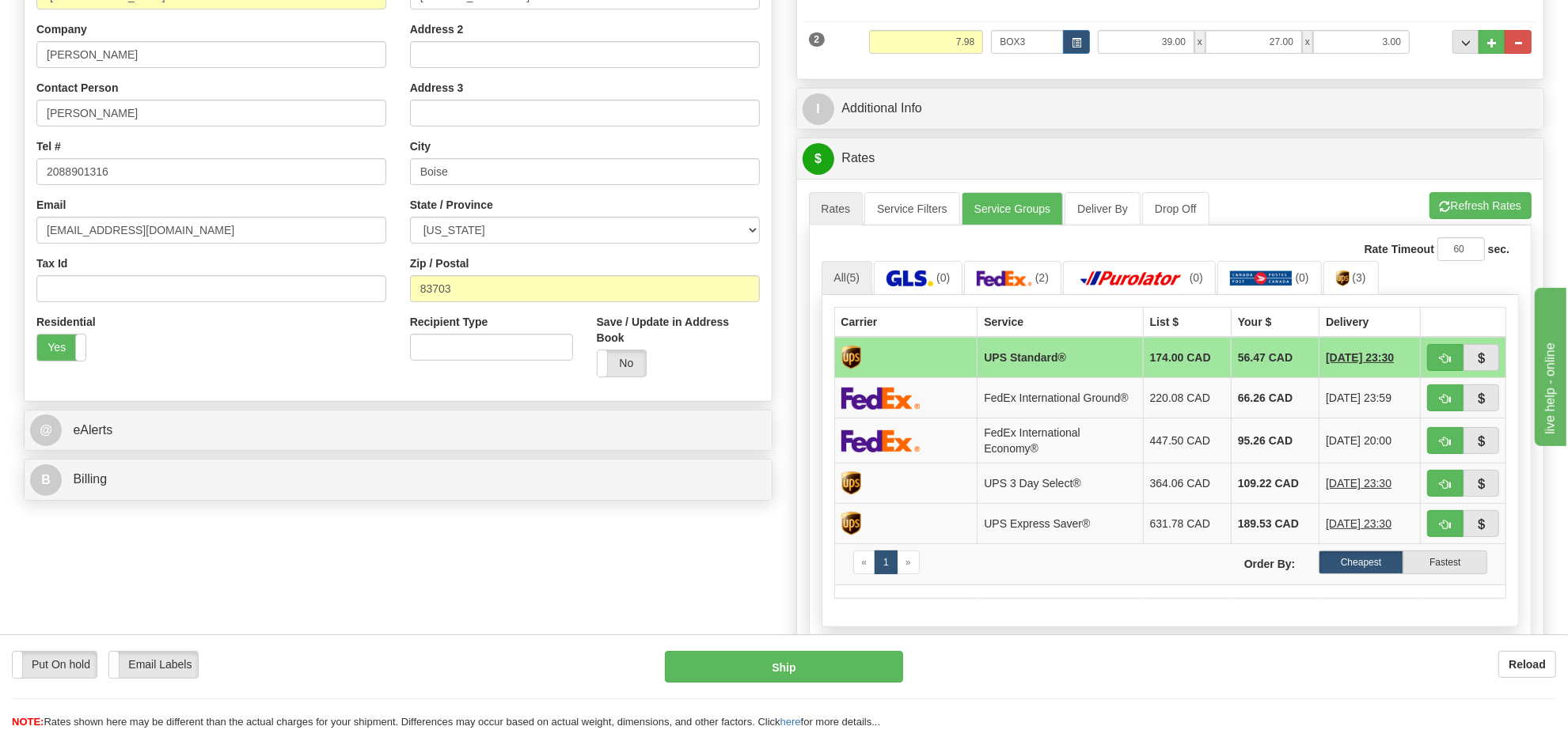
scroll to position [310, 0]
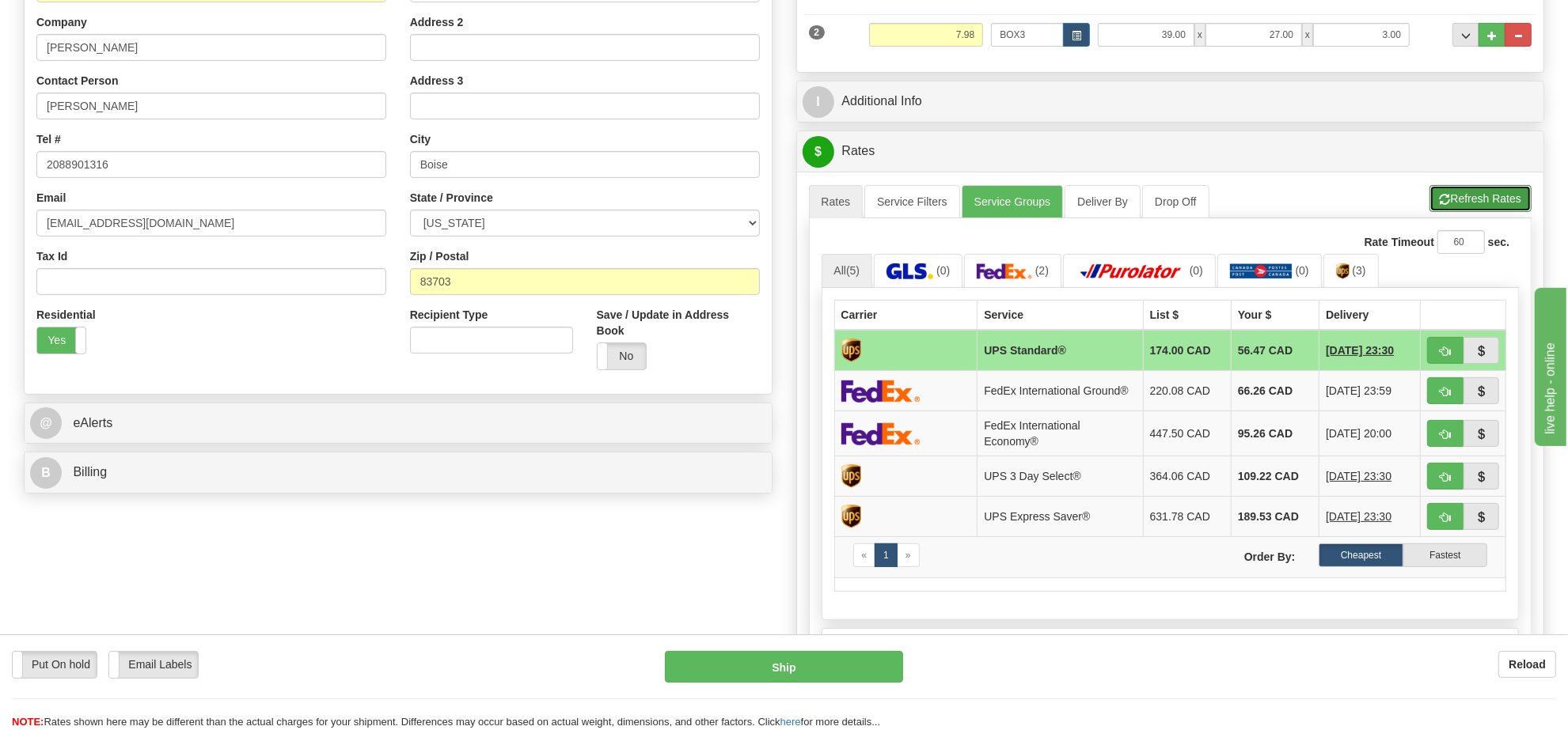
click at [1480, 212] on button "Refresh Rates" at bounding box center [1480, 199] width 102 height 27
click at [1437, 360] on button "button" at bounding box center [1444, 350] width 36 height 27
type input "11"
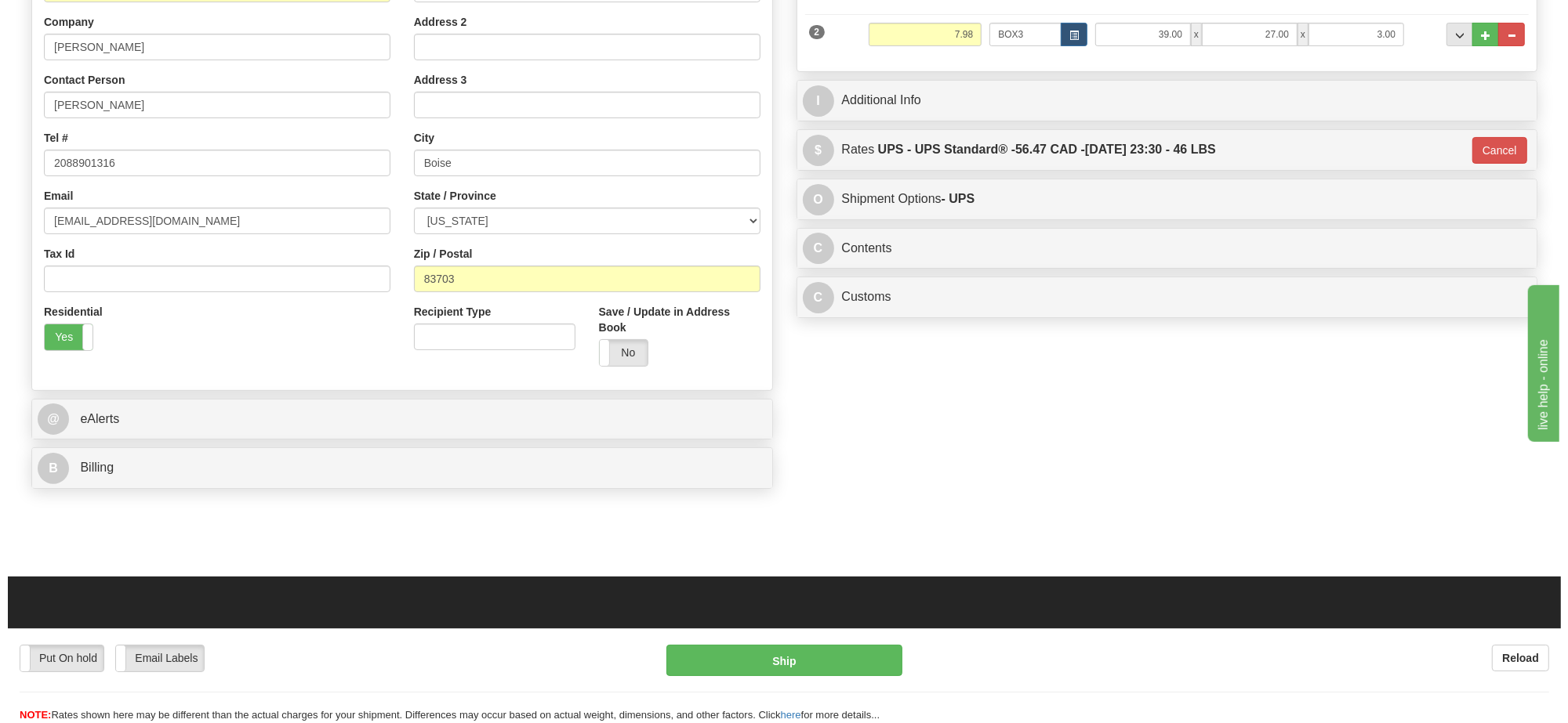
scroll to position [111, 0]
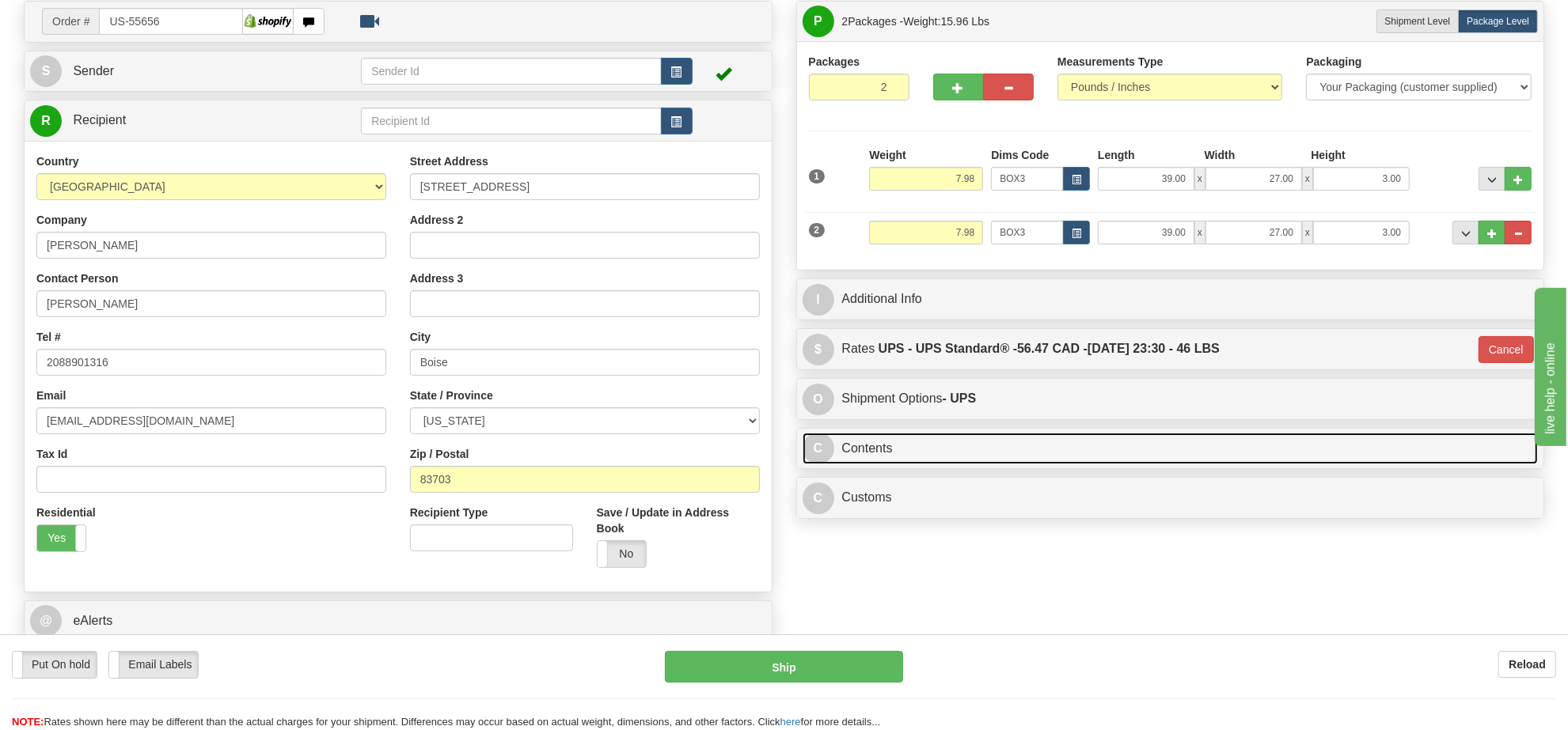
click at [1051, 453] on link "C Contents" at bounding box center [1170, 448] width 736 height 32
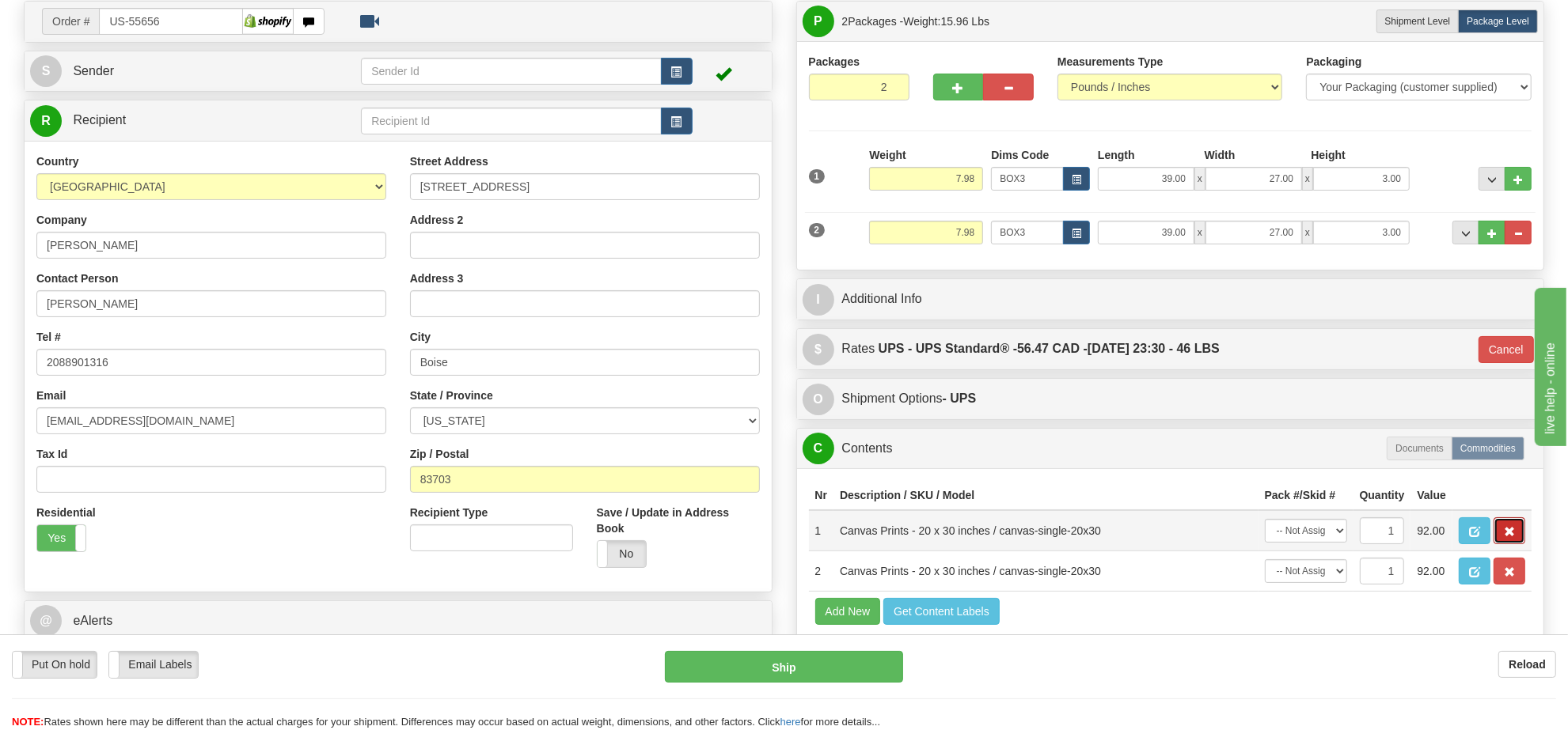
click at [1514, 537] on span "button" at bounding box center [1509, 532] width 11 height 11
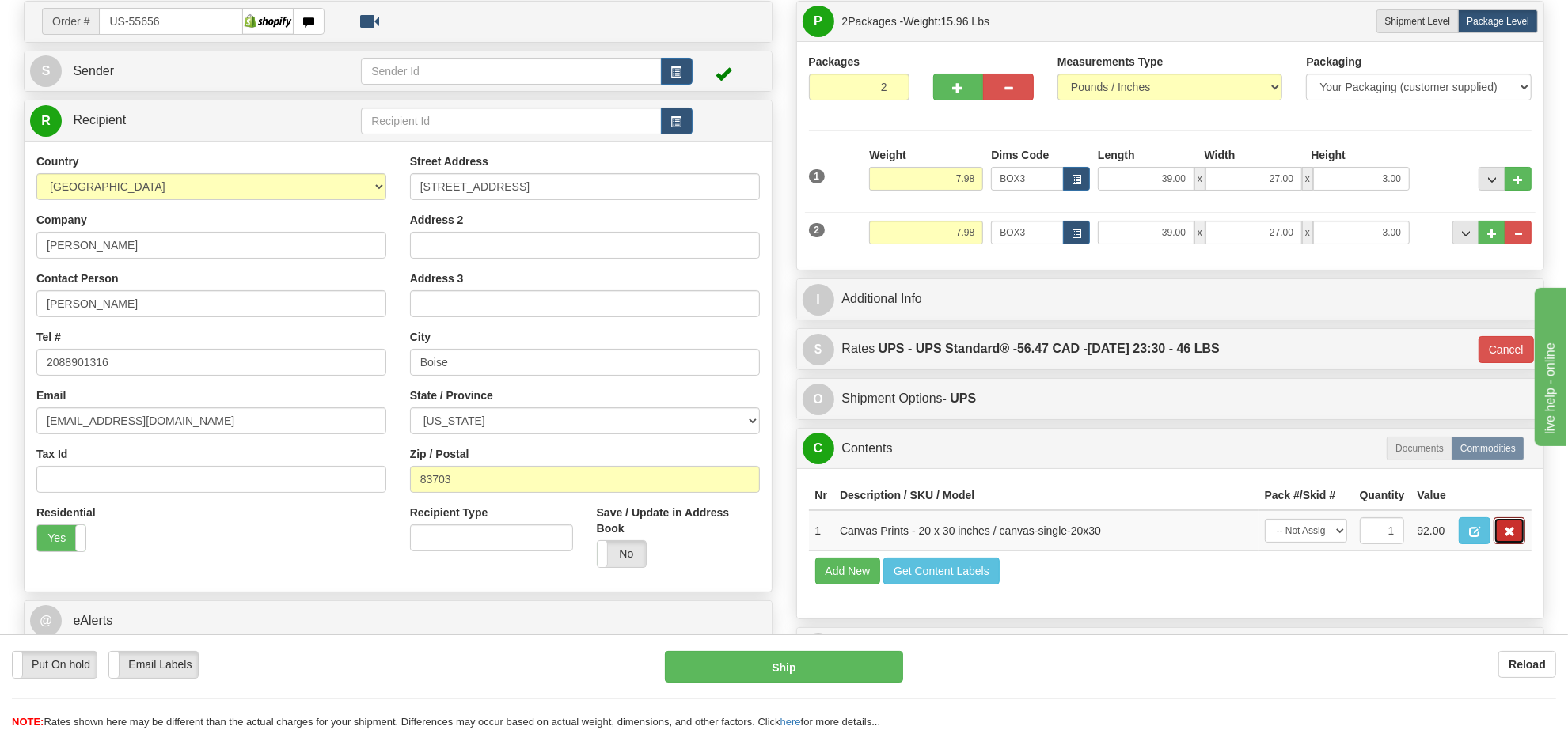
click at [1513, 537] on span "button" at bounding box center [1509, 532] width 11 height 11
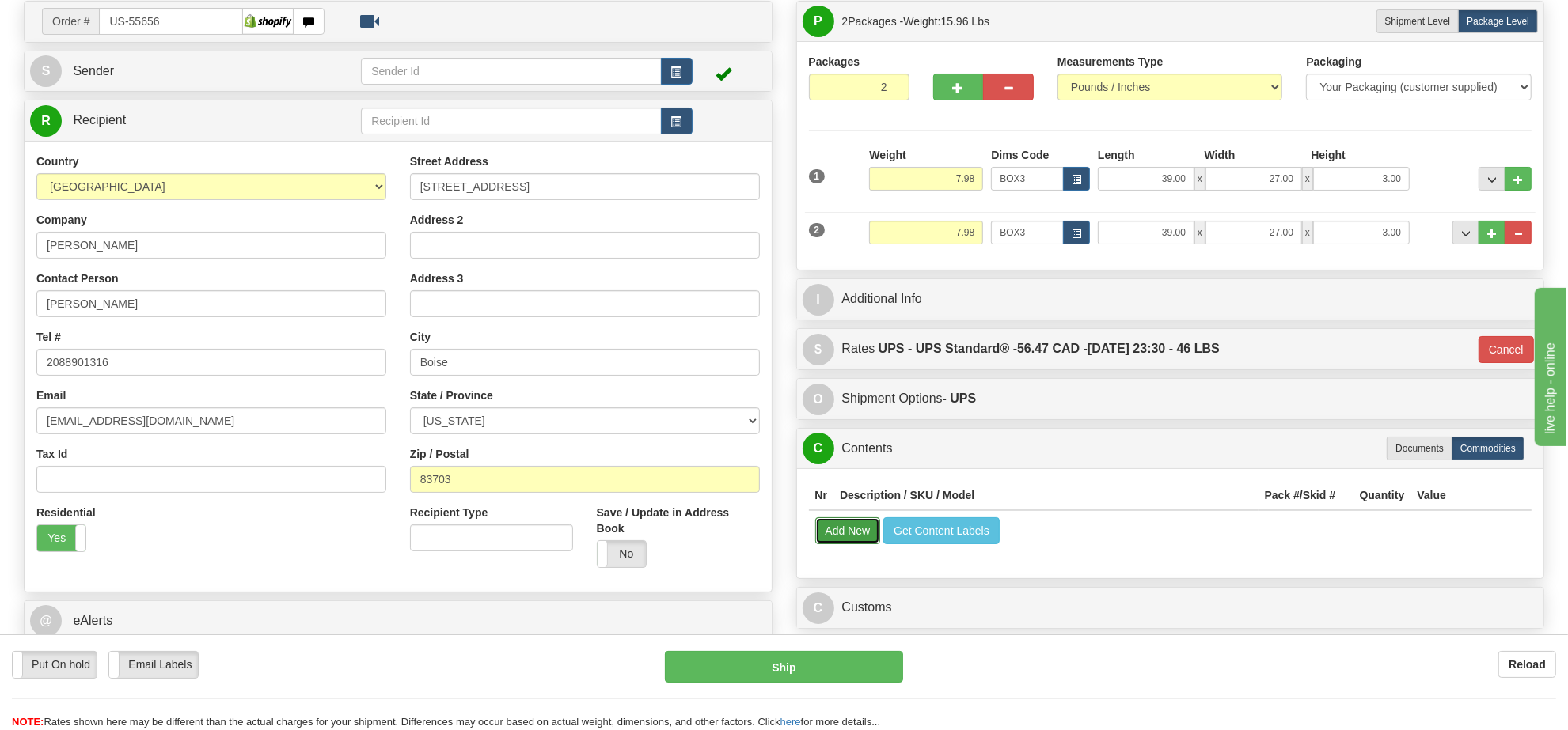
click at [857, 532] on button "Add New" at bounding box center [848, 531] width 66 height 27
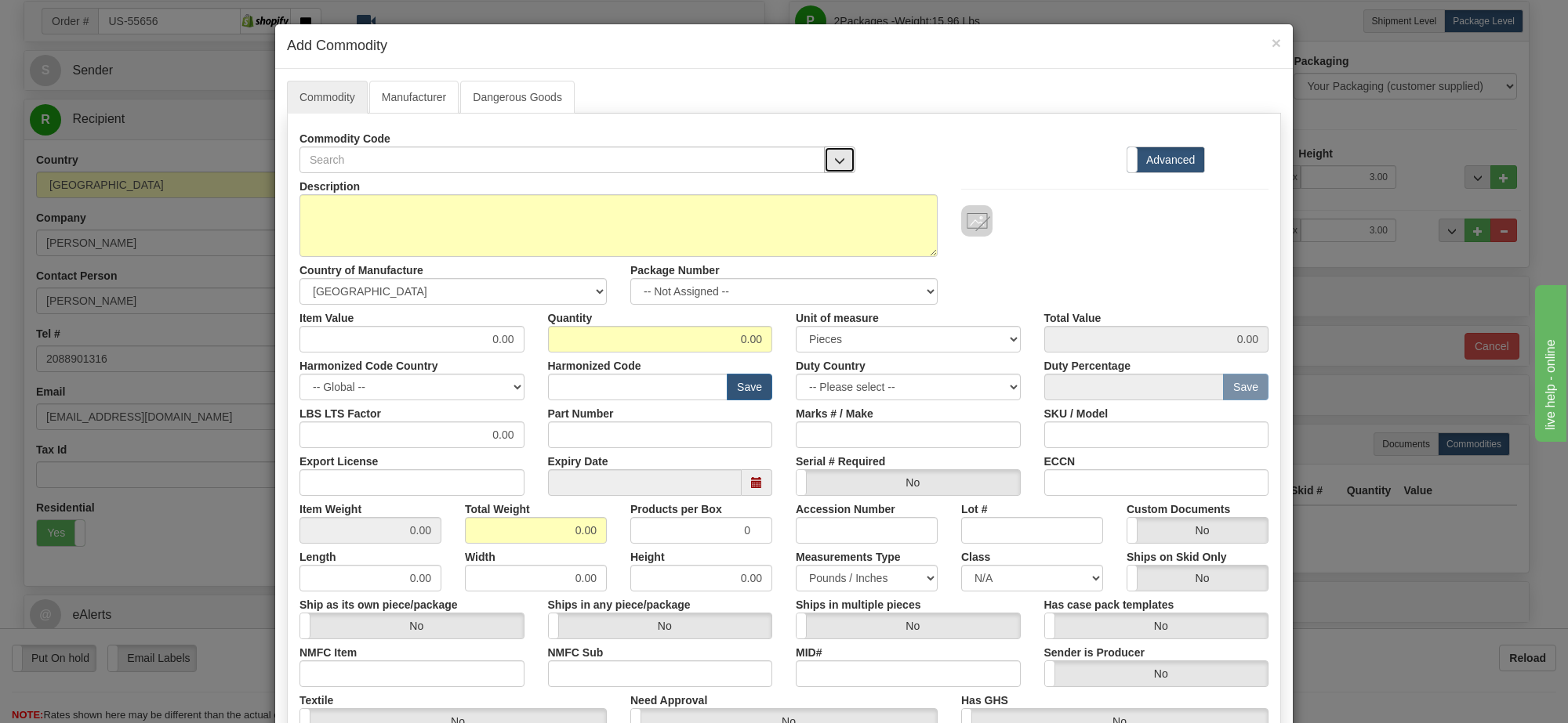
click at [834, 156] on span "button" at bounding box center [839, 161] width 11 height 11
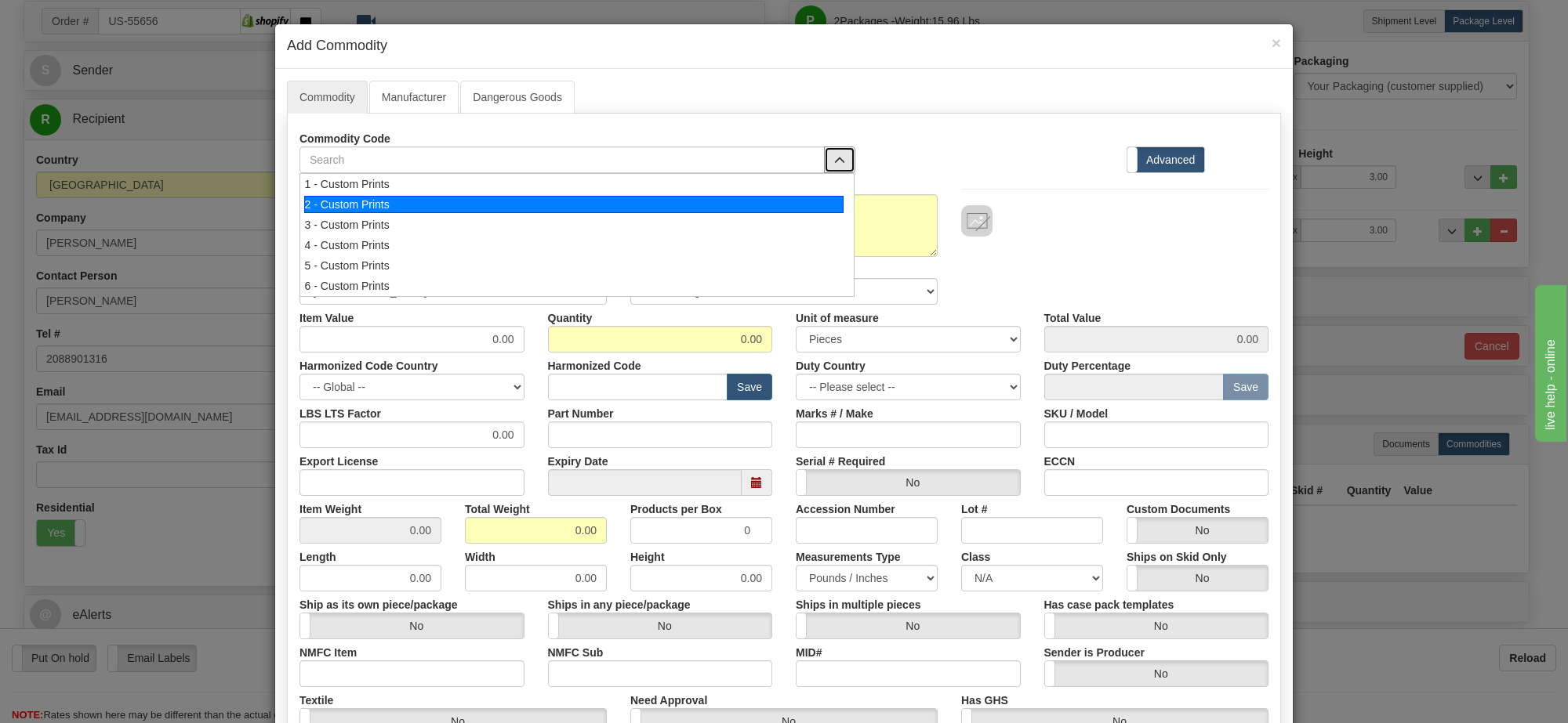
click at [832, 212] on div "2 - Custom Prints" at bounding box center [574, 205] width 541 height 17
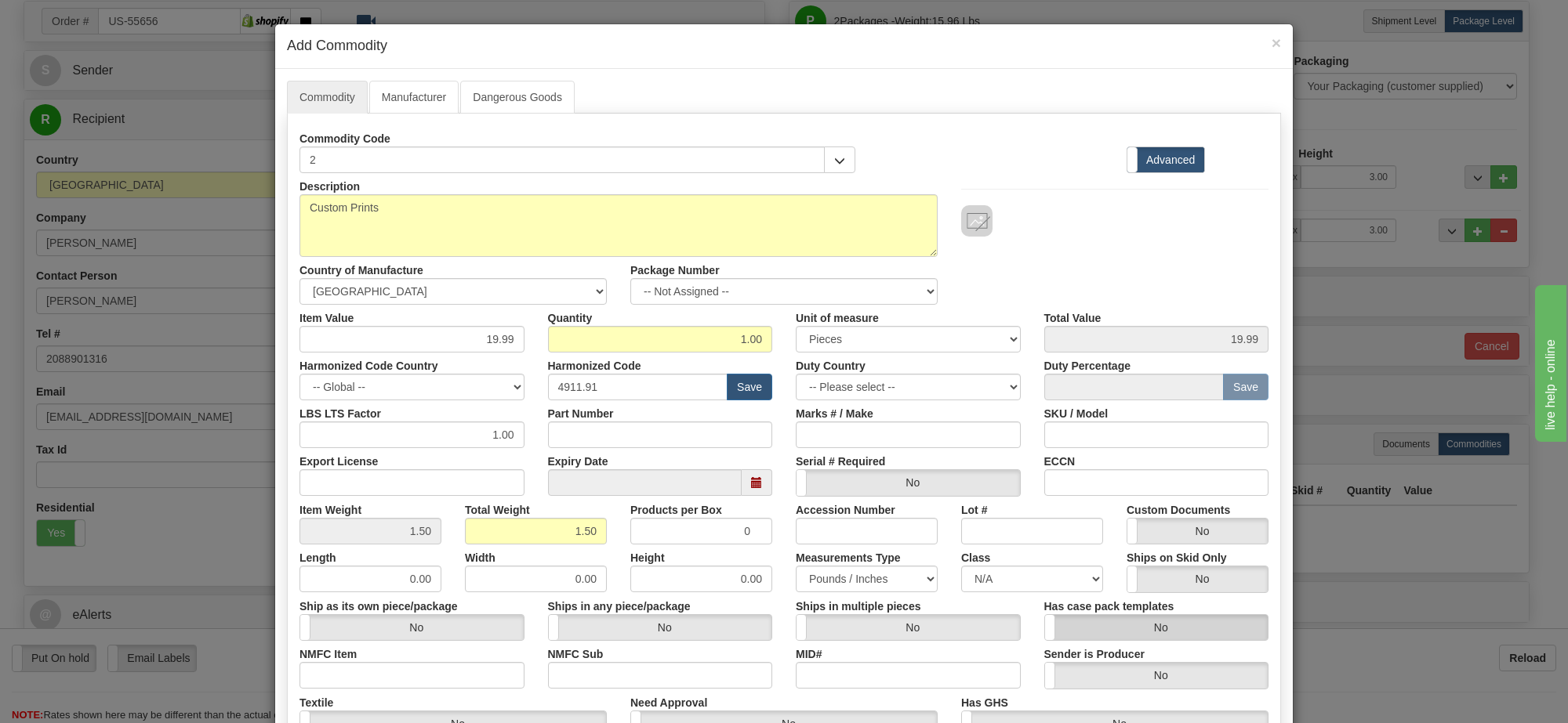
scroll to position [171, 0]
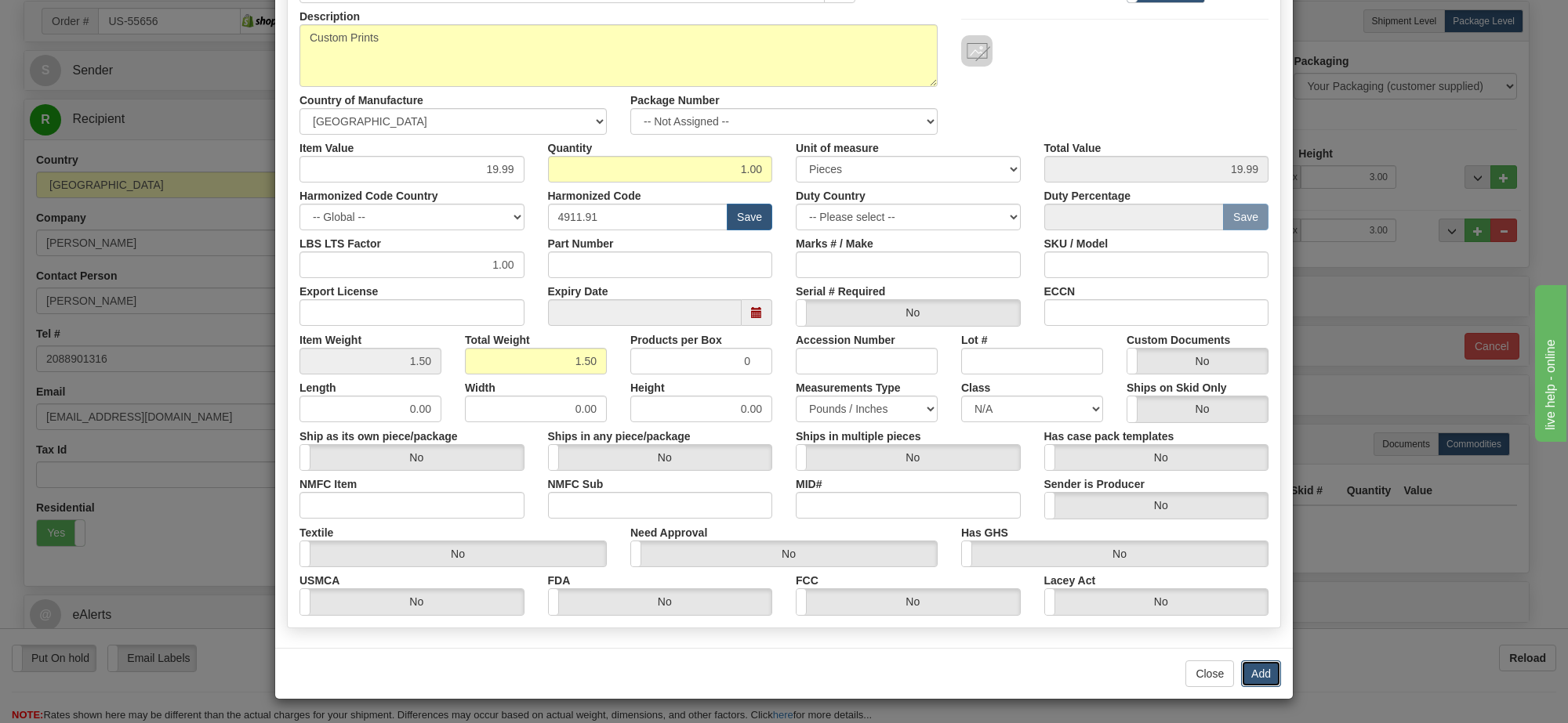
click at [1244, 680] on button "Add" at bounding box center [1261, 674] width 40 height 27
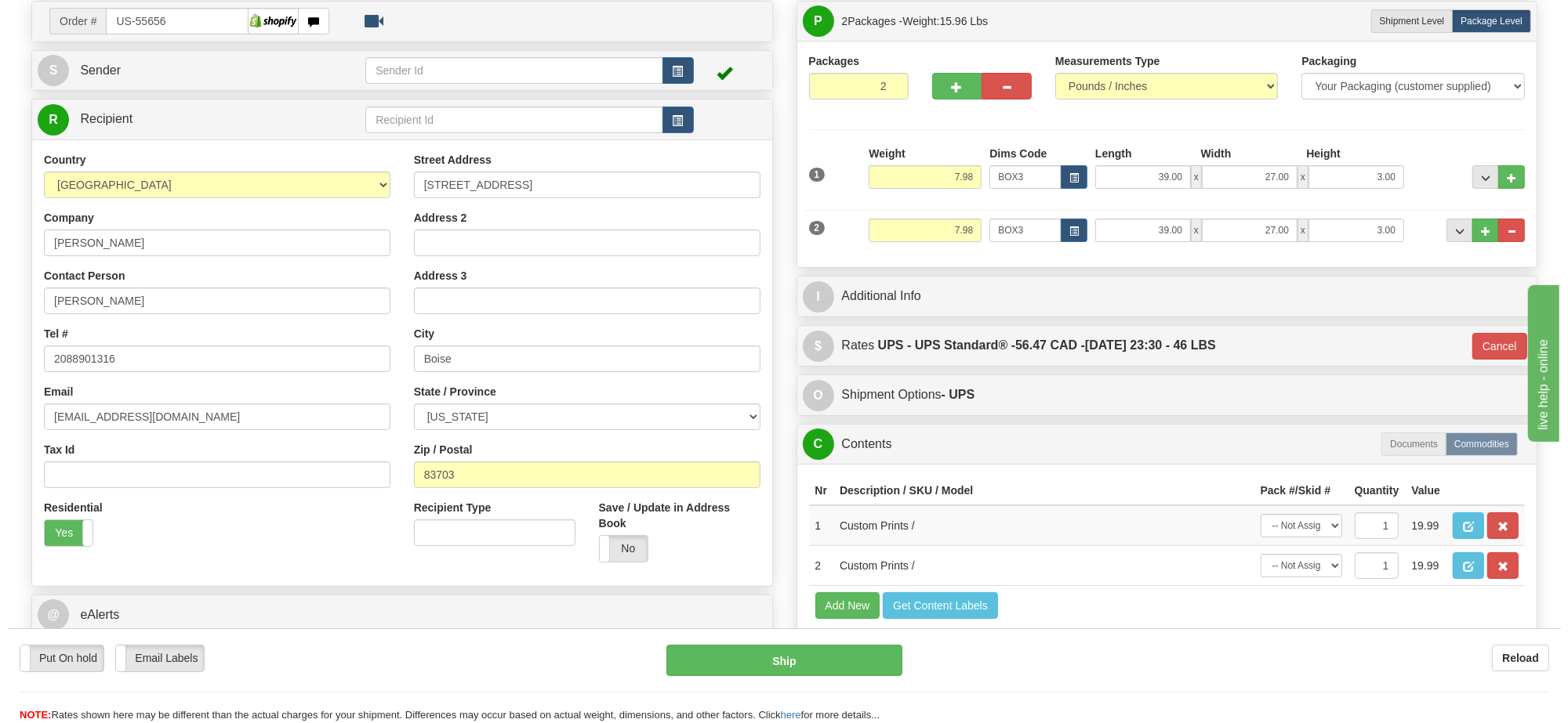
scroll to position [307, 0]
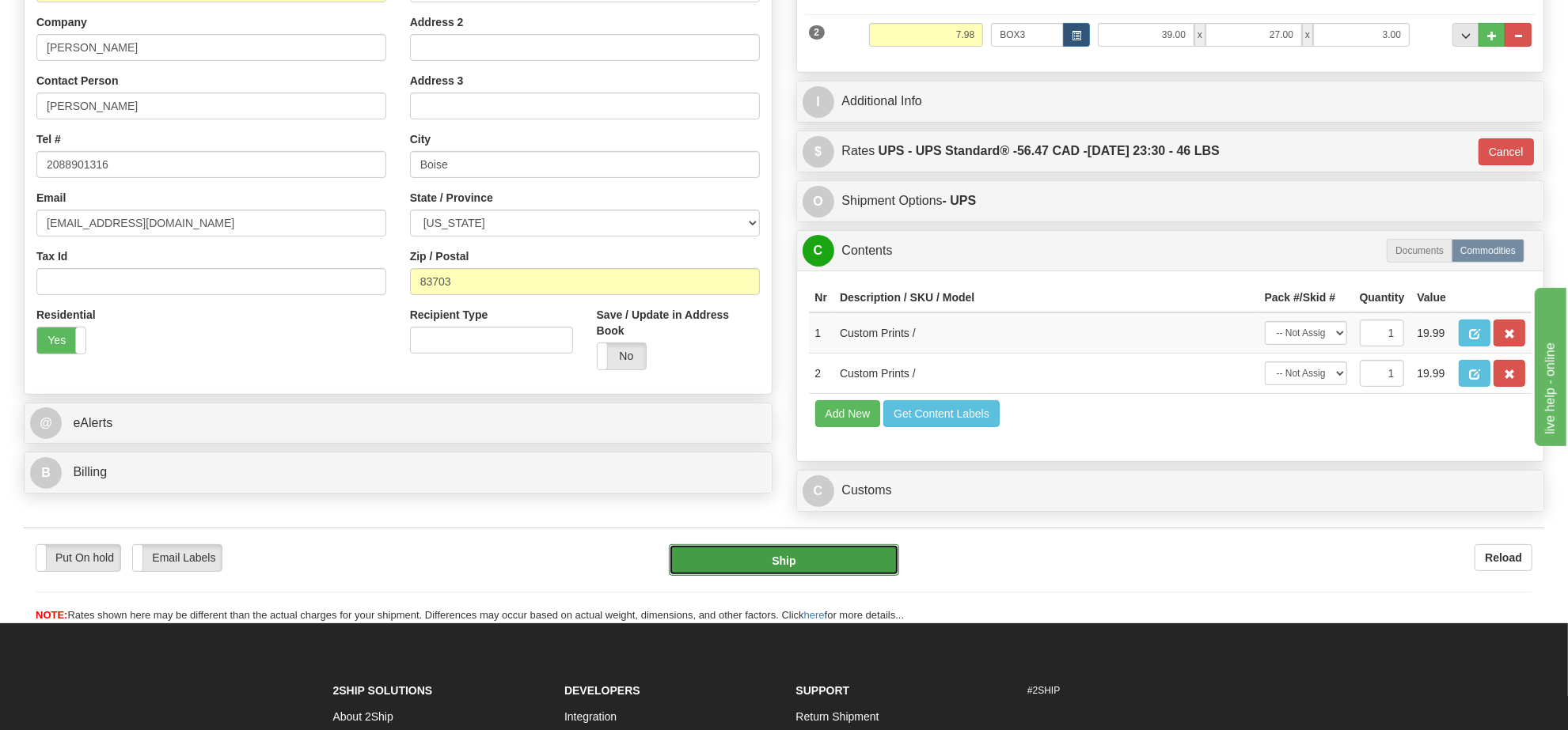
click at [860, 576] on button "Ship" at bounding box center [784, 560] width 229 height 32
